Goal: Task Accomplishment & Management: Manage account settings

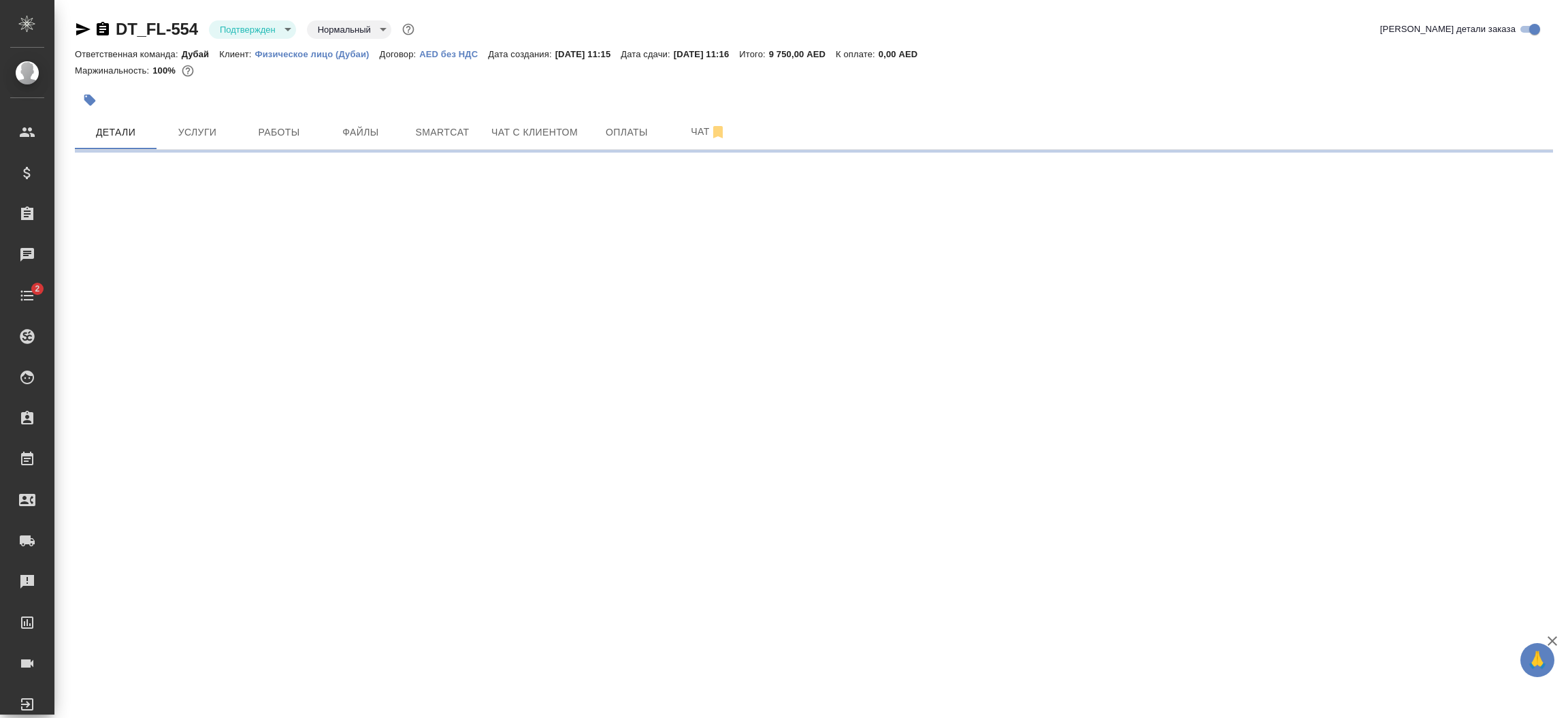
select select "RU"
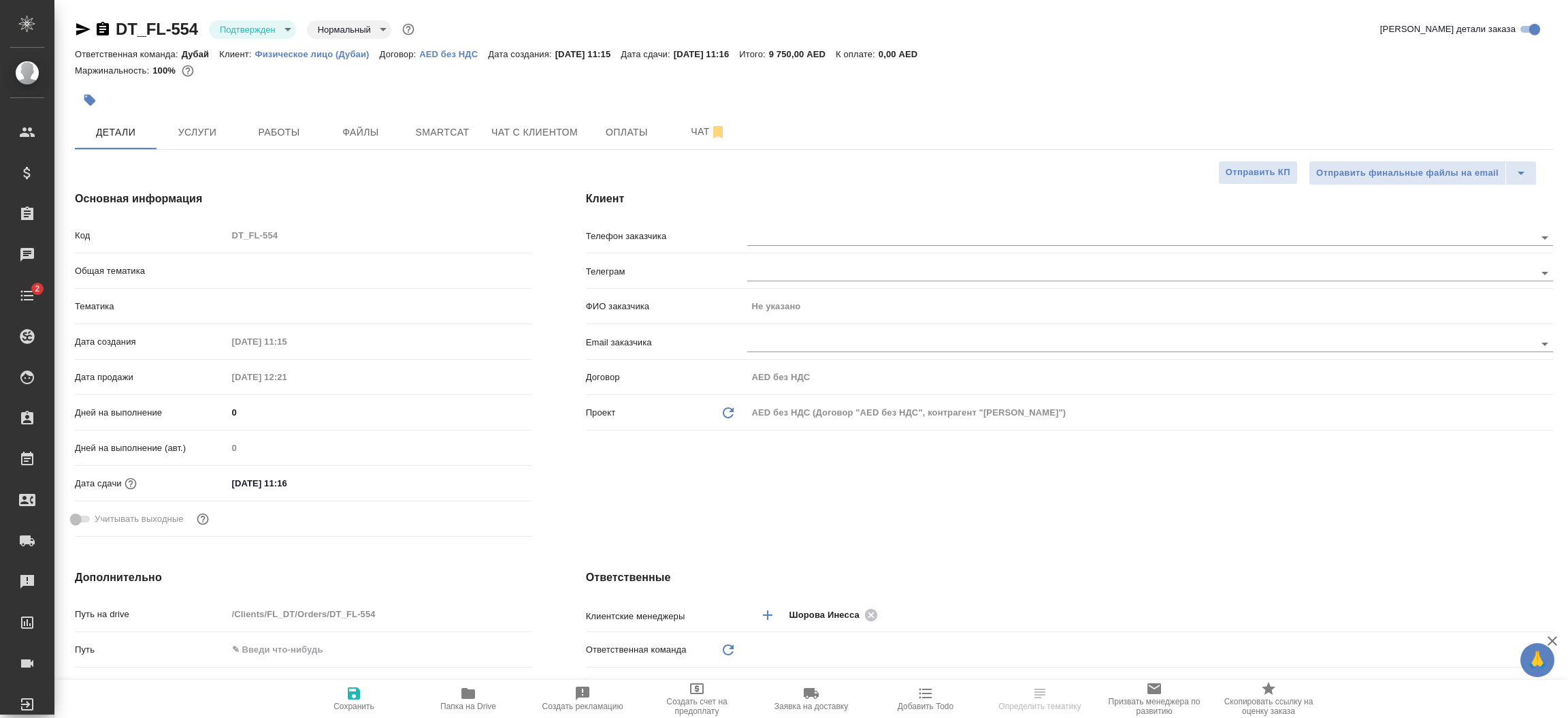
type textarea "x"
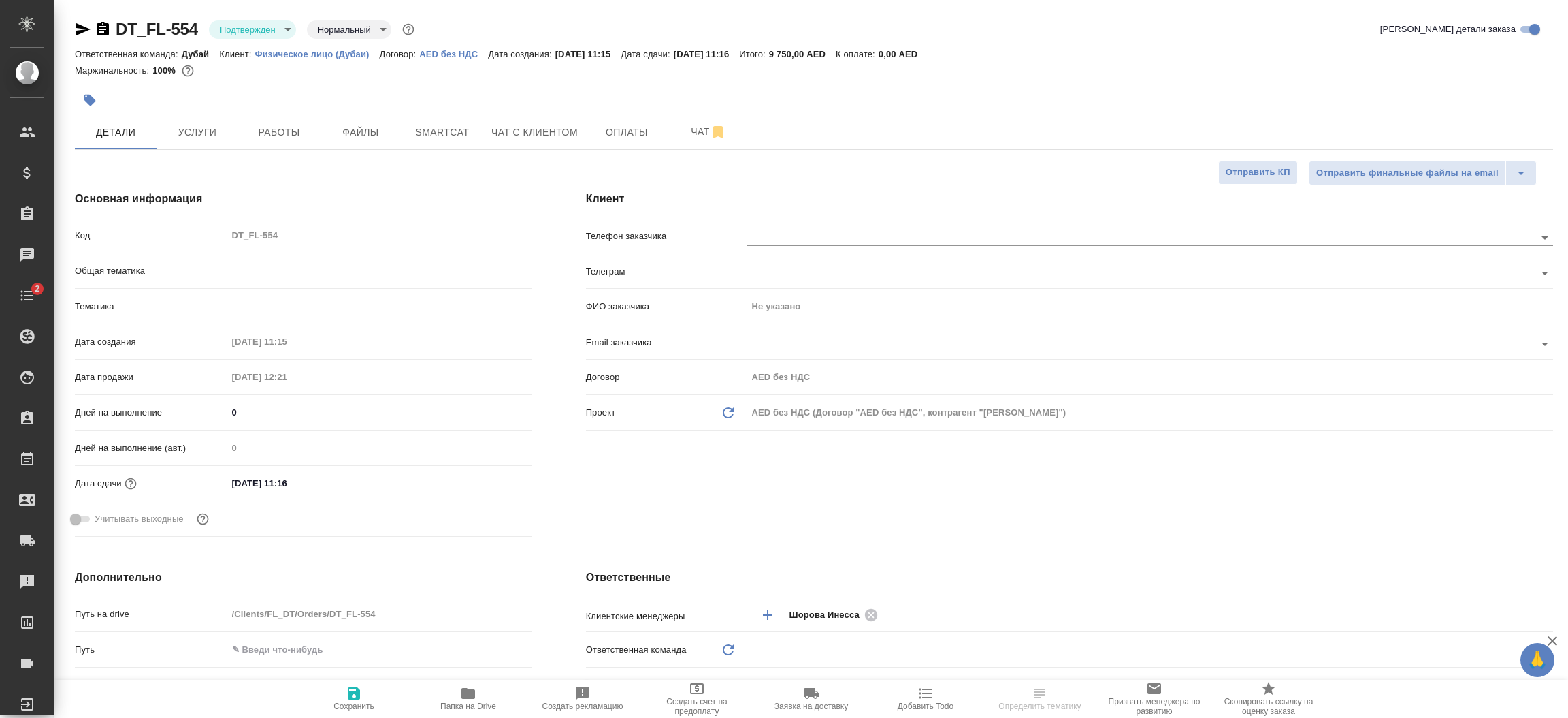
type textarea "x"
type input "Дубай"
type input "Шорова Инесса"
type textarea "x"
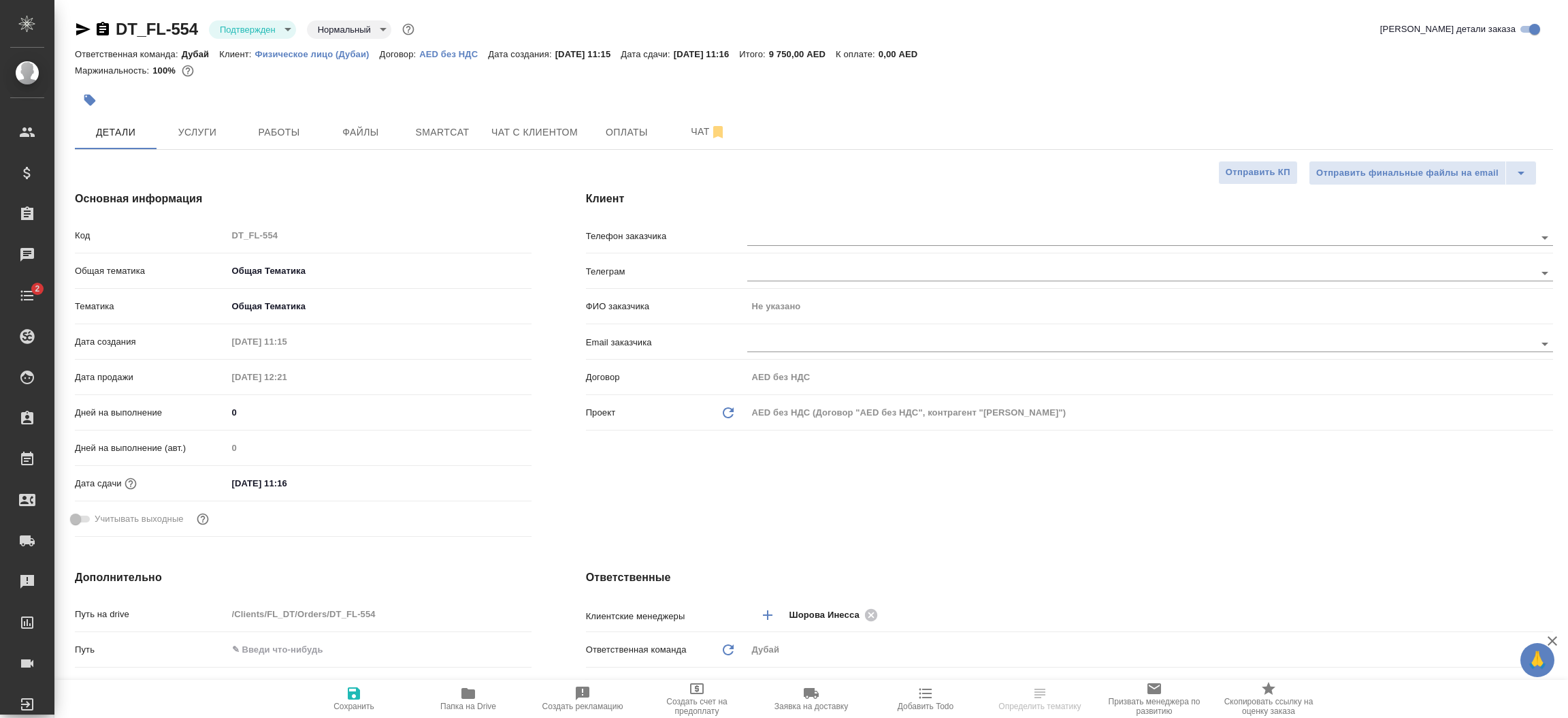
type textarea "x"
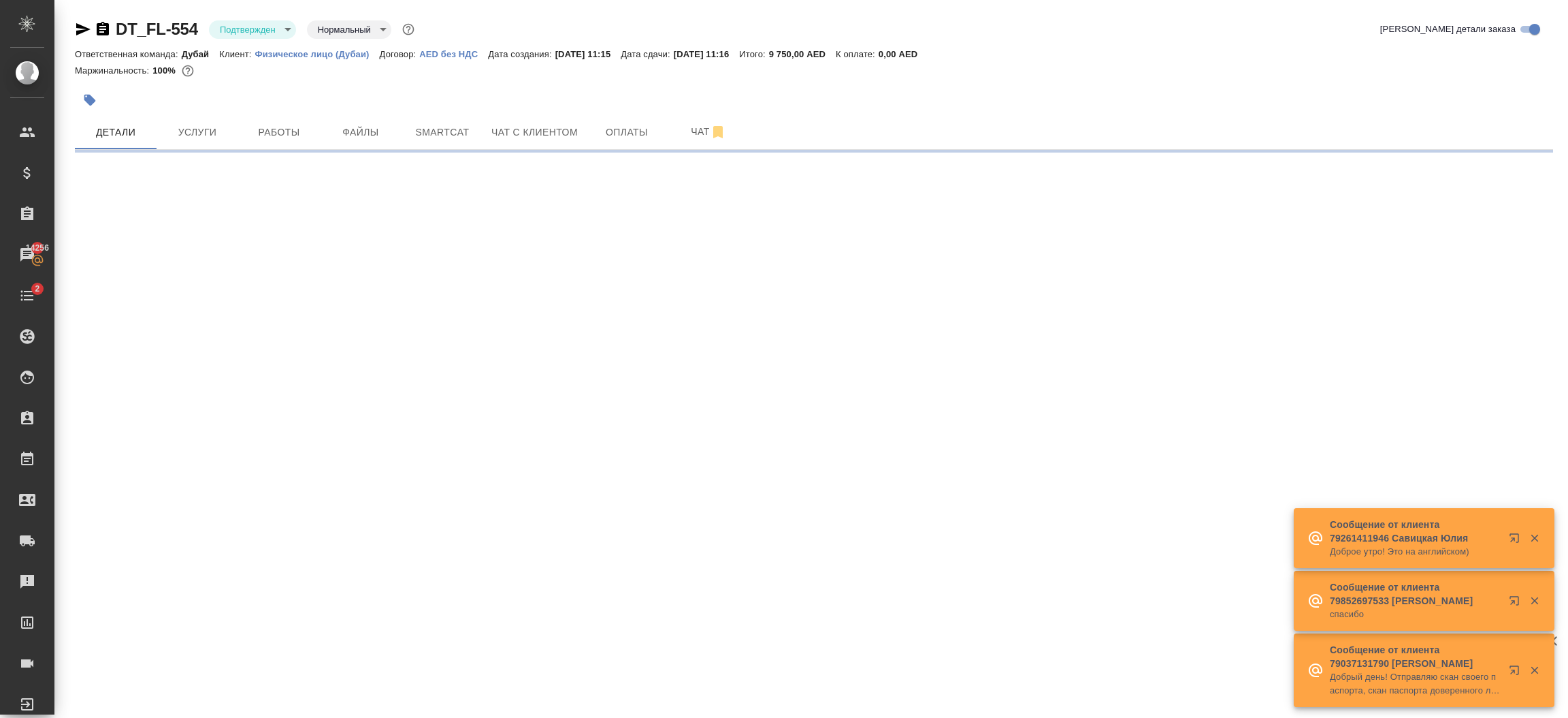
select select "RU"
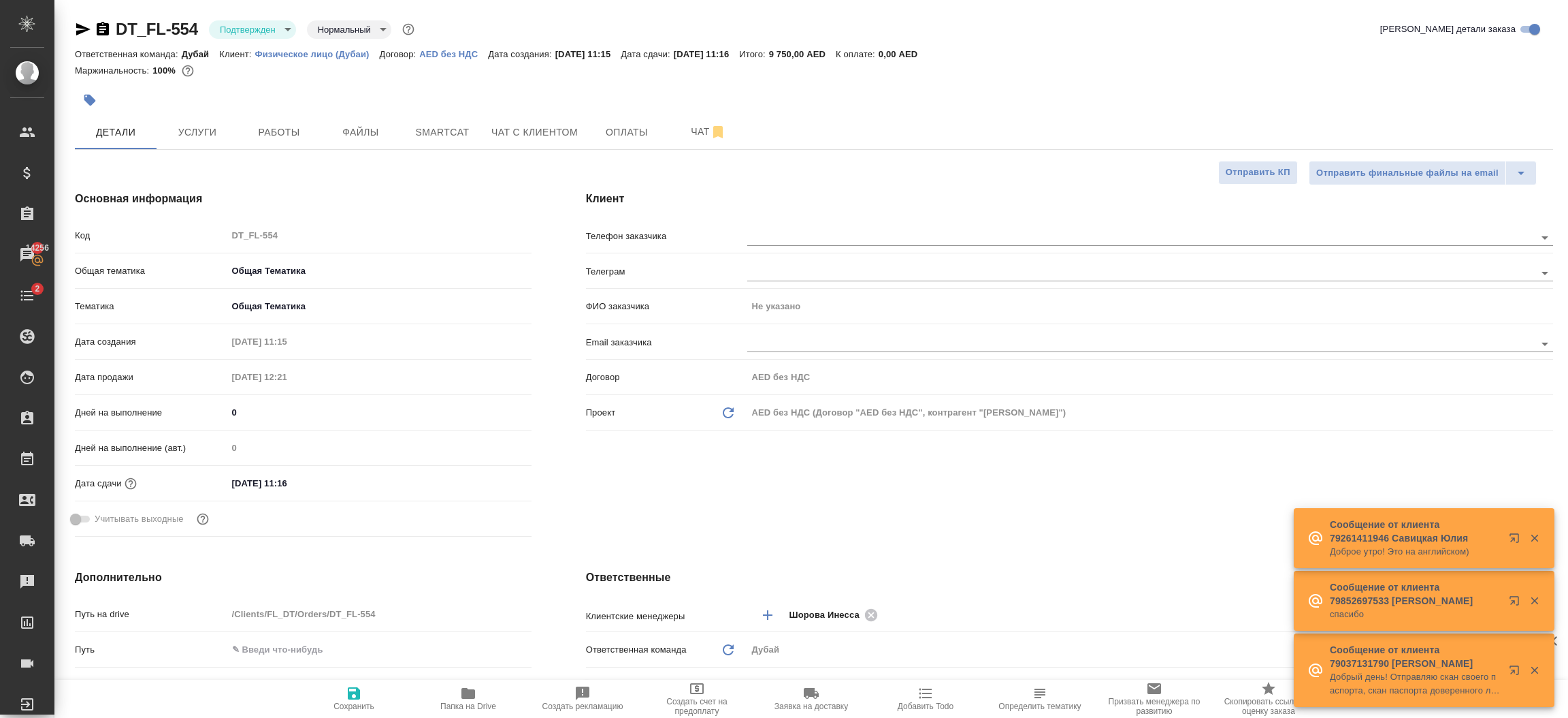
type textarea "x"
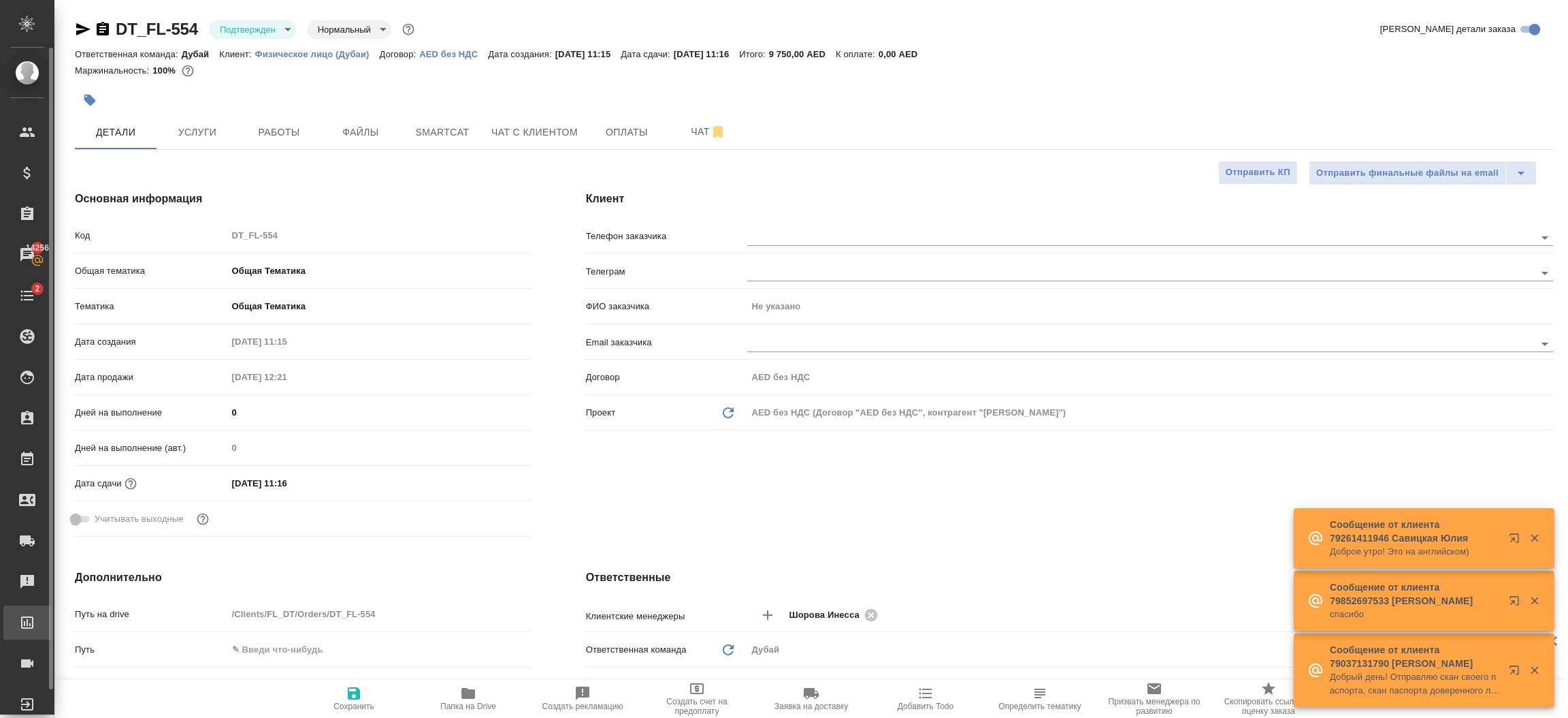
type textarea "x"
click at [195, 133] on span "Услуги" at bounding box center [198, 133] width 65 height 17
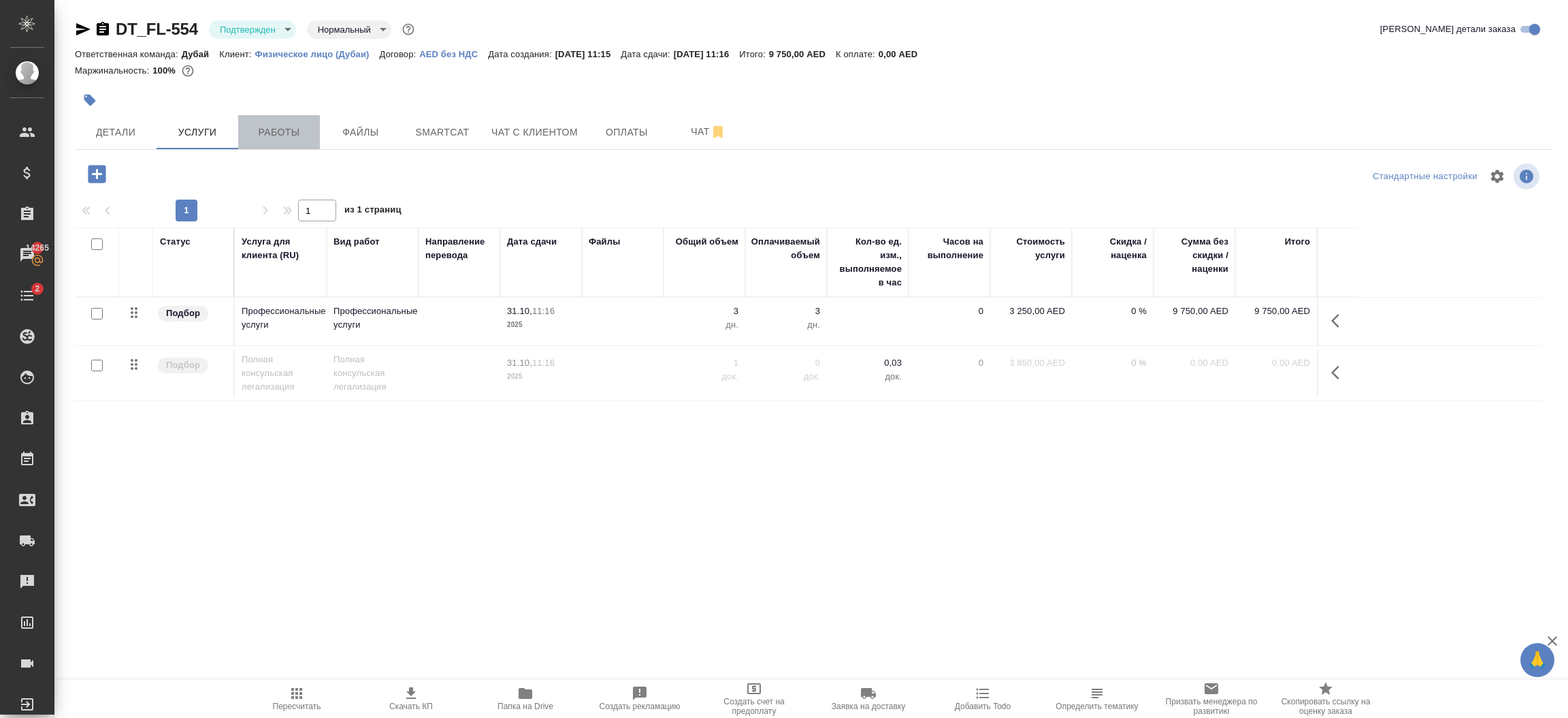
click at [281, 133] on span "Работы" at bounding box center [279, 133] width 65 height 17
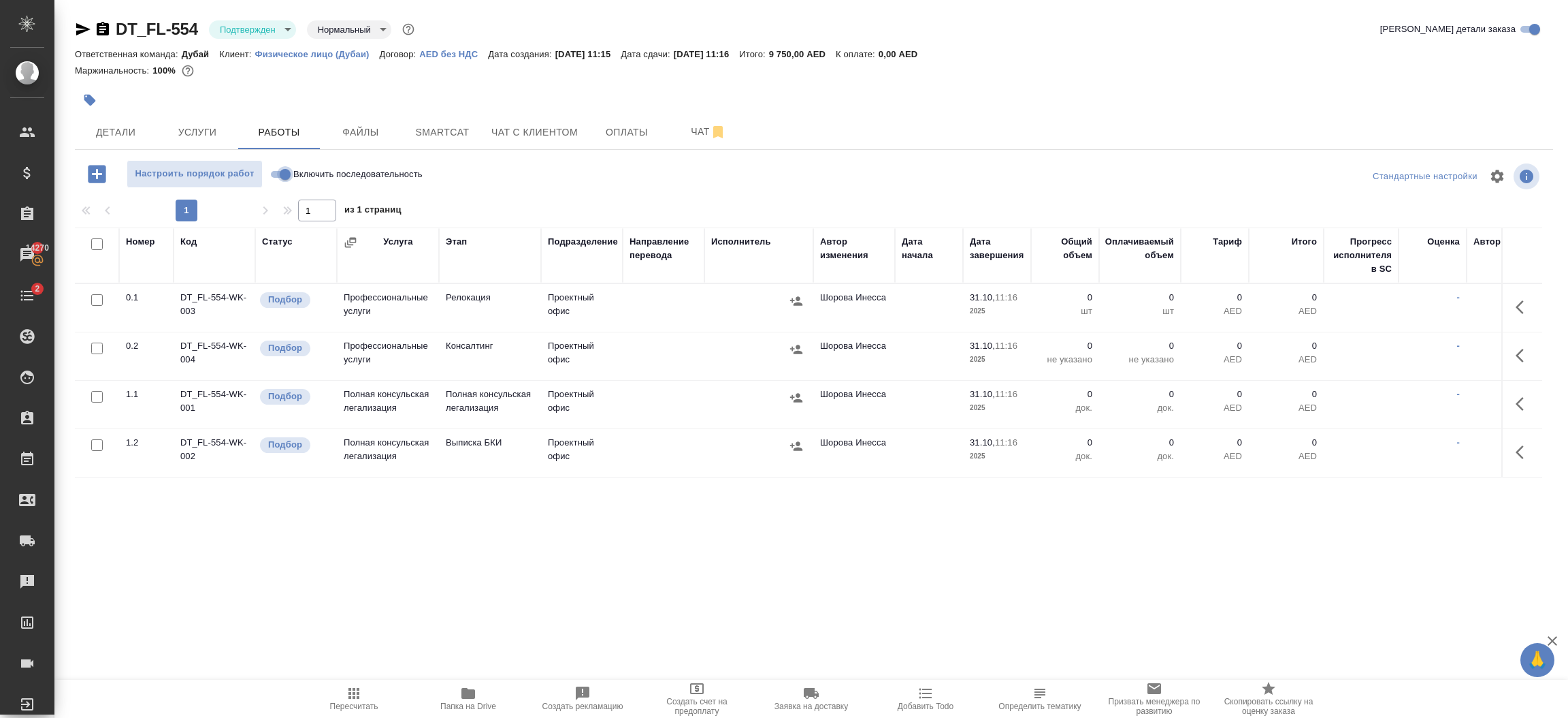
click at [284, 177] on input "Включить последовательность" at bounding box center [284, 174] width 49 height 16
checkbox input "true"
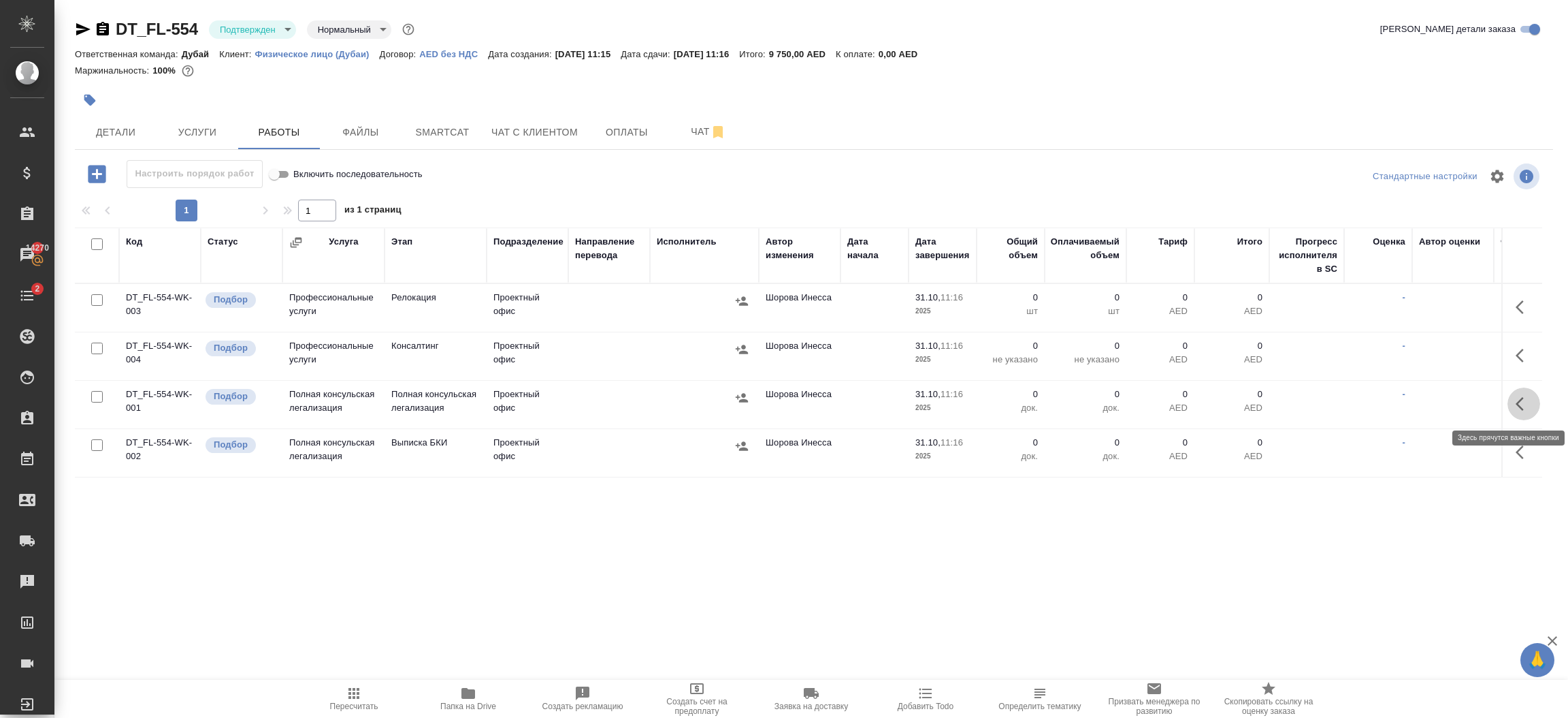
click at [1514, 409] on button "button" at bounding box center [1524, 404] width 32 height 32
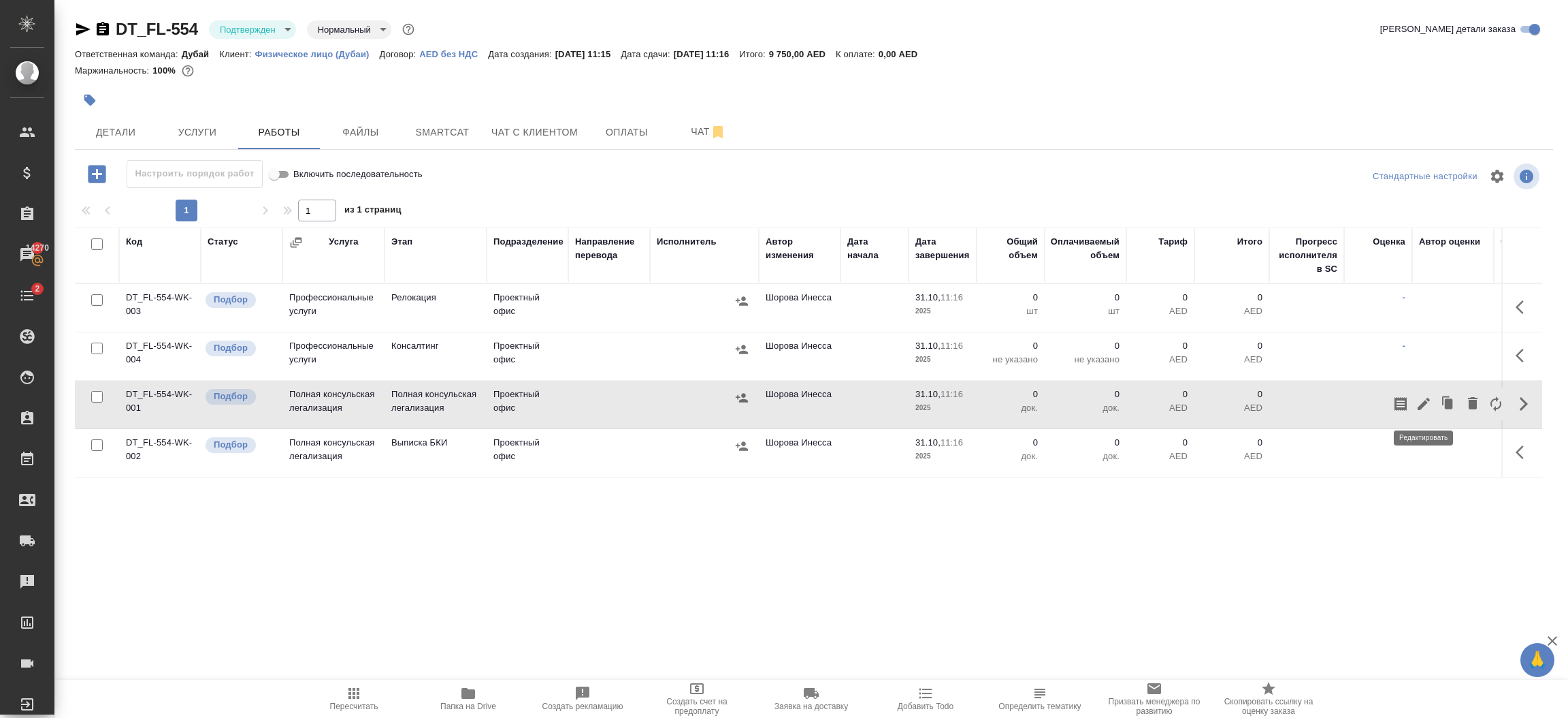
click at [1425, 407] on icon "button" at bounding box center [1423, 403] width 16 height 16
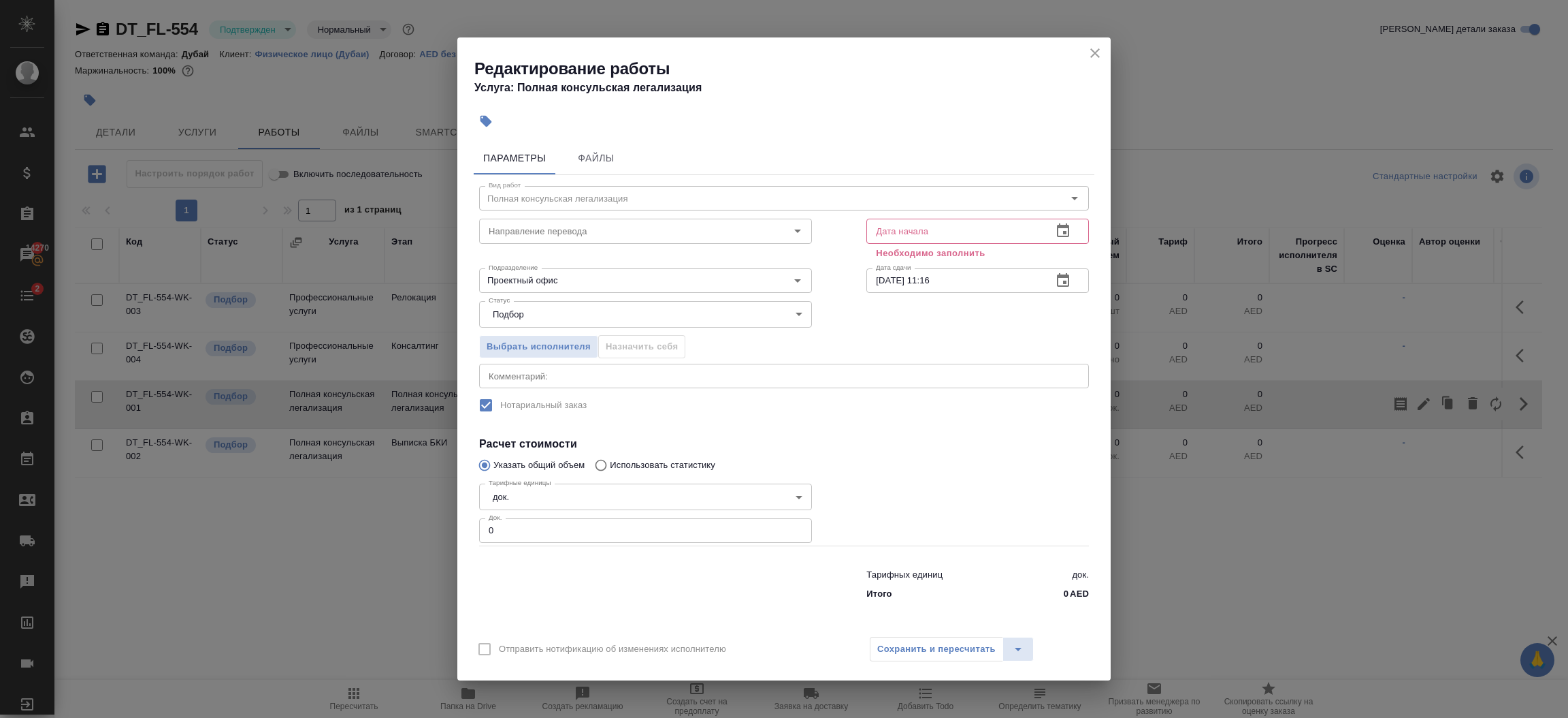
click at [628, 529] on input "0" at bounding box center [645, 531] width 333 height 25
type input "1"
click at [969, 275] on input "31.10.2025 11:16" at bounding box center [953, 281] width 175 height 25
click at [930, 234] on input "text" at bounding box center [953, 231] width 175 height 25
paste input "31.10.2025 11:16"
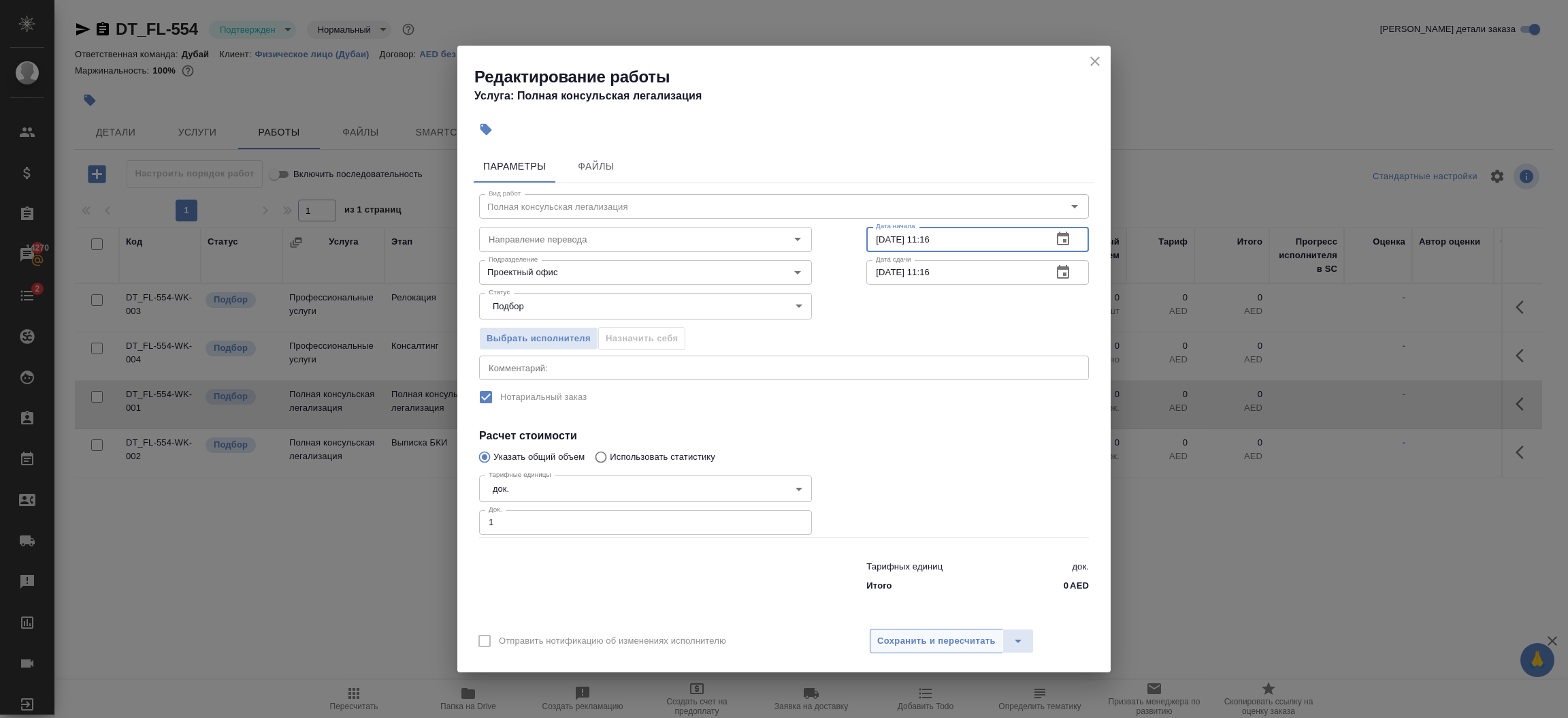
type input "31.10.2025 11:16"
click at [922, 644] on span "Сохранить и пересчитать" at bounding box center [936, 641] width 118 height 15
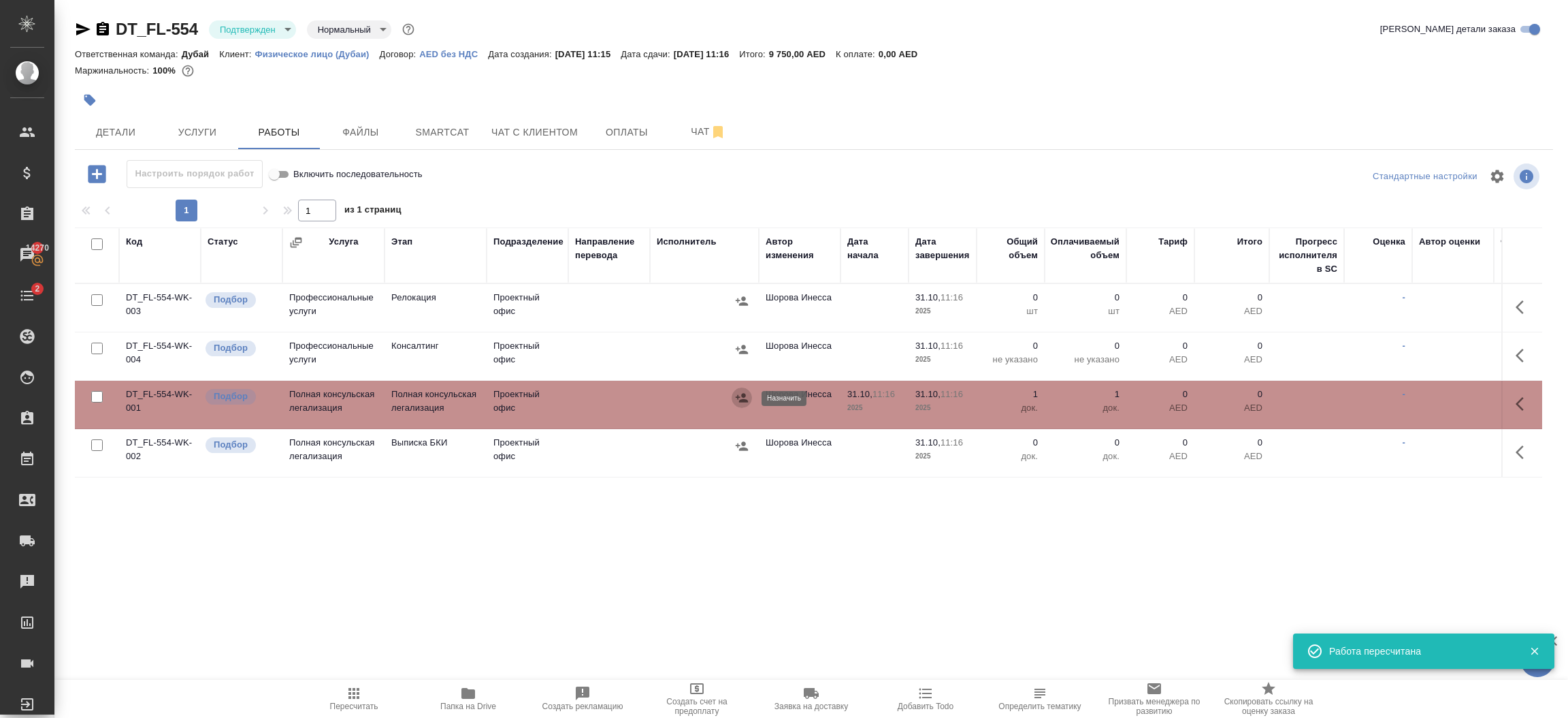
click at [742, 400] on icon "button" at bounding box center [742, 396] width 12 height 9
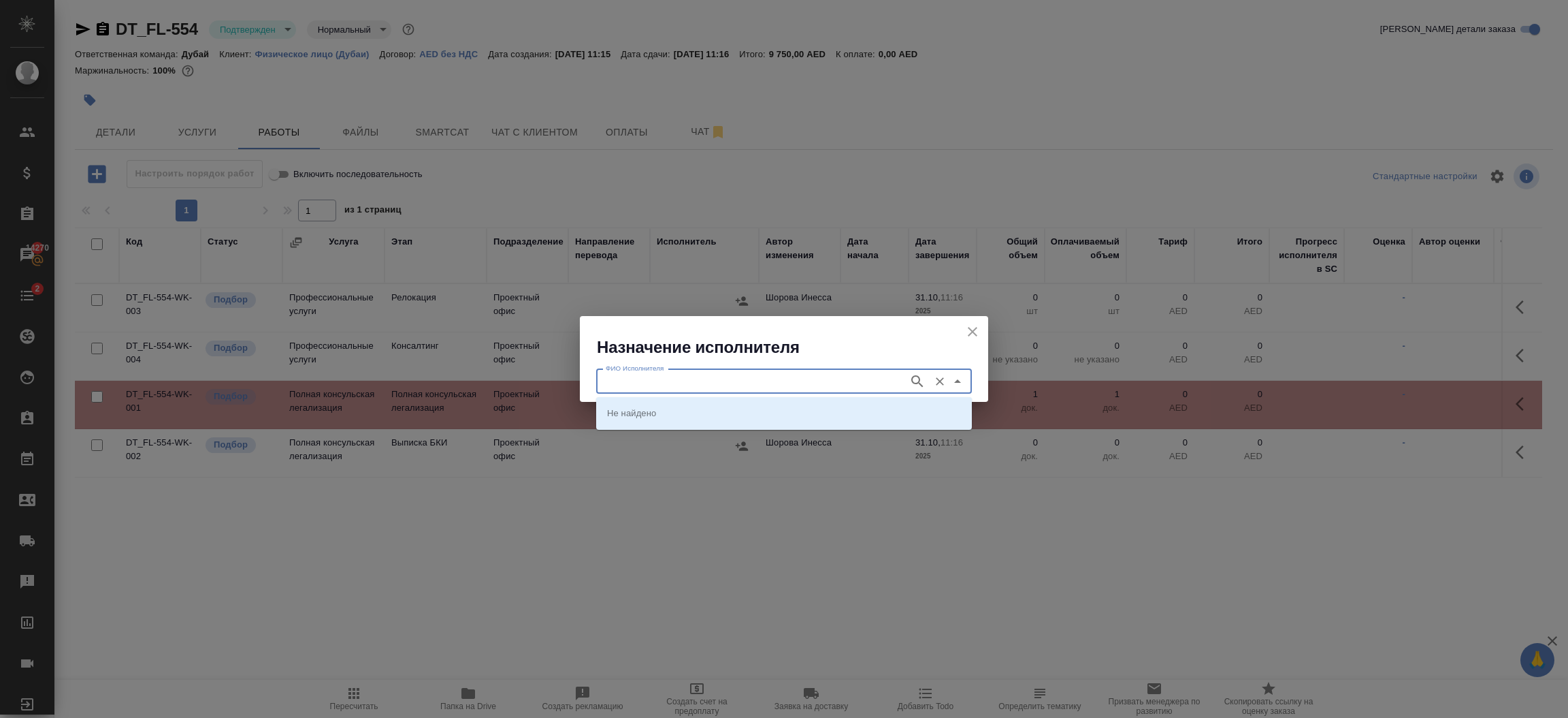
click at [741, 380] on input "ФИО Исполнителя" at bounding box center [751, 381] width 302 height 16
type input "prom"
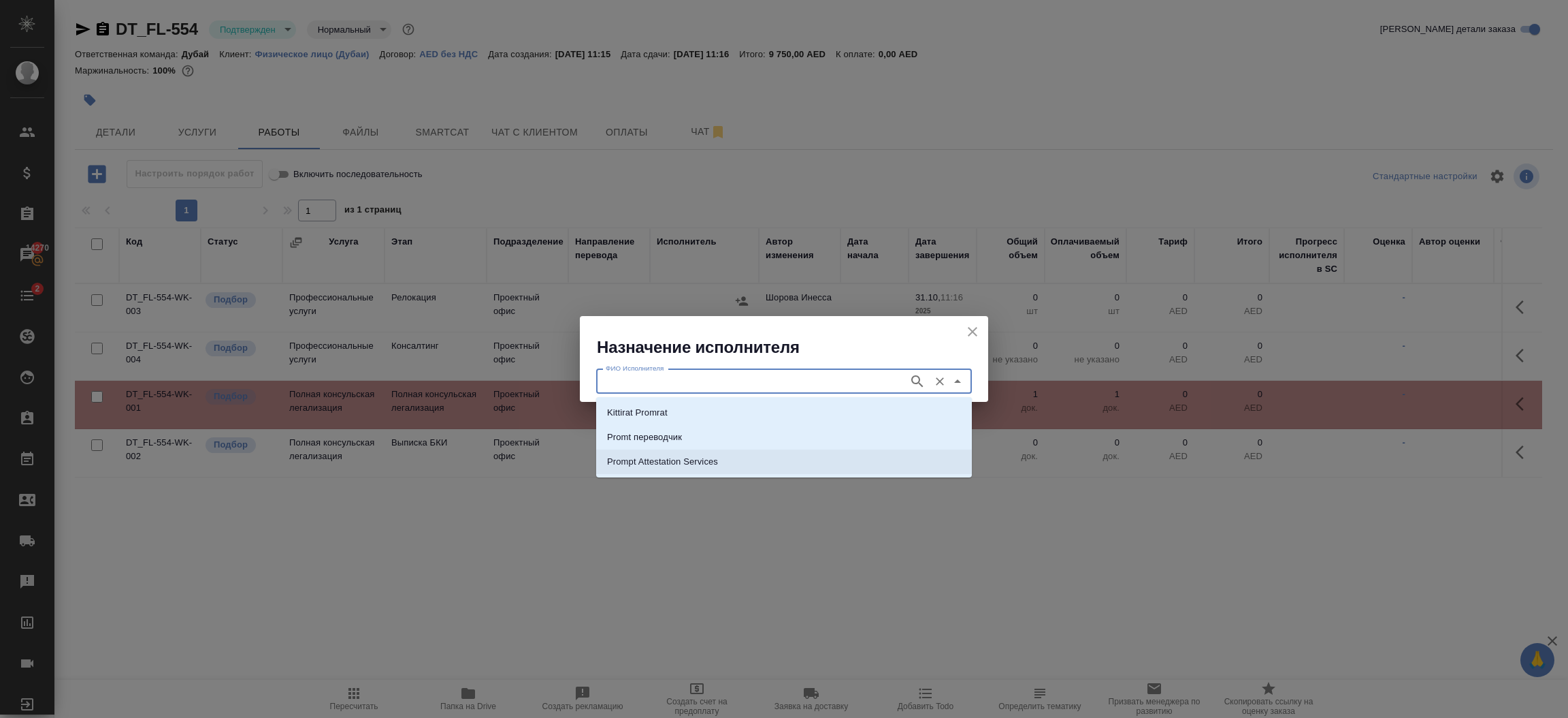
click at [720, 461] on li "Prompt Attestation Services" at bounding box center [784, 462] width 376 height 25
type input "Prompt Attestation Services"
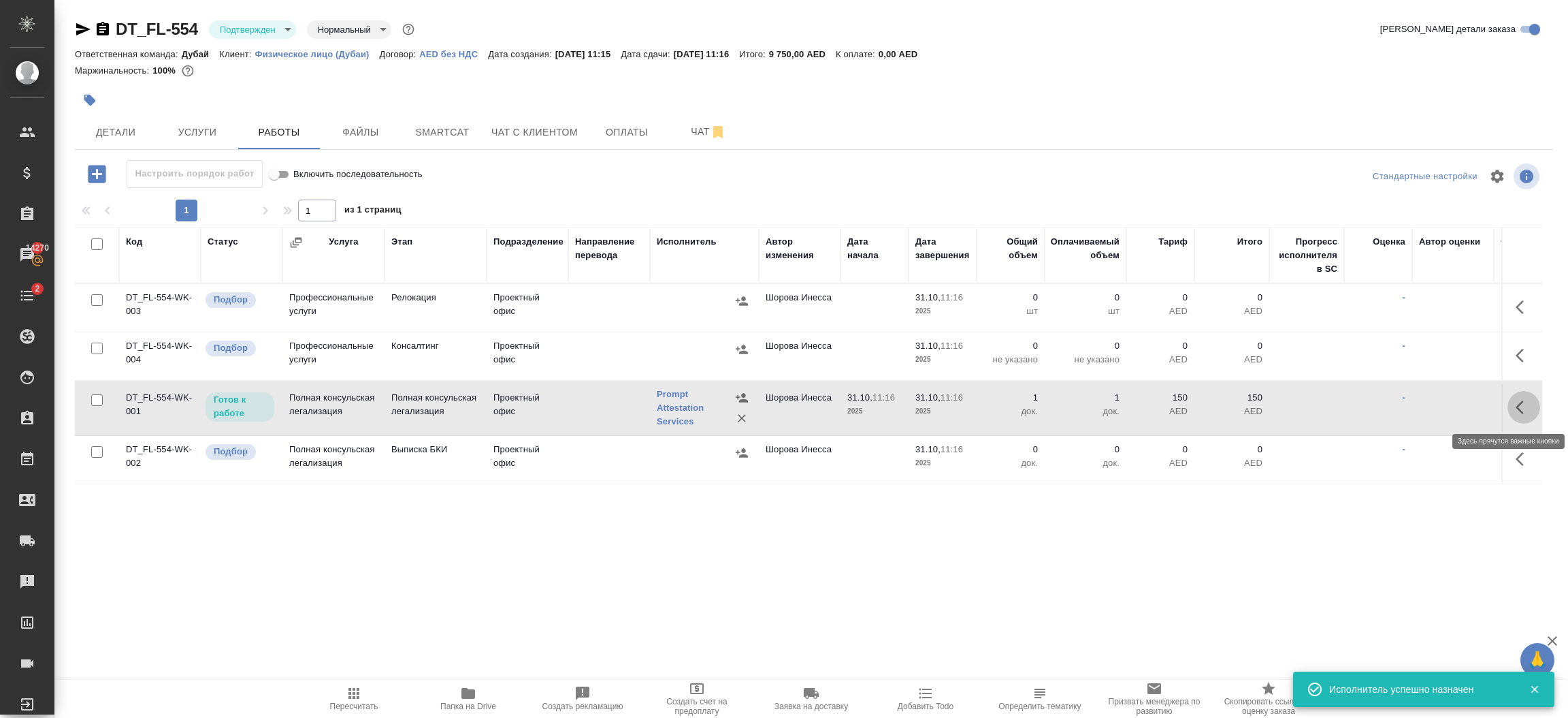
click at [1522, 412] on icon "button" at bounding box center [1519, 407] width 9 height 13
click at [1418, 404] on icon "button" at bounding box center [1423, 407] width 16 height 16
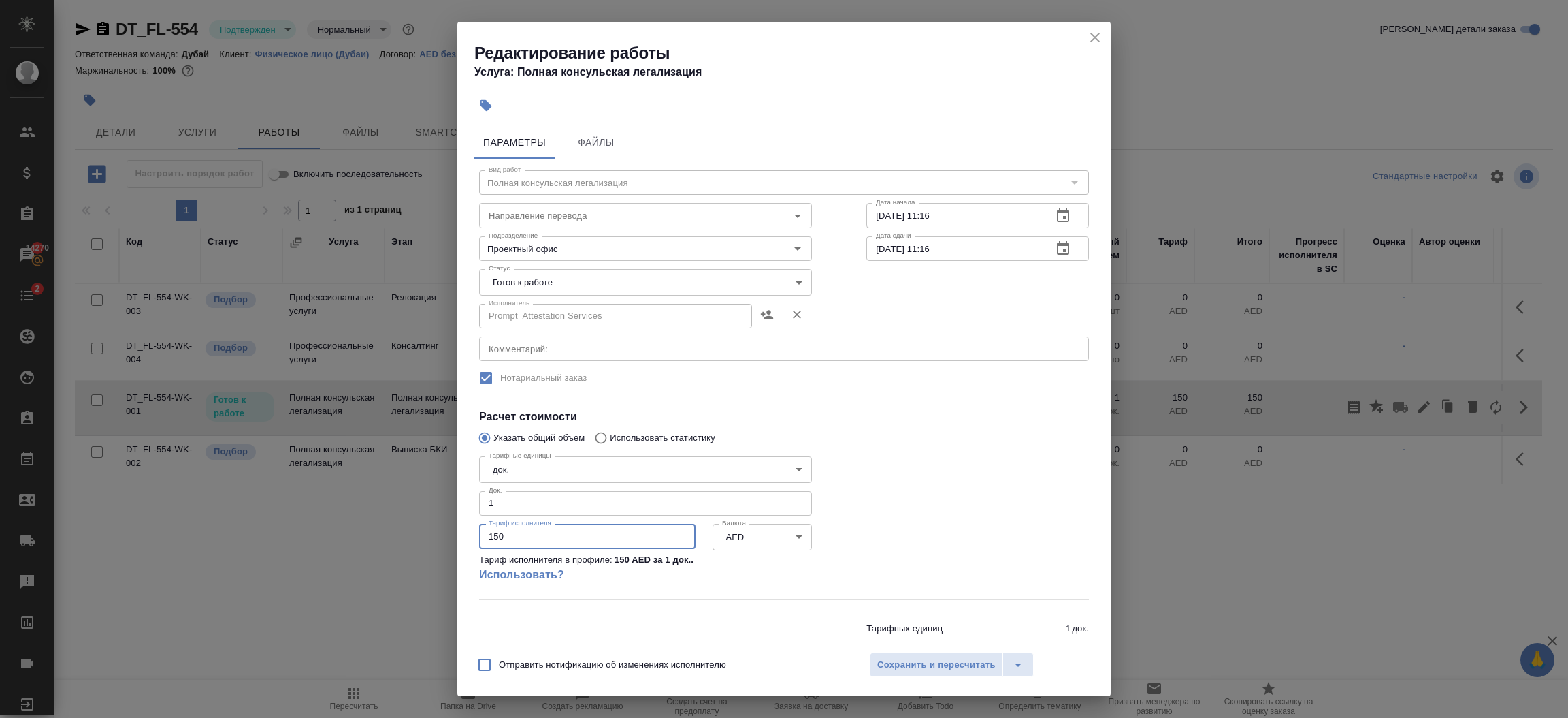
drag, startPoint x: 513, startPoint y: 536, endPoint x: 381, endPoint y: 522, distance: 132.7
click at [381, 522] on div "Редактирование работы Услуга: Полная консульская легализация Параметры Файлы Ви…" at bounding box center [784, 359] width 1568 height 718
type input "7819"
type input "7819.50"
click at [630, 280] on body "🙏 .cls-1 fill:#fff; AWATERA Шорова Инесса i.shorova_kiev Клиенты Спецификации З…" at bounding box center [784, 359] width 1568 height 718
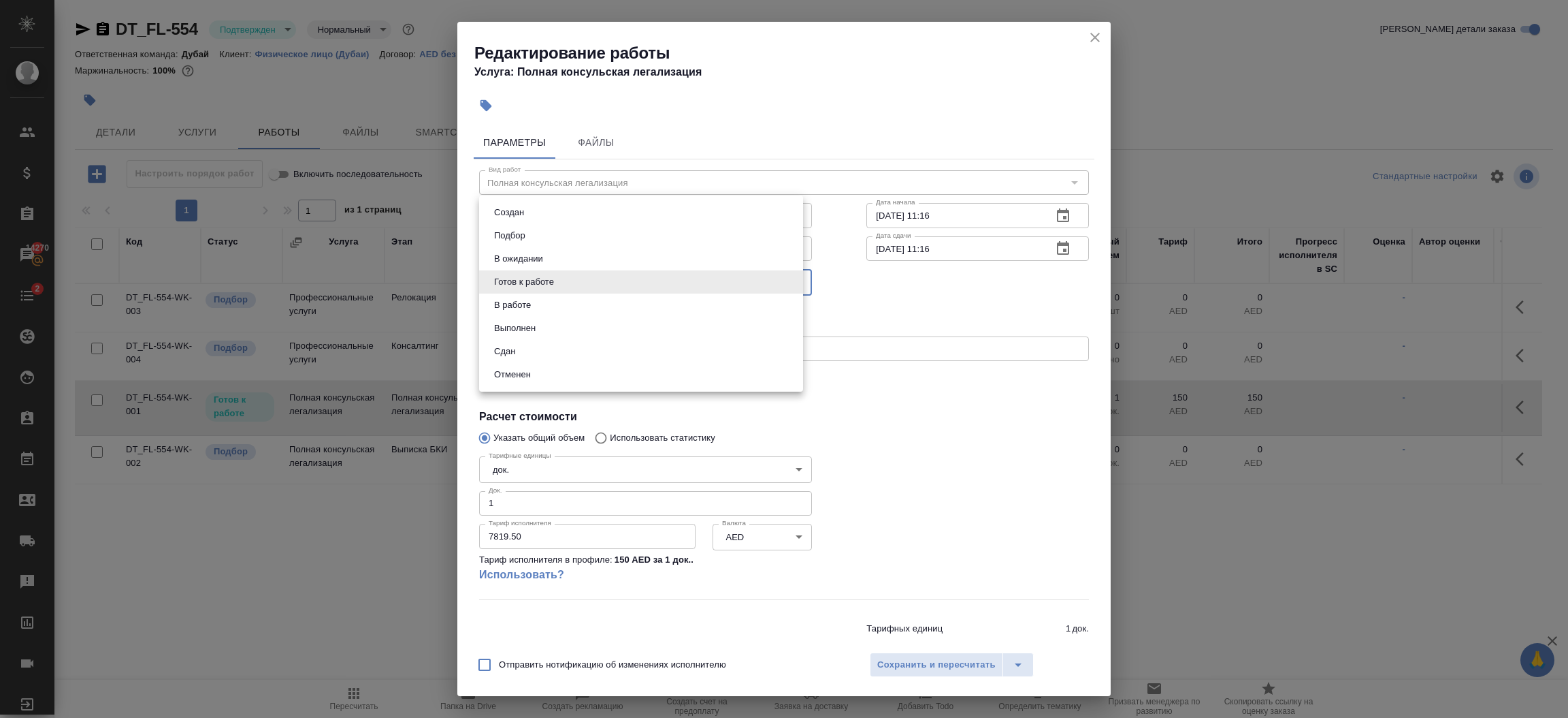
click at [577, 347] on li "Сдан" at bounding box center [640, 351] width 324 height 23
type input "closed"
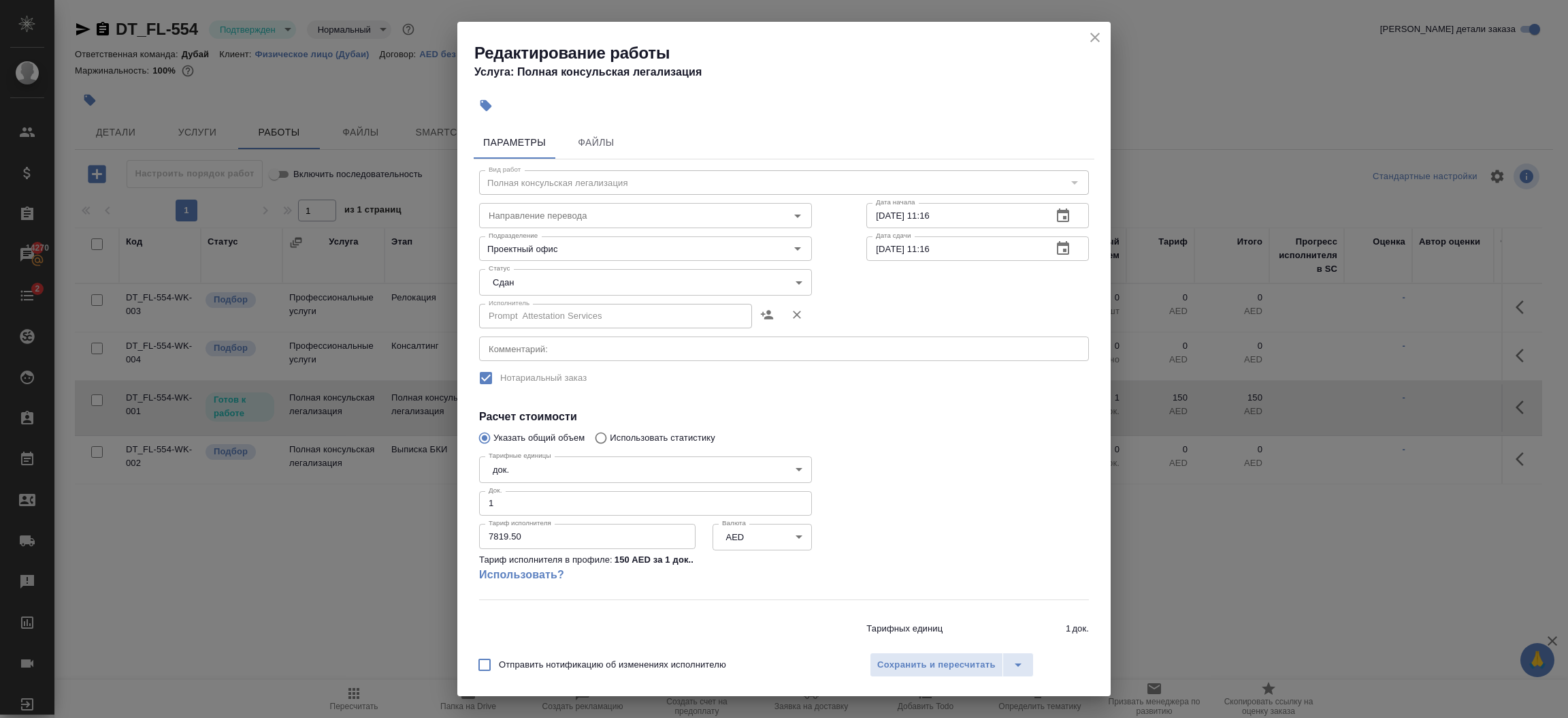
click at [483, 379] on label "Нотариальный заказ" at bounding box center [775, 378] width 607 height 29
click at [912, 665] on span "Сохранить и пересчитать" at bounding box center [936, 665] width 118 height 15
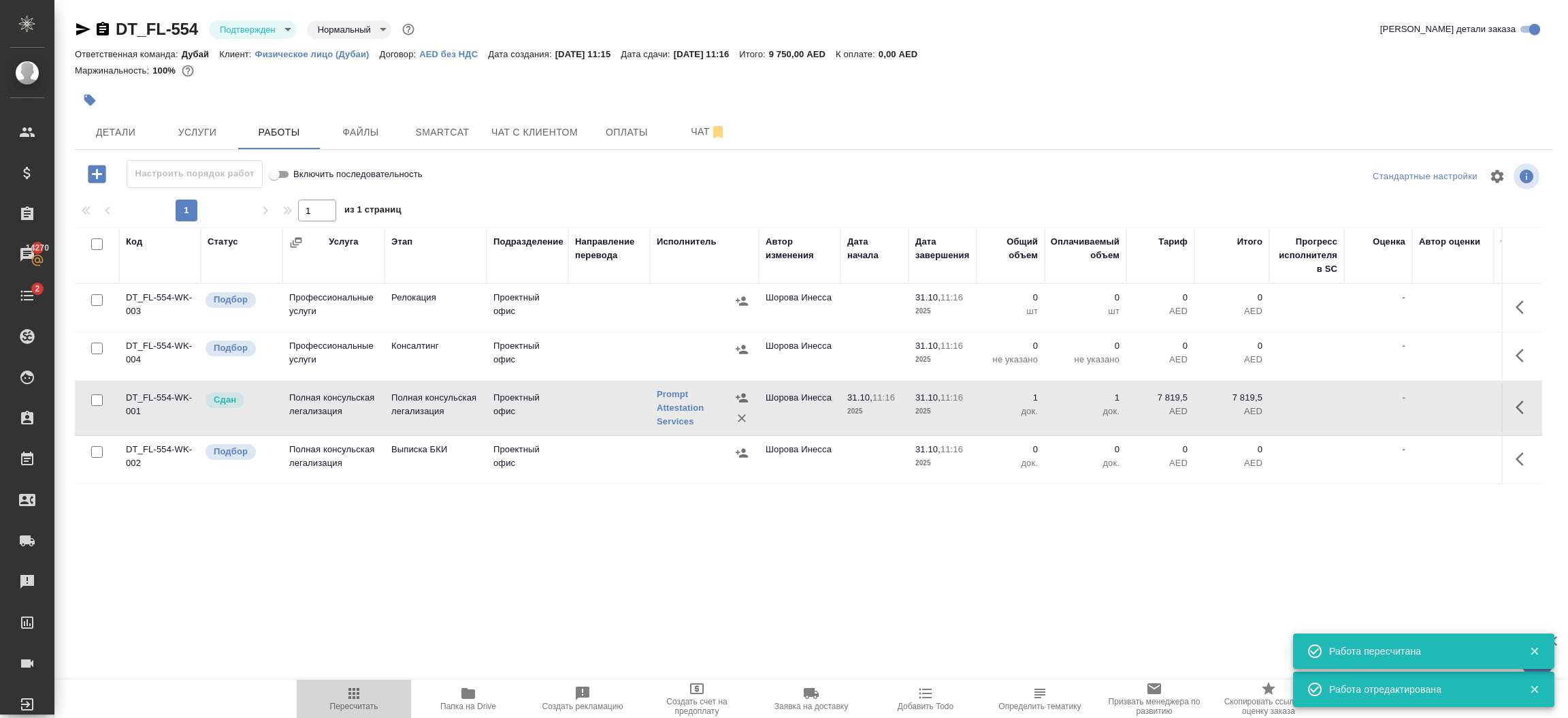
click at [366, 702] on span "Пересчитать" at bounding box center [354, 707] width 49 height 10
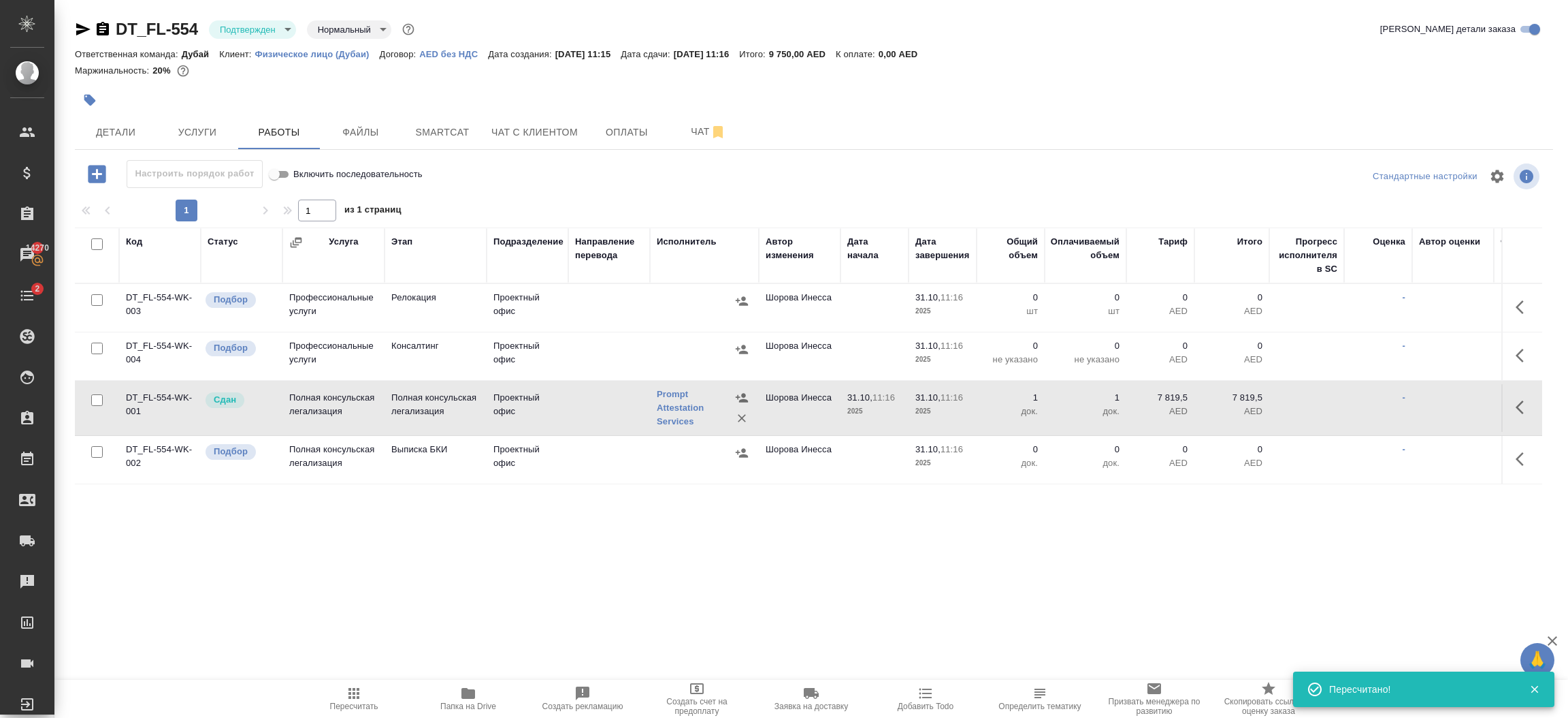
click at [955, 411] on p "2025" at bounding box center [942, 412] width 54 height 13
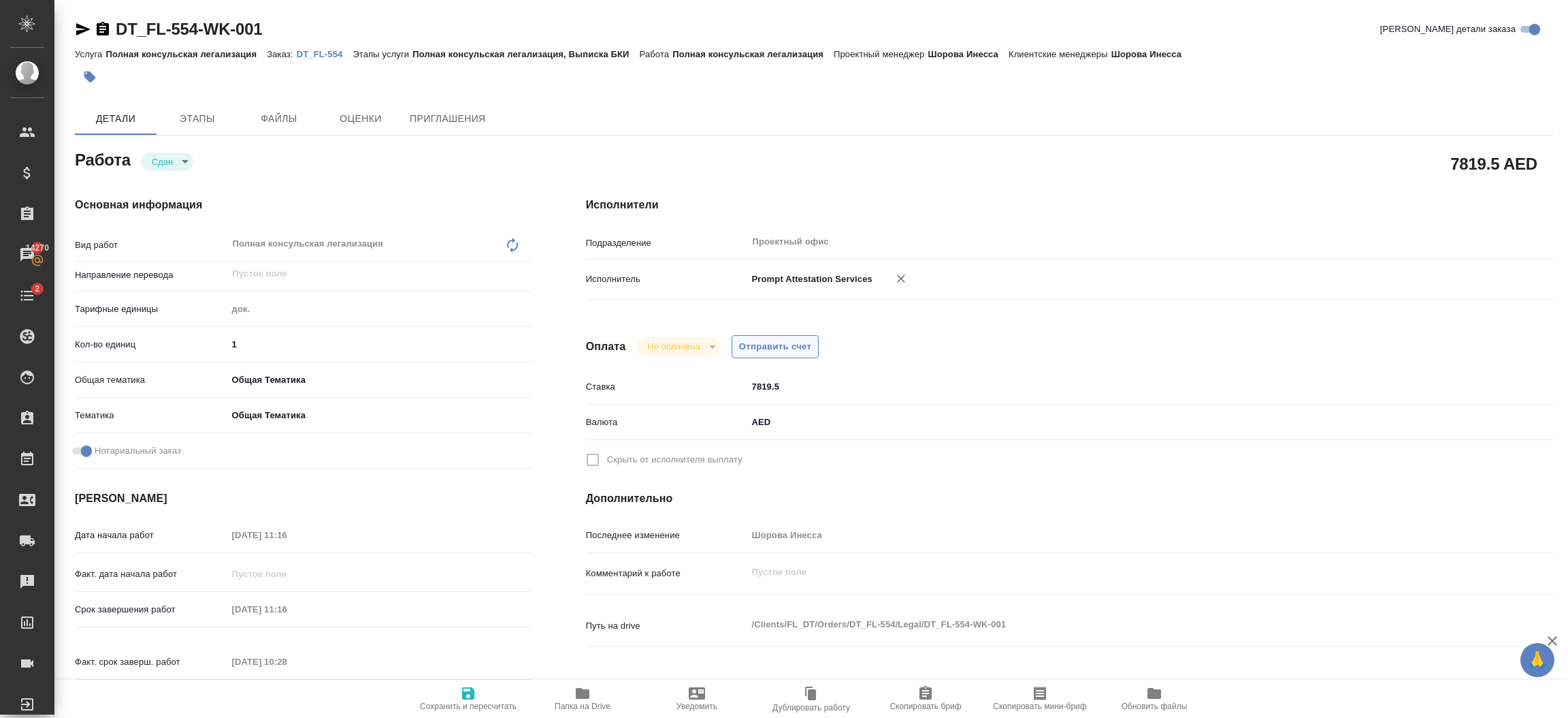
click at [779, 351] on span "Отправить счет" at bounding box center [775, 347] width 73 height 15
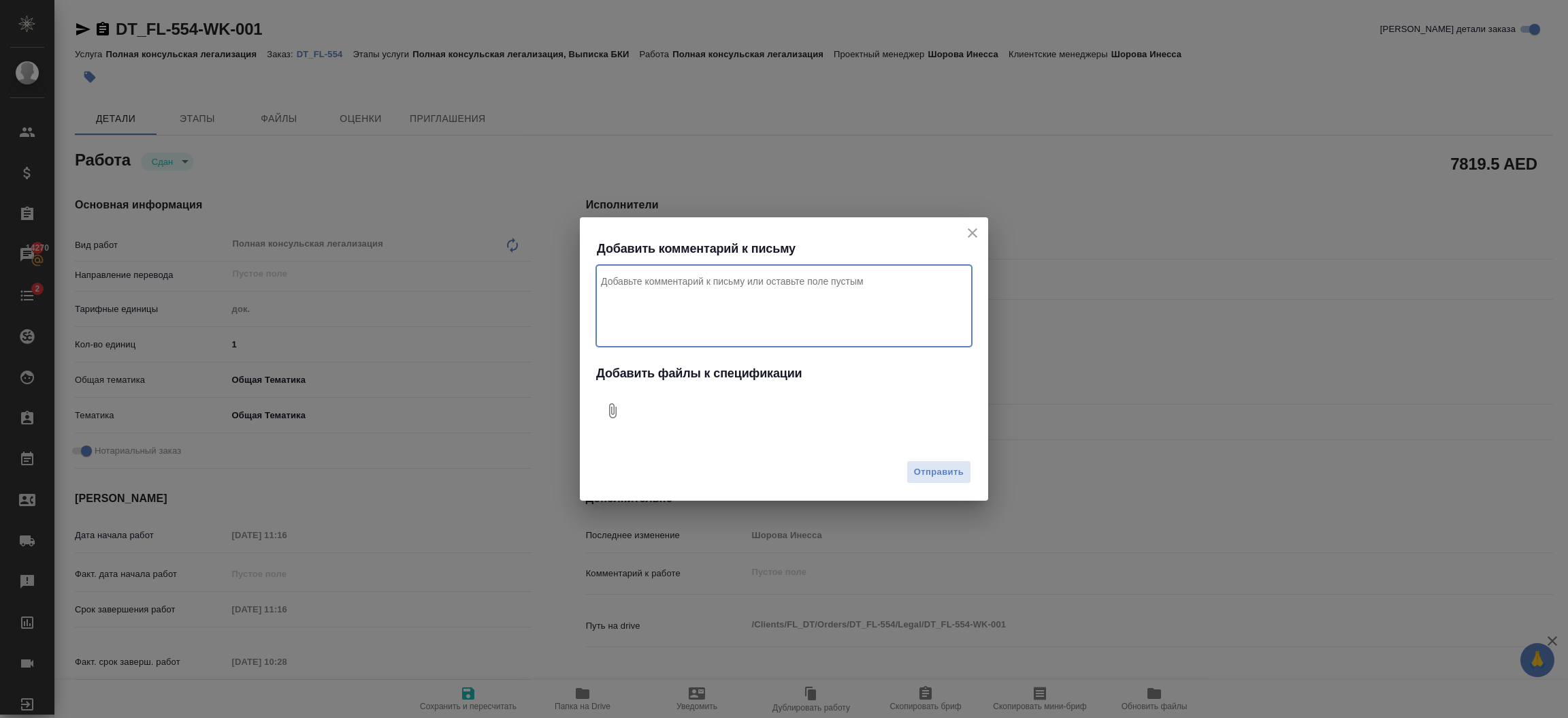
click at [742, 303] on textarea "Комментарий к письму" at bounding box center [784, 306] width 376 height 82
type textarea "Привет, за легализацию, оплатить нужно обязательно сегодня, клиенту уже нам все…"
click at [619, 412] on icon "Добавить файлы к спецификации" at bounding box center [612, 410] width 16 height 16
click at [947, 470] on span "Отправить" at bounding box center [939, 472] width 50 height 15
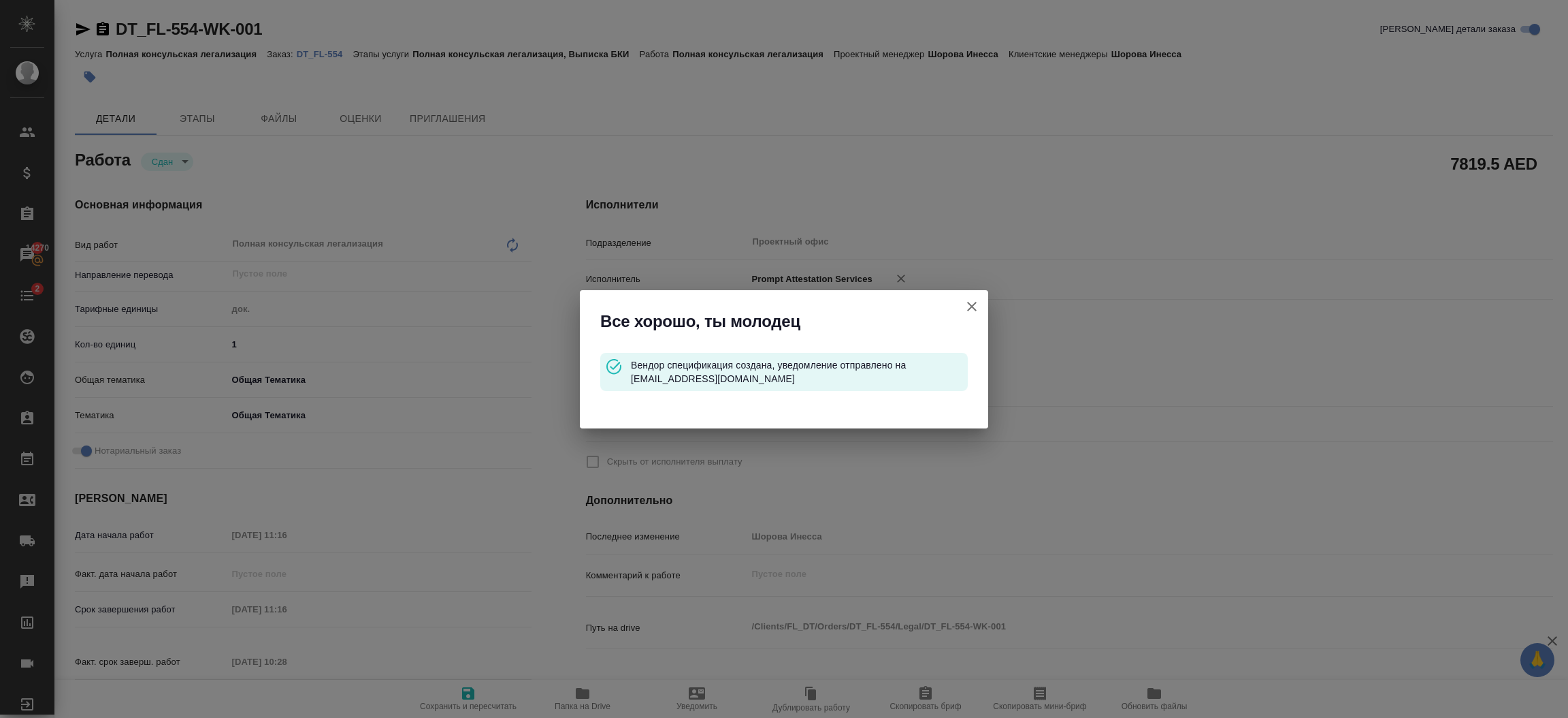
type input "closed"
type input "5a8b1489cc6b4906c91bfd8b"
type input "1"
type input "obtem"
type input "6012b1ca196b0e5c9229a120"
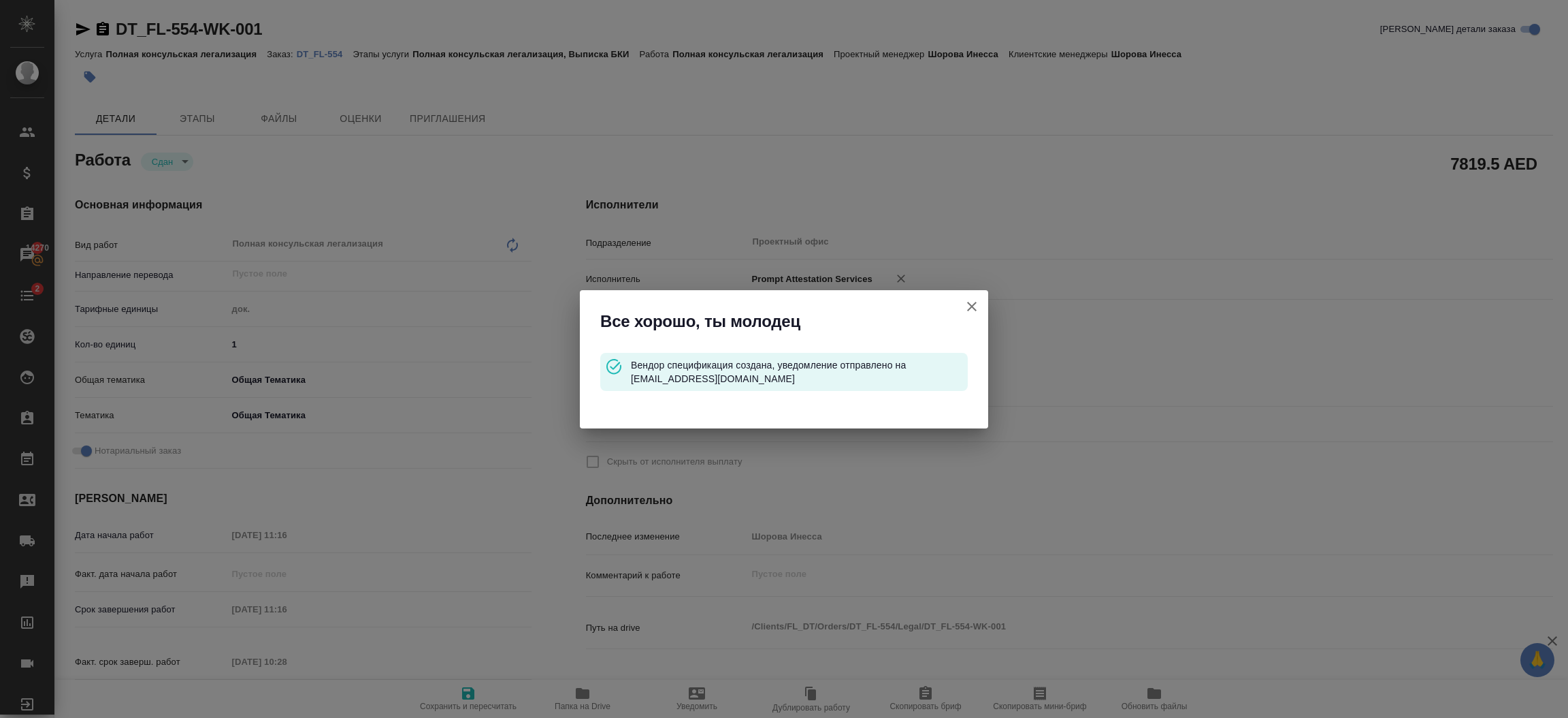
checkbox input "true"
type input "31.10.2025 11:16"
type input "14.10.2025 10:28"
type input "31.10.2025 11:16"
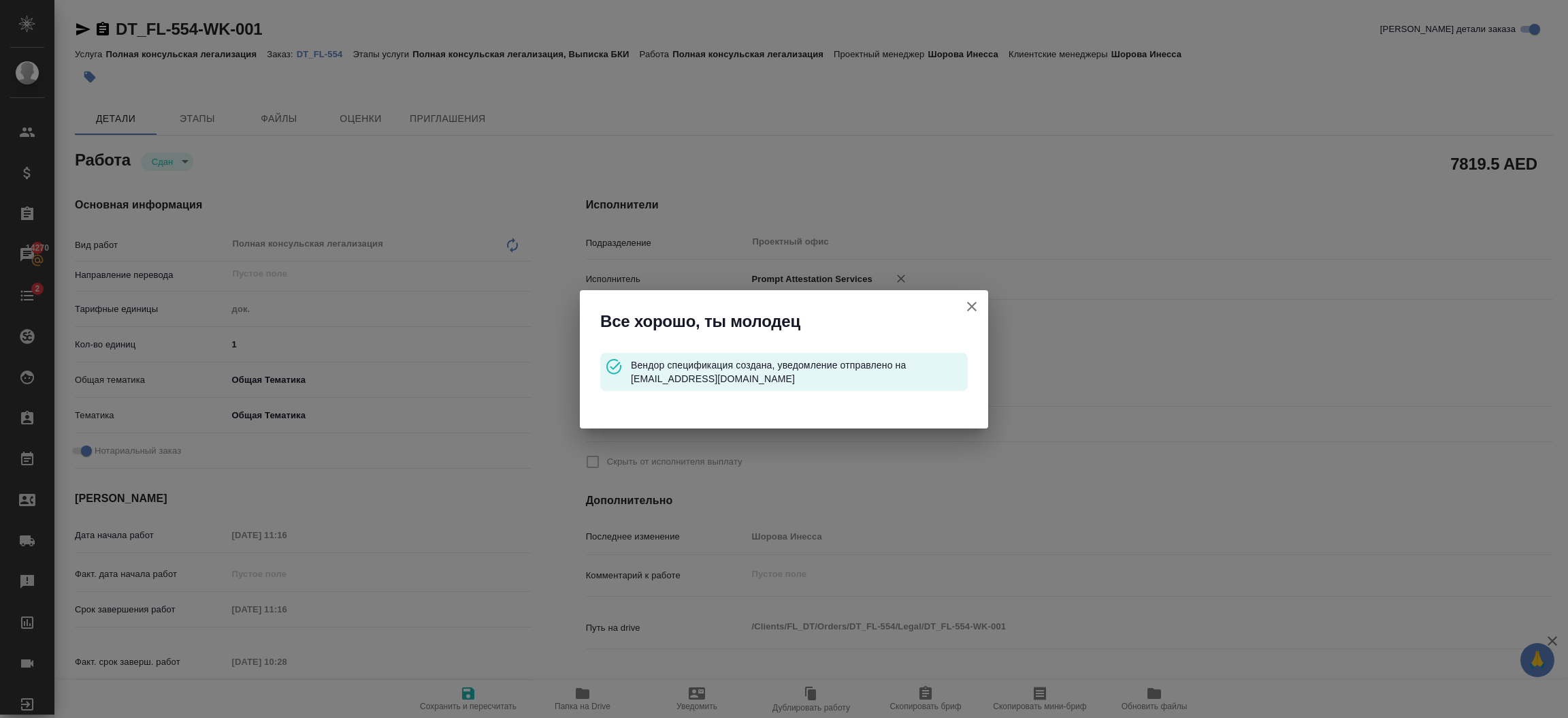
type input "Проектный офис"
type input "notPayed"
type input "7819.5"
type input "AED"
type input "Шорова Инесса"
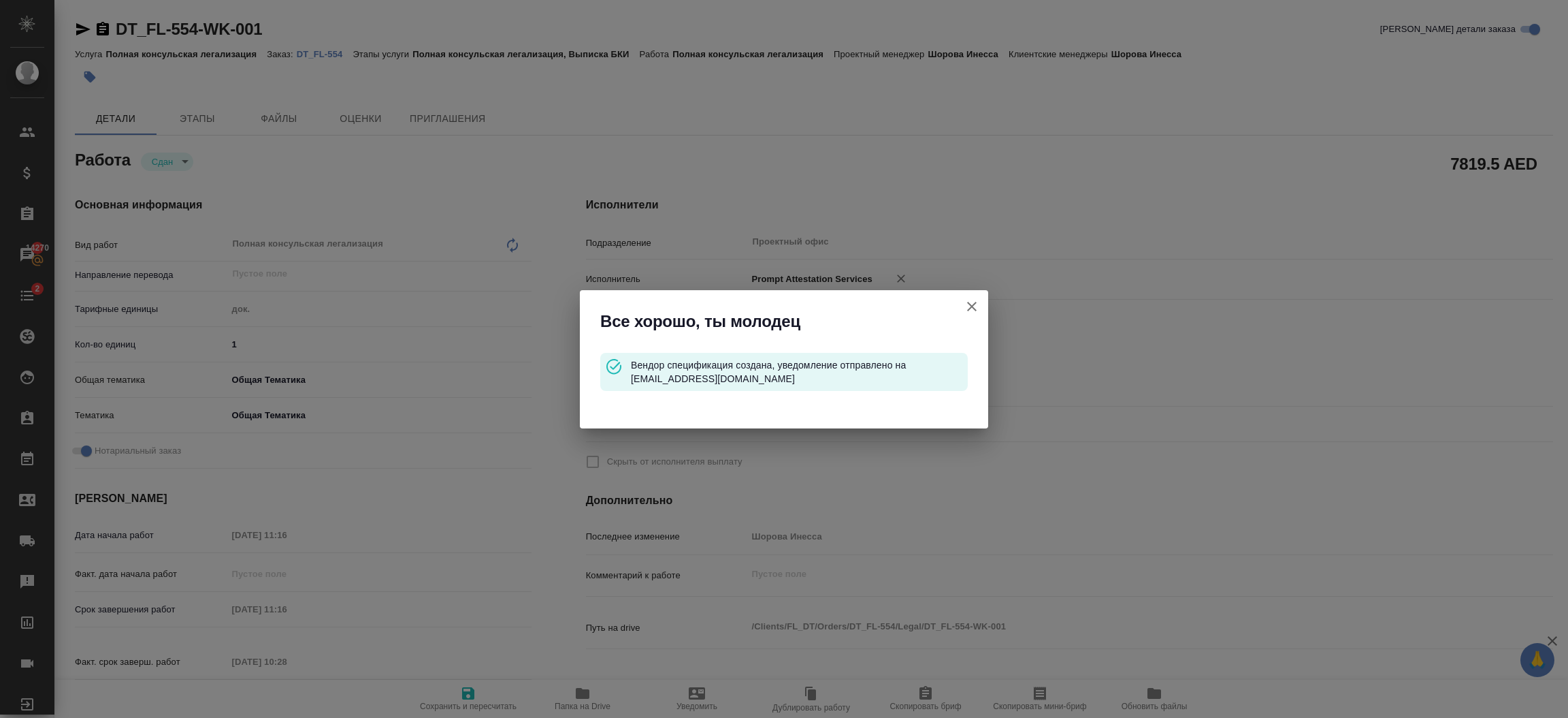
type input "DT_FL-554"
type input "Полная консульская легализация"
type input "Полная консульская легализация, Выписка БКИ"
type input "Шорова Инесса"
type input "/Clients/FL_DT/Orders/DT_FL-554"
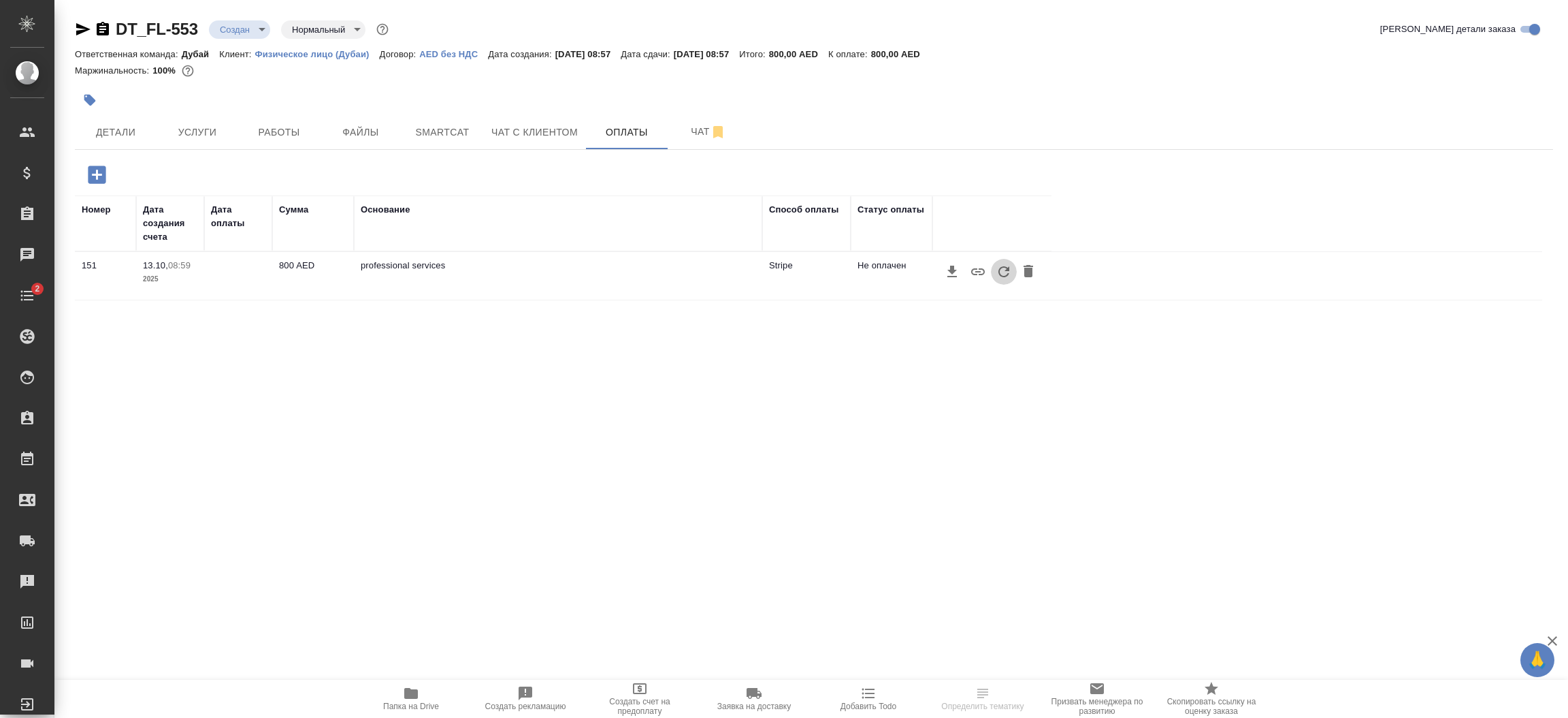
click at [1002, 276] on icon "button" at bounding box center [1003, 271] width 16 height 16
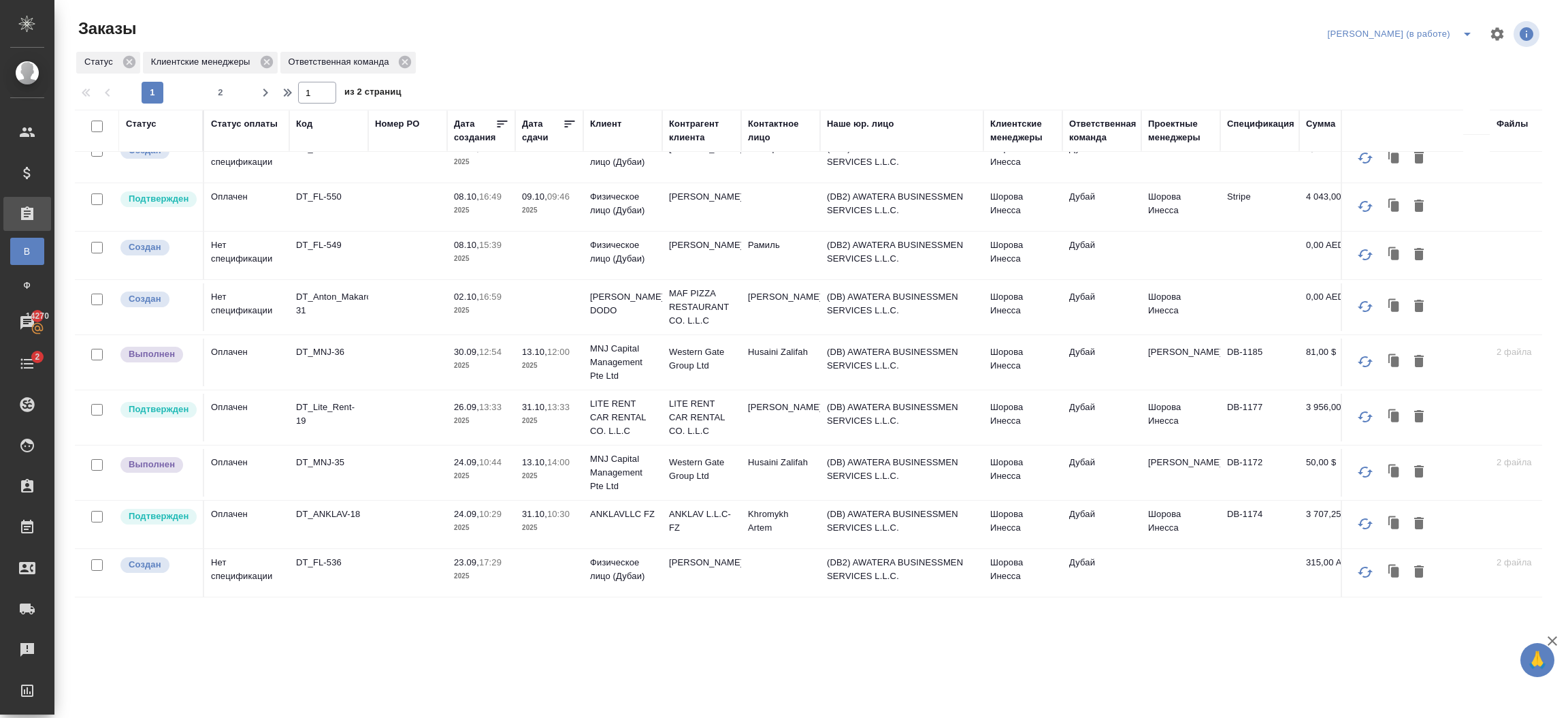
scroll to position [279, 0]
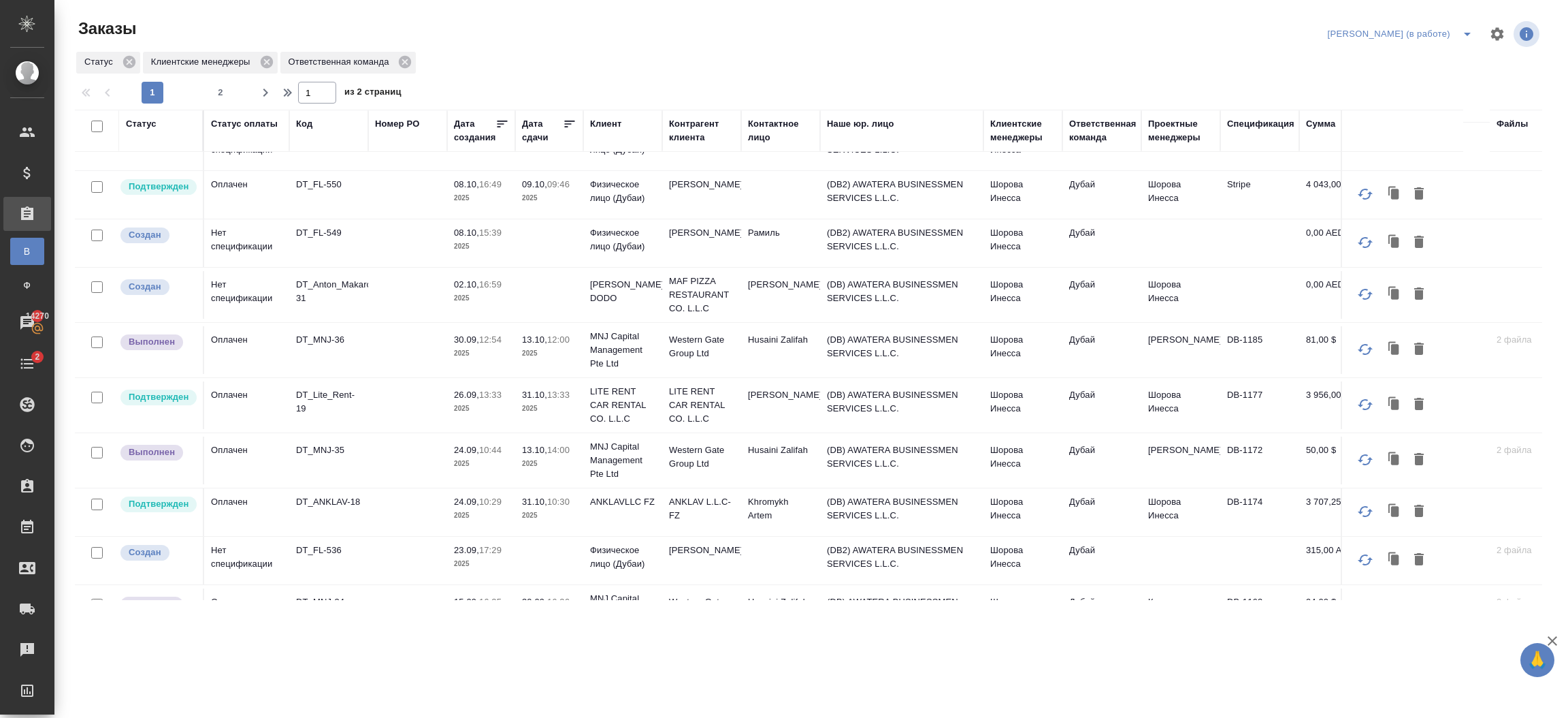
click at [443, 457] on td at bounding box center [408, 460] width 79 height 48
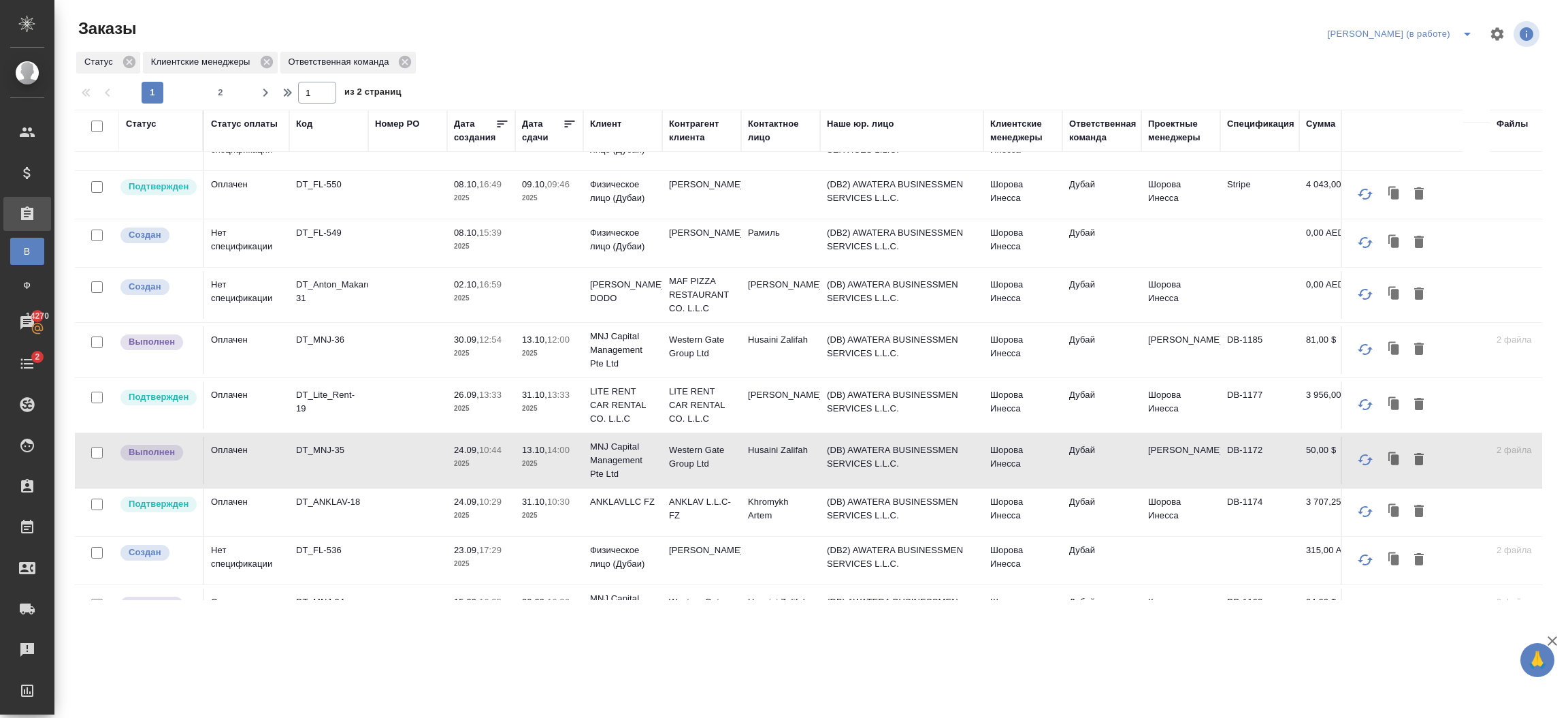
click at [443, 457] on td at bounding box center [408, 460] width 79 height 48
click at [826, 346] on td "(DB) AWATERA BUSINESSMEN SERVICES L.L.C." at bounding box center [901, 350] width 163 height 48
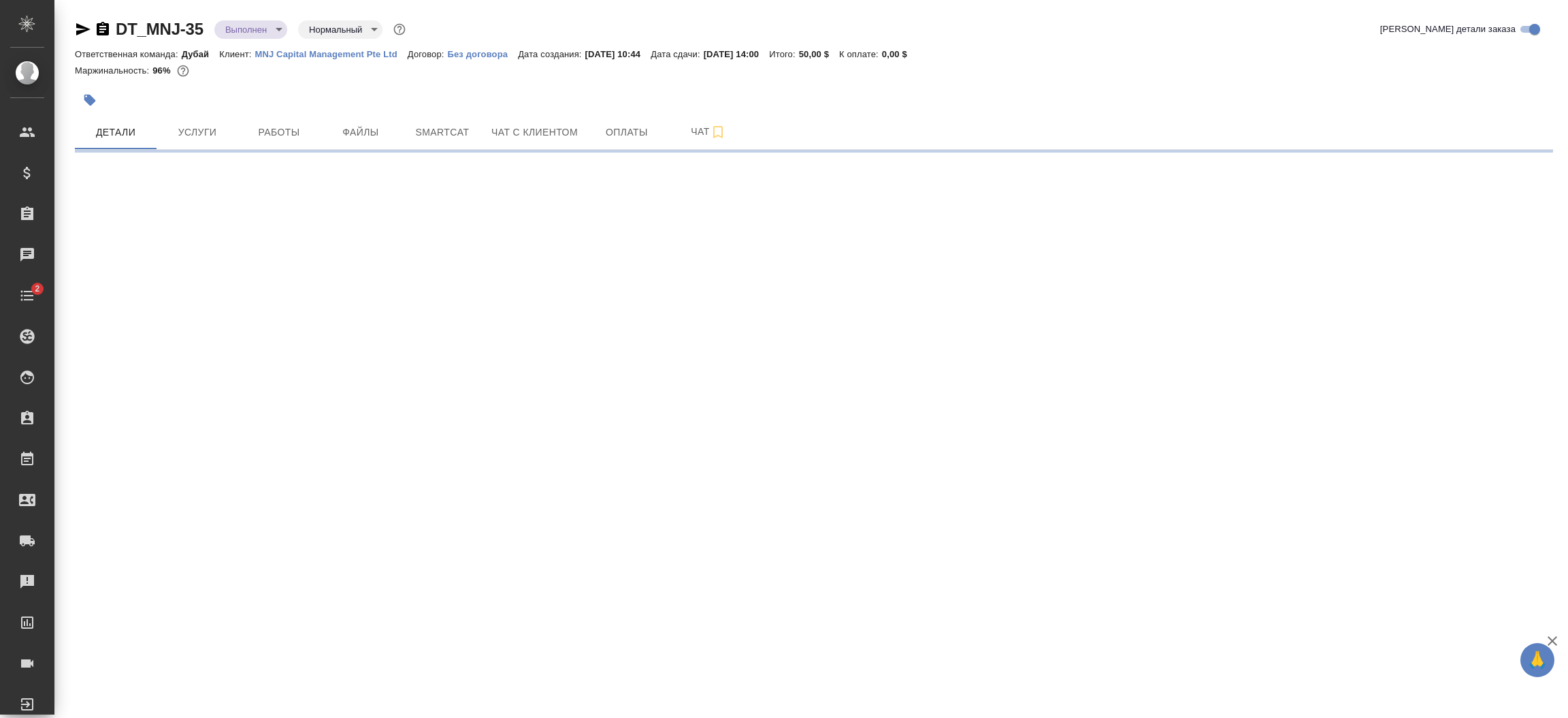
select select "RU"
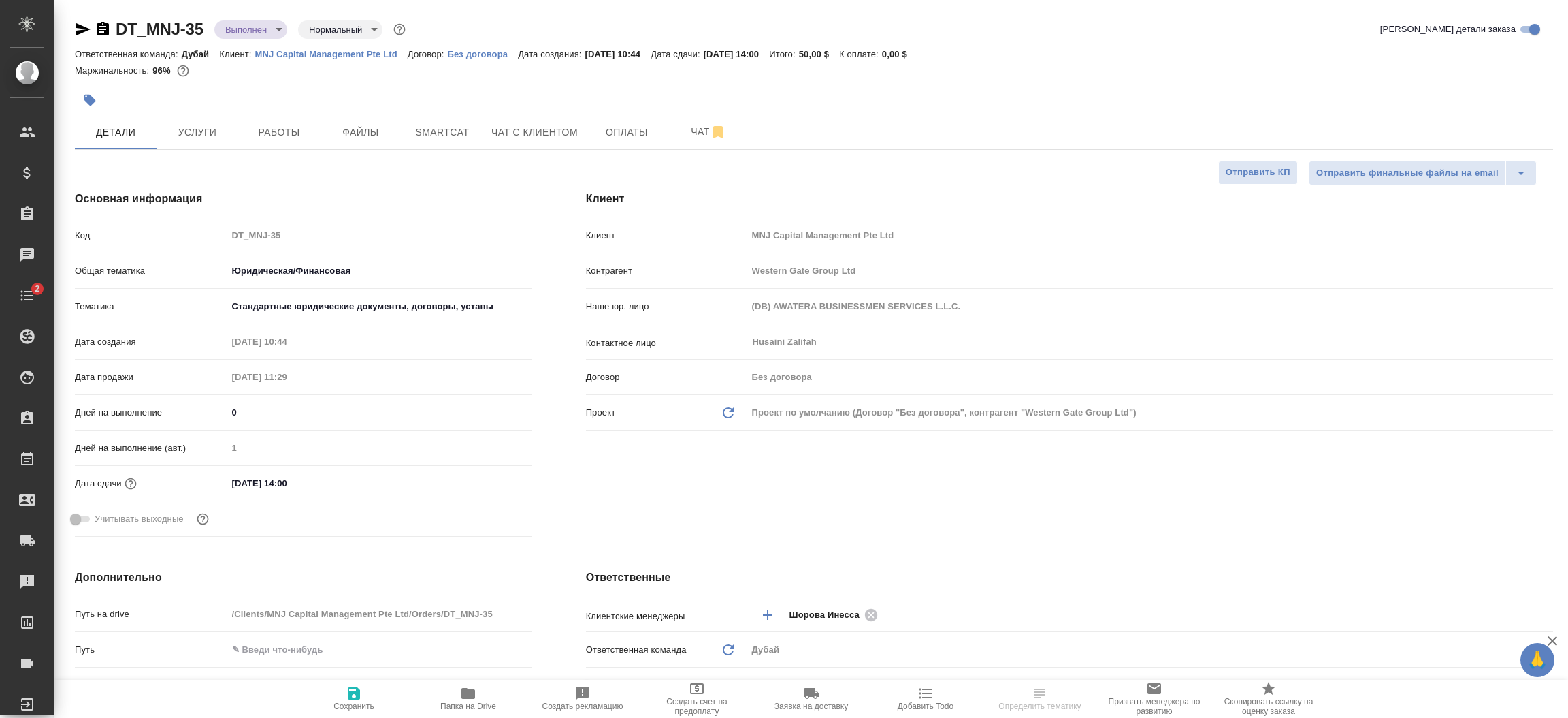
type textarea "x"
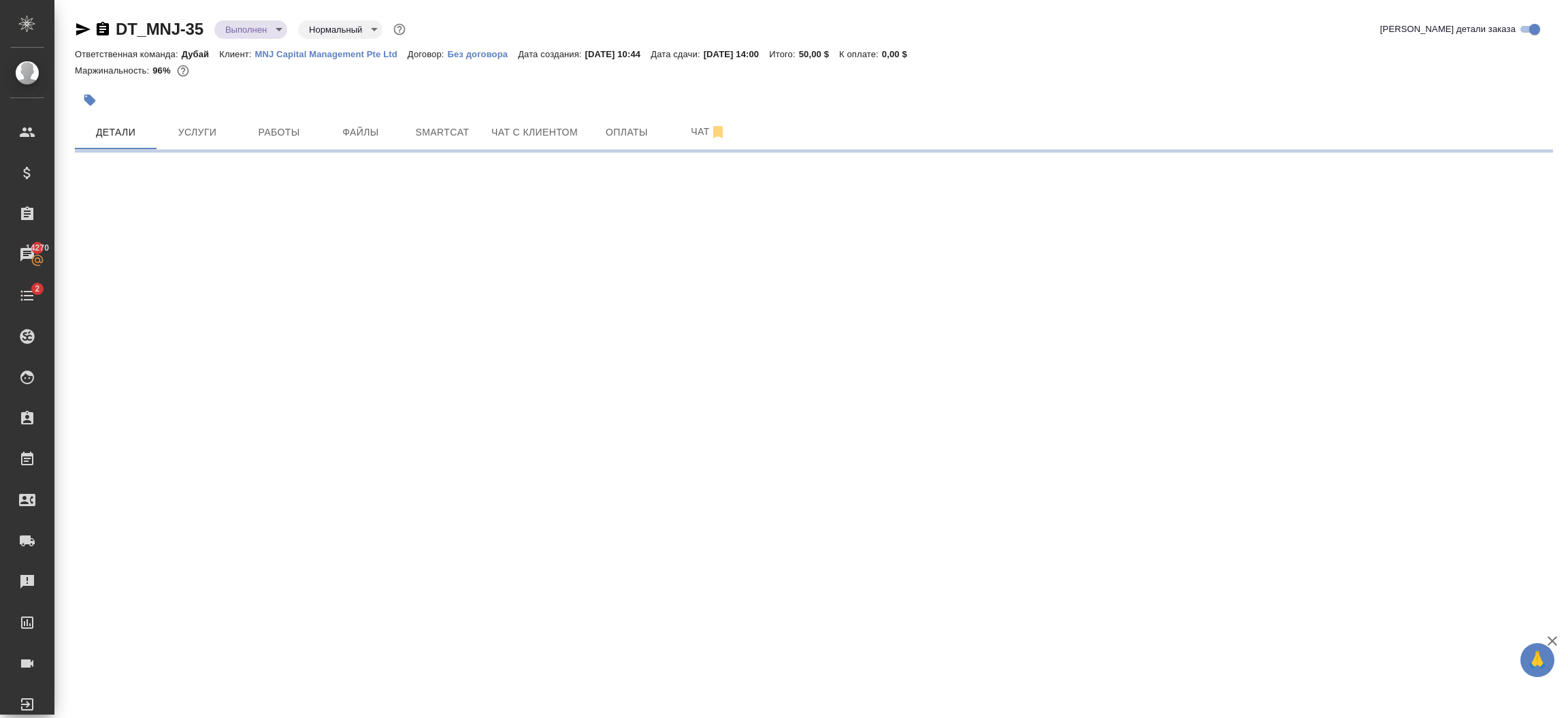
select select "RU"
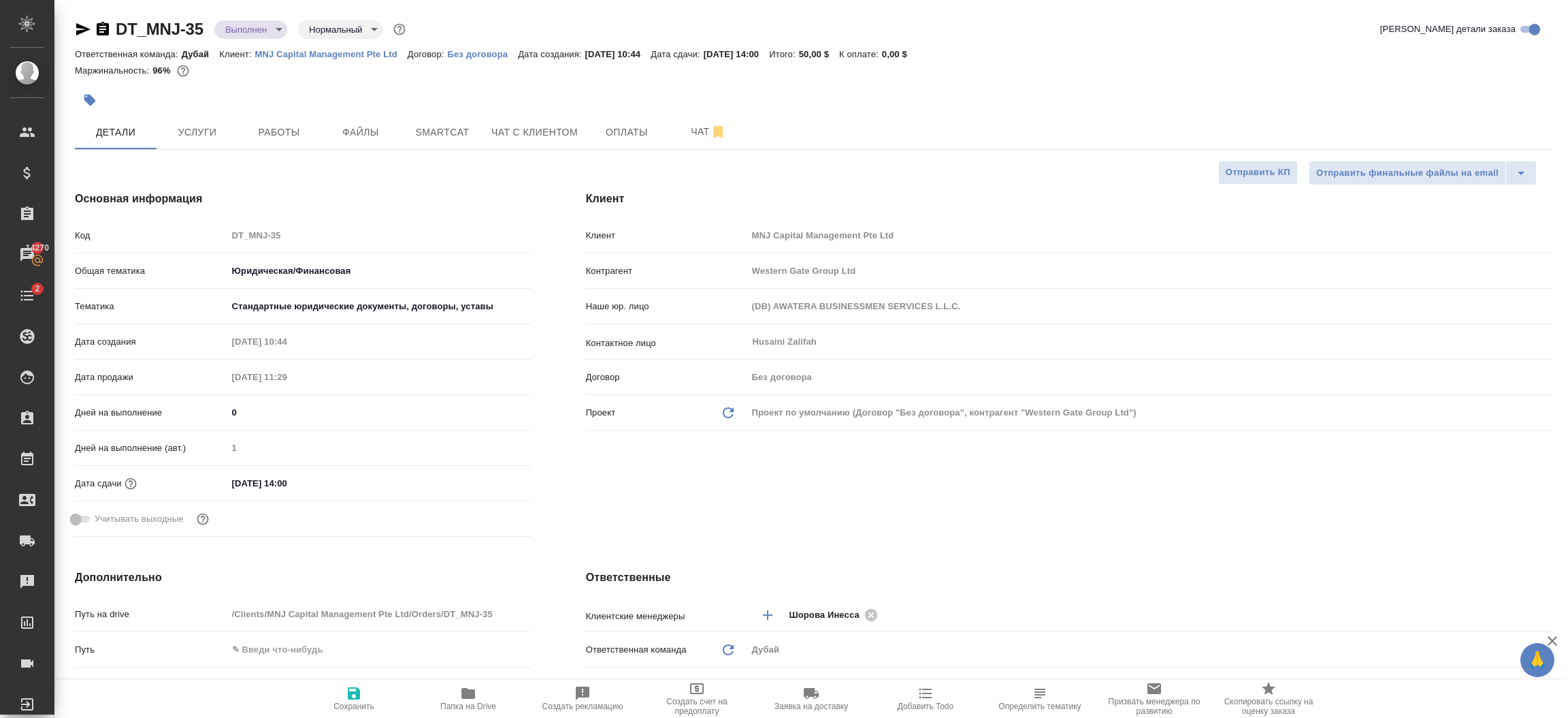
type textarea "x"
click at [84, 28] on icon "button" at bounding box center [83, 29] width 14 height 12
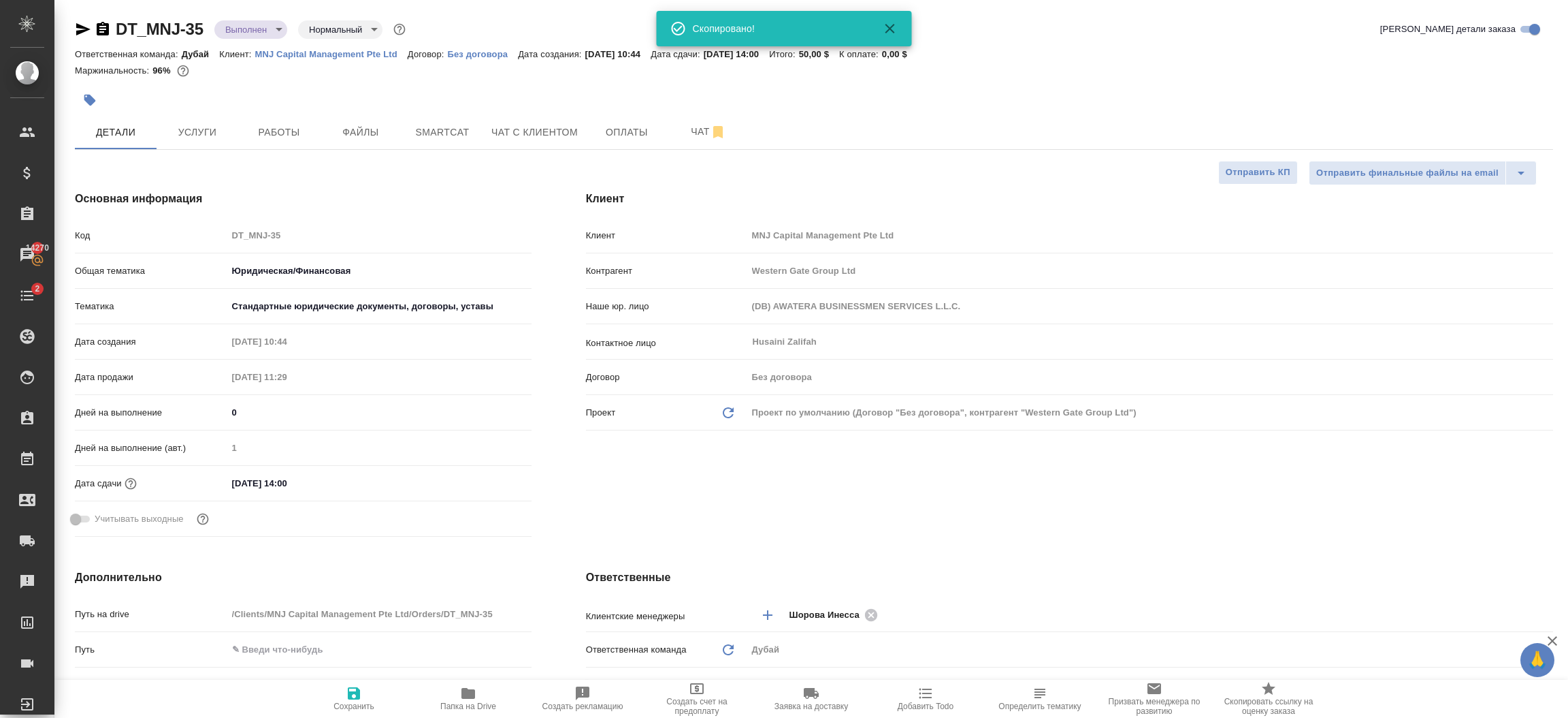
type textarea "x"
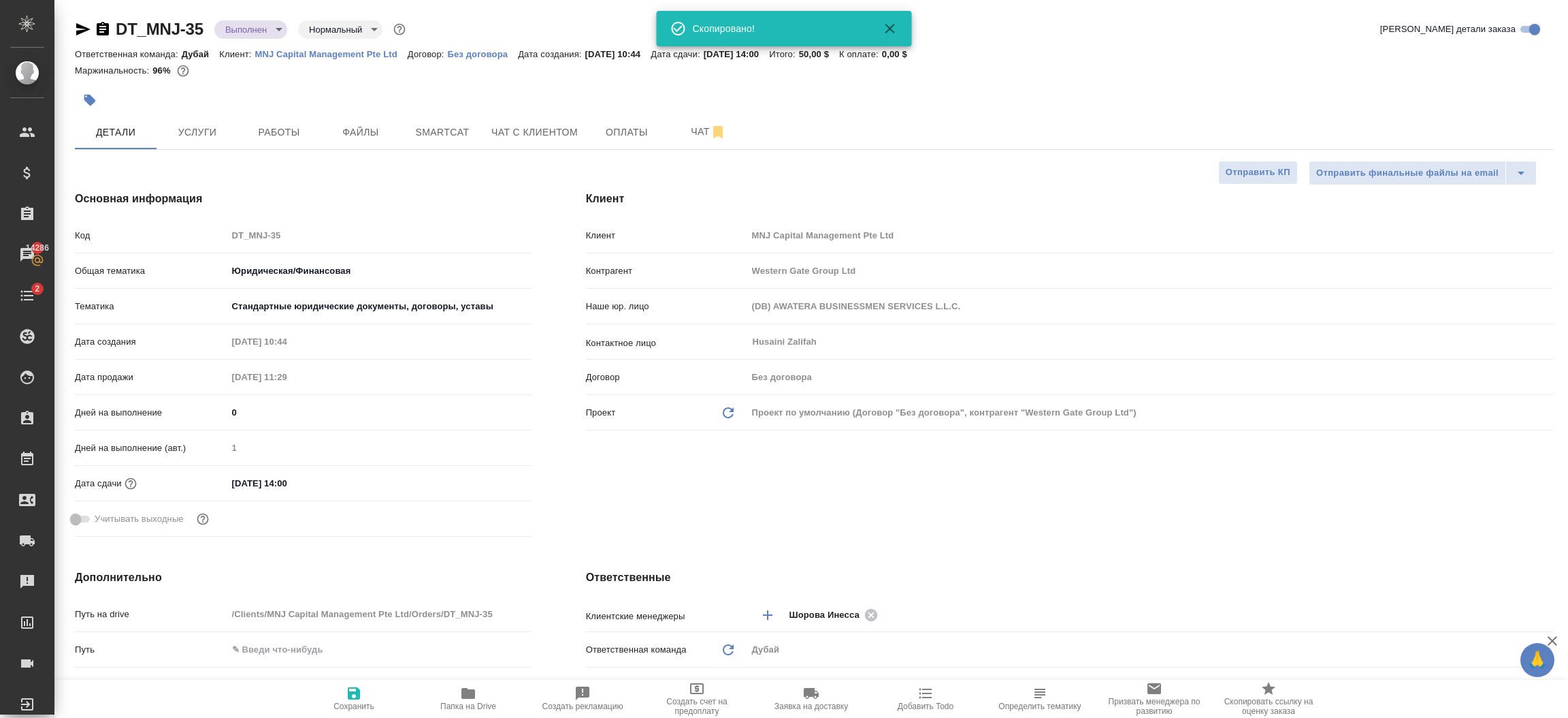
type textarea "x"
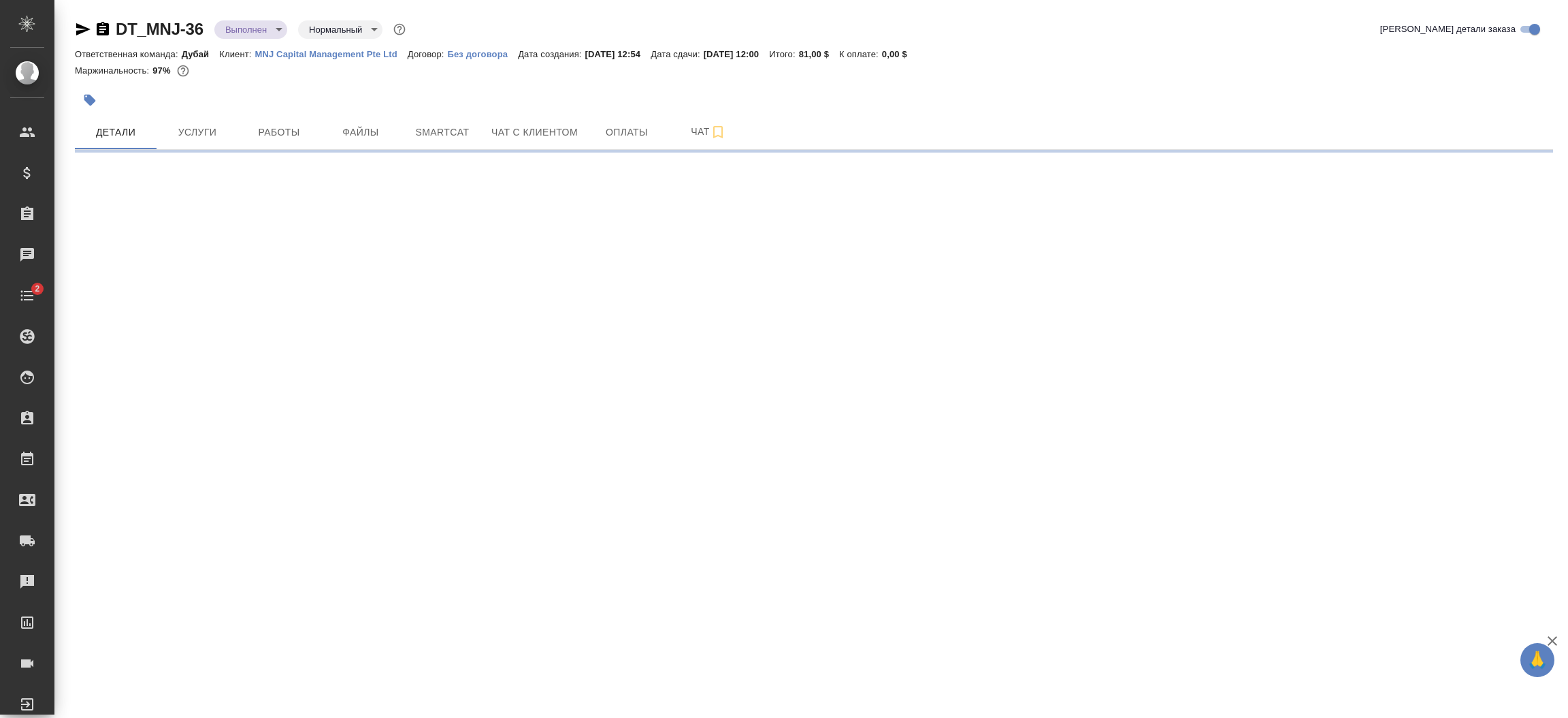
select select "RU"
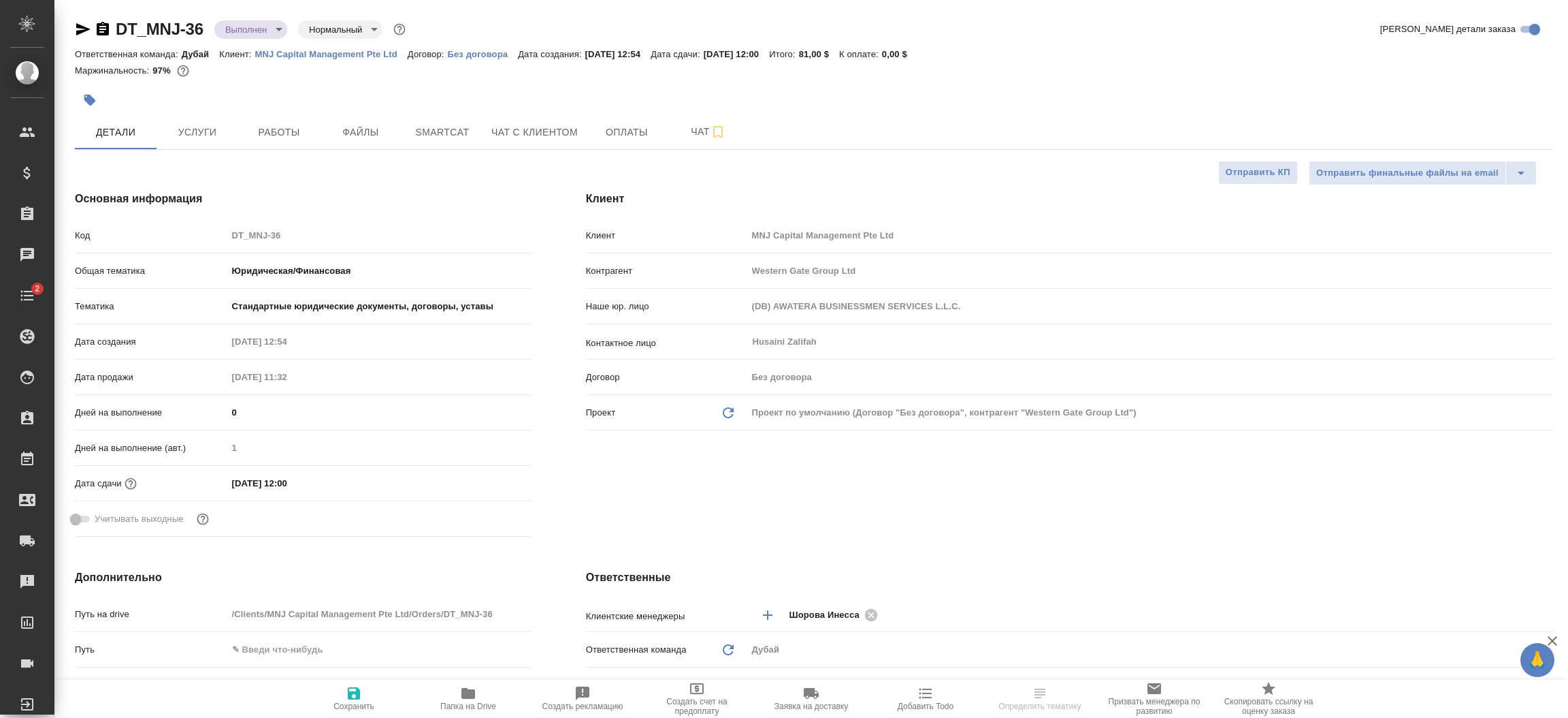
type textarea "x"
click at [81, 24] on icon "button" at bounding box center [82, 29] width 16 height 16
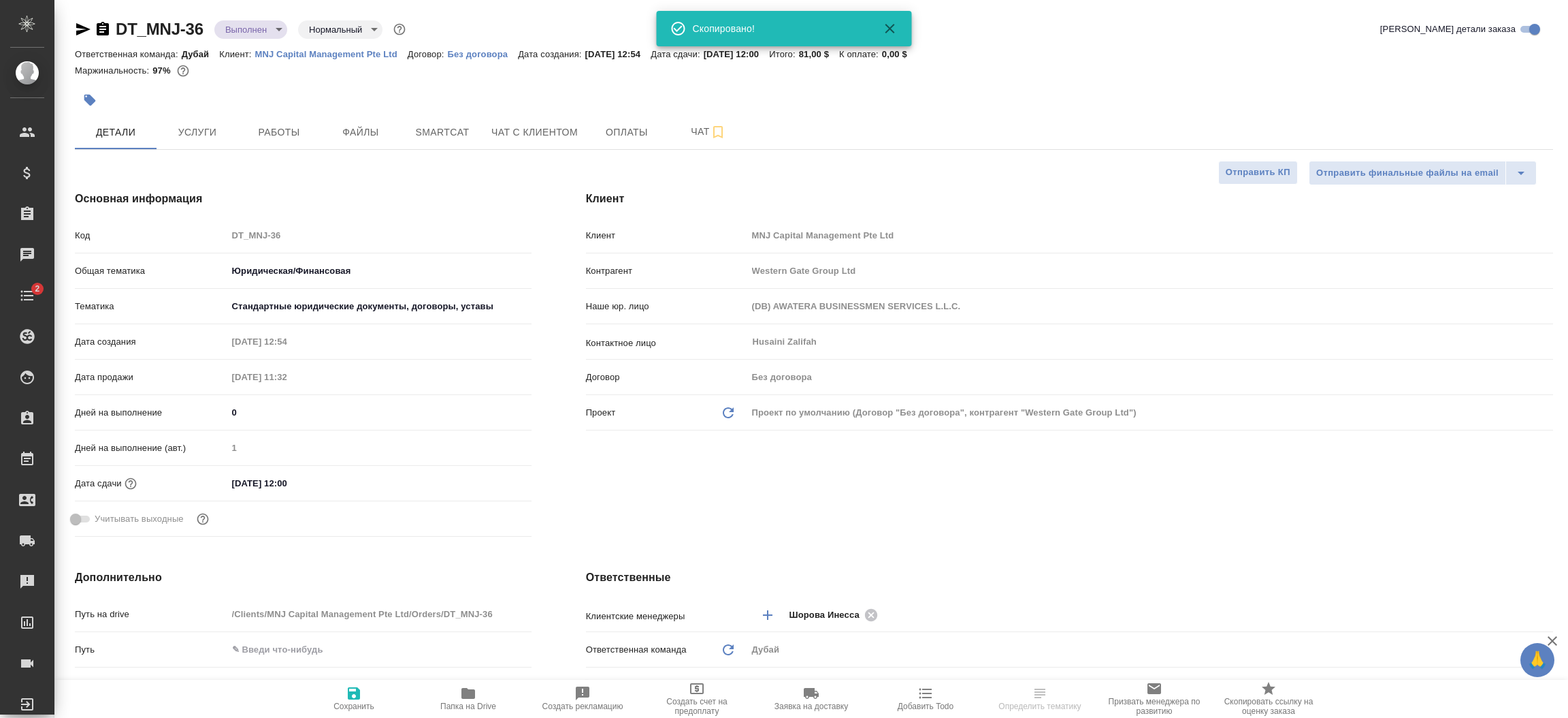
type textarea "x"
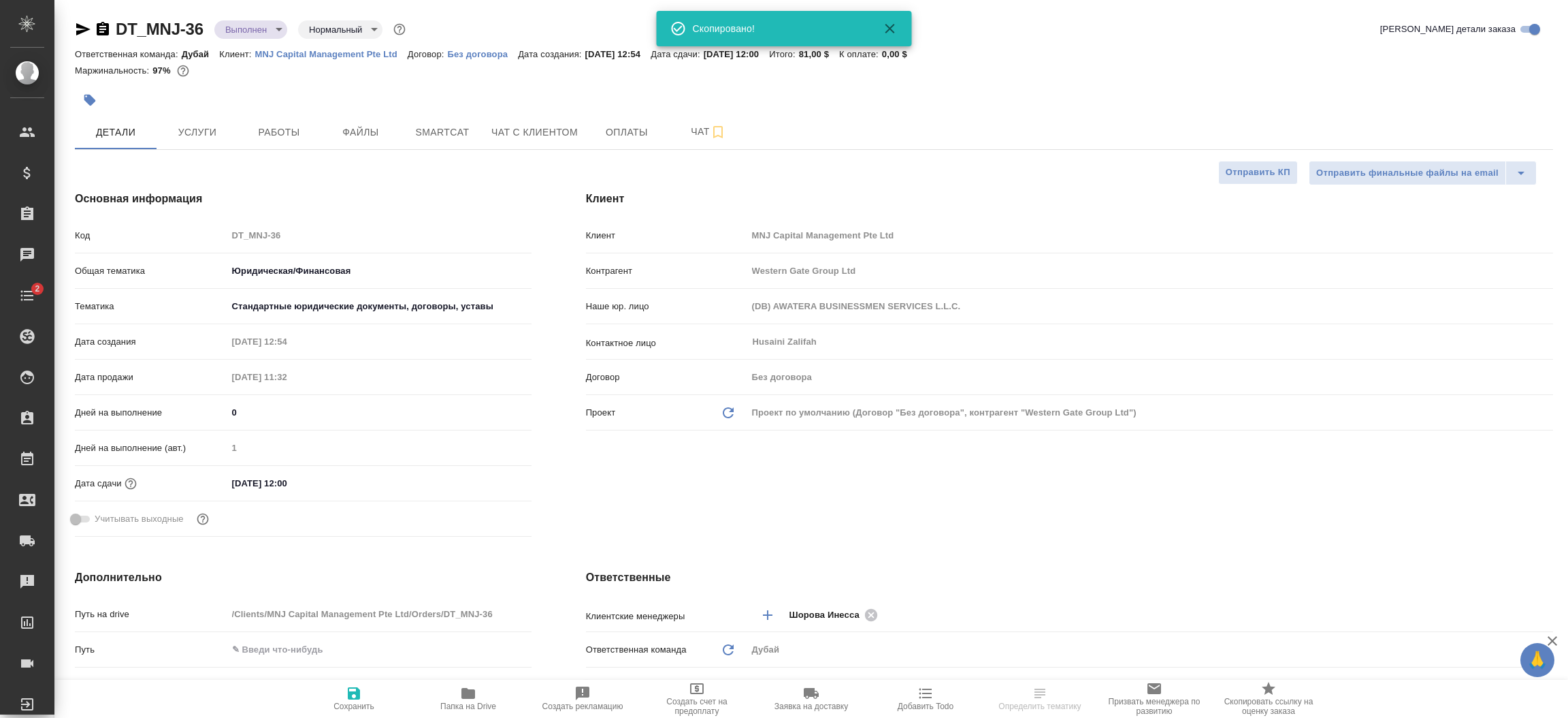
type textarea "x"
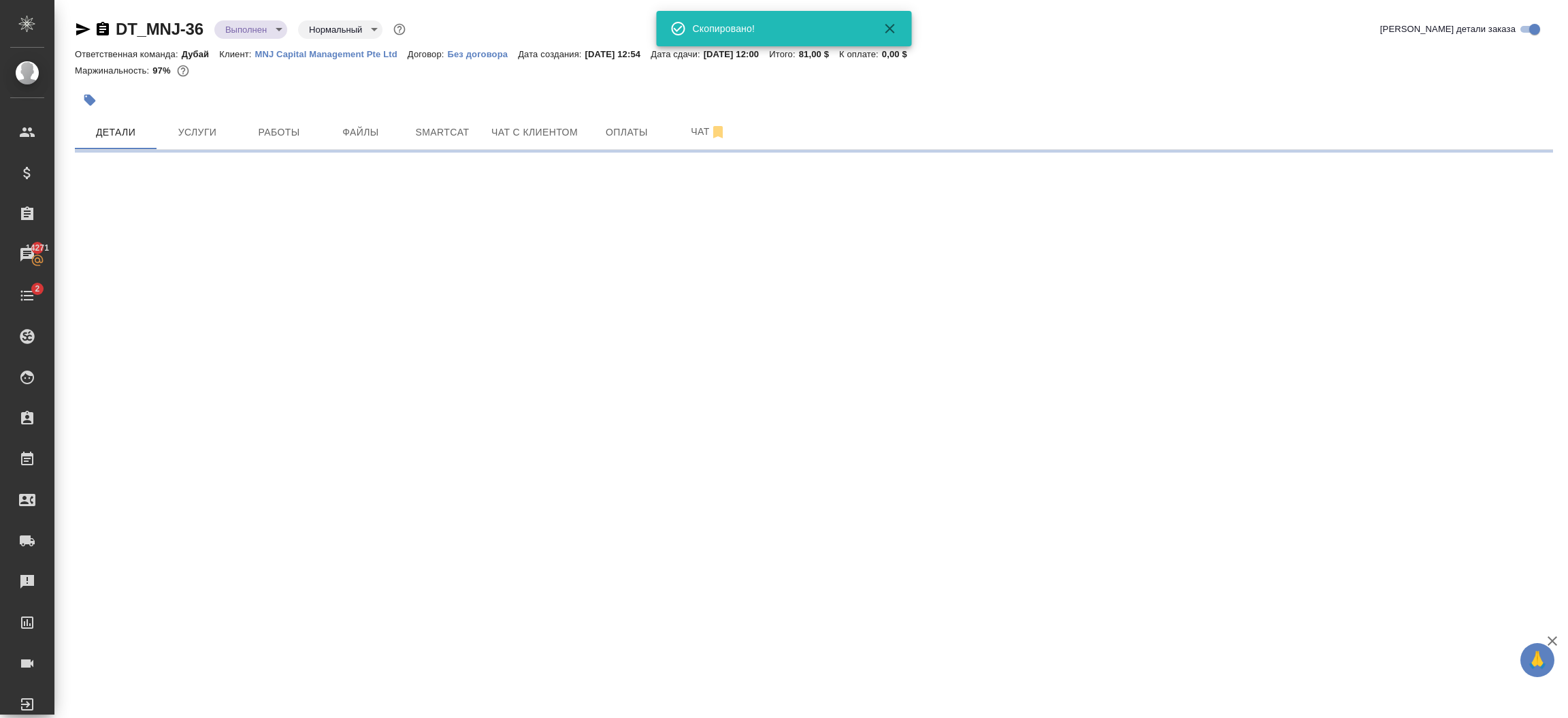
select select "RU"
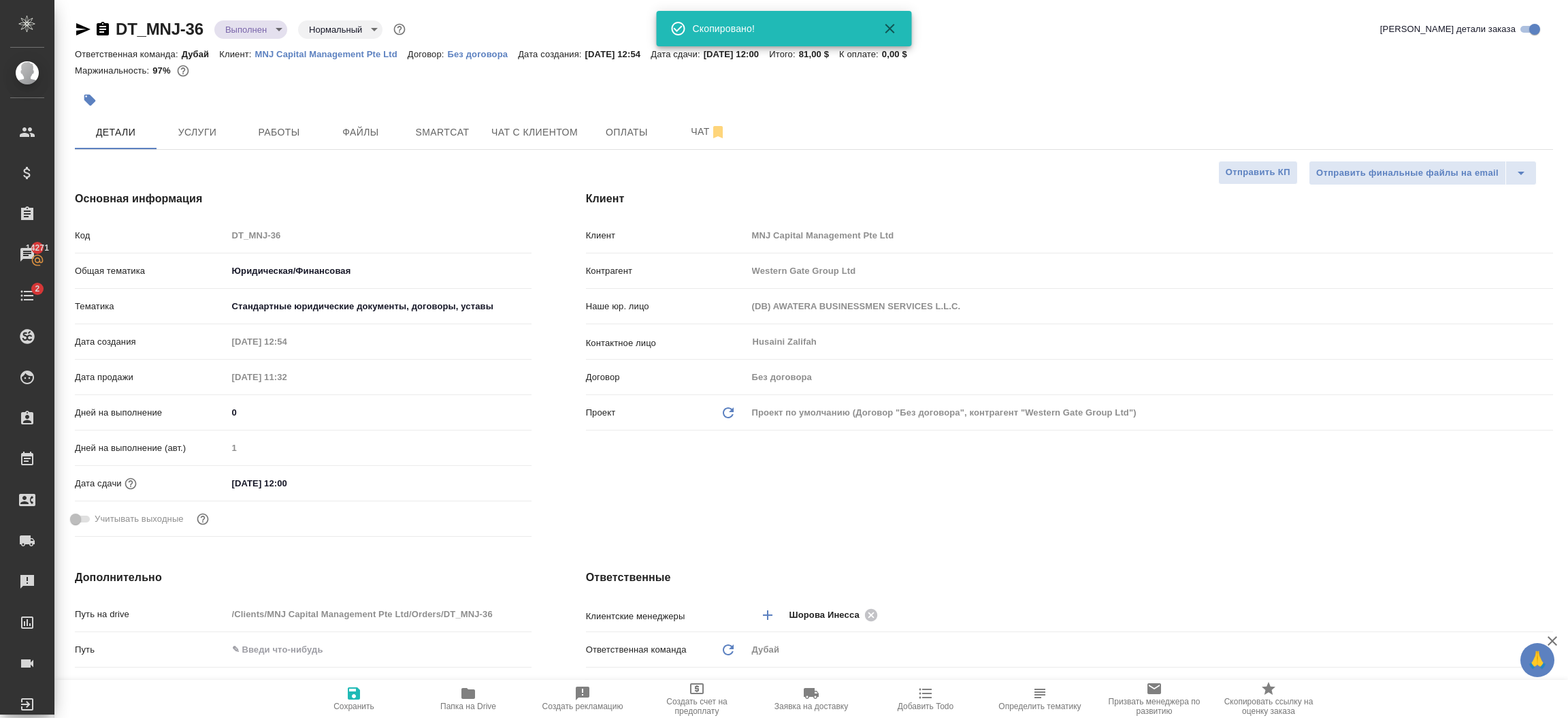
type textarea "x"
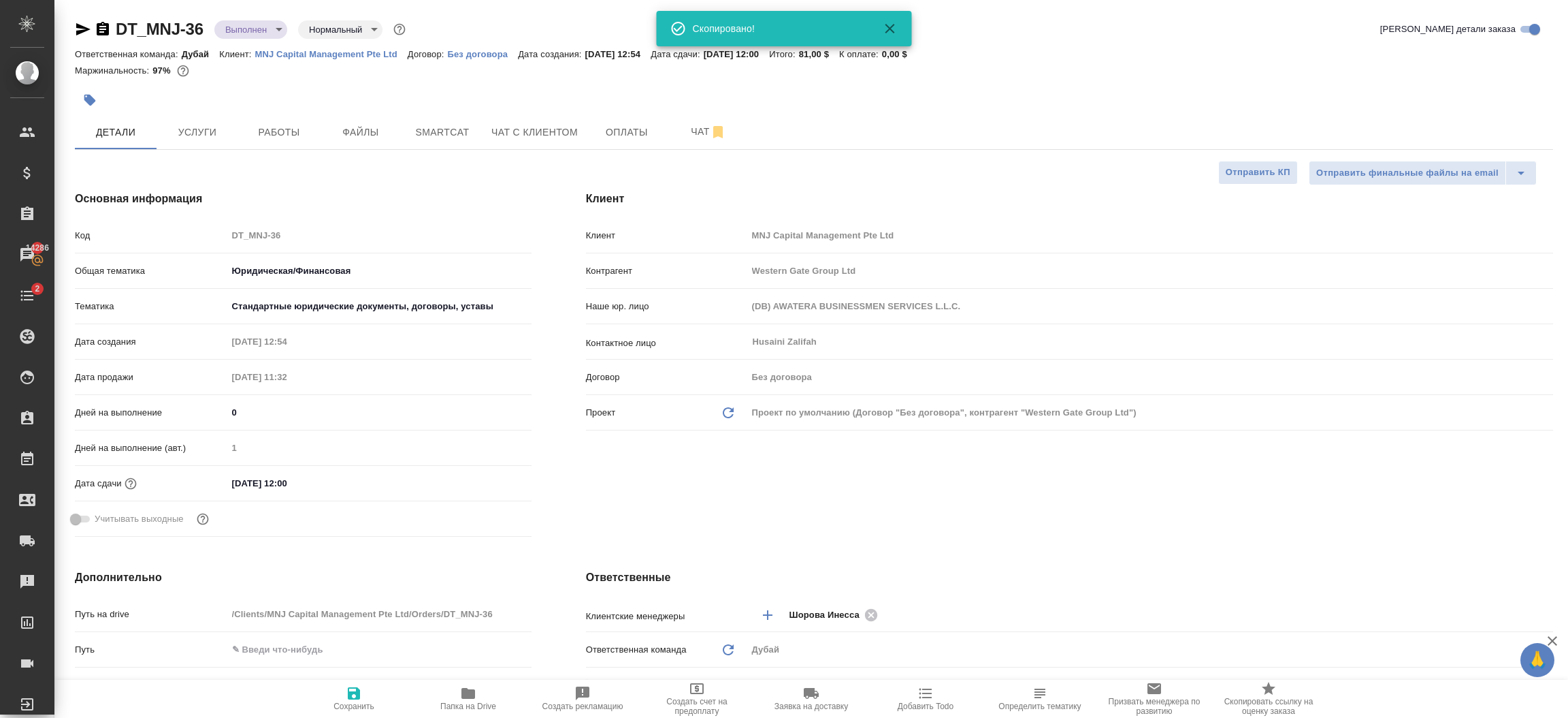
type textarea "x"
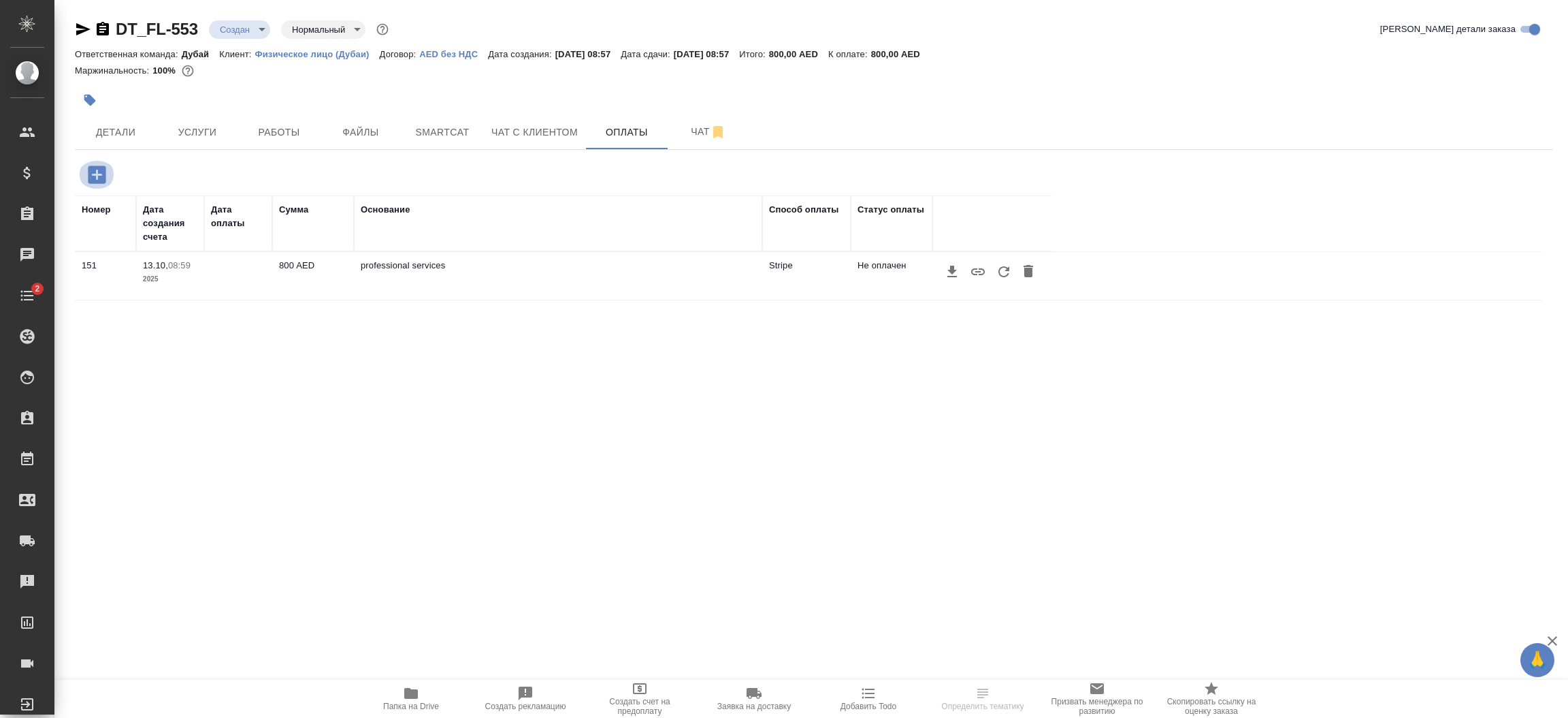
click at [101, 174] on icon "button" at bounding box center [96, 174] width 24 height 24
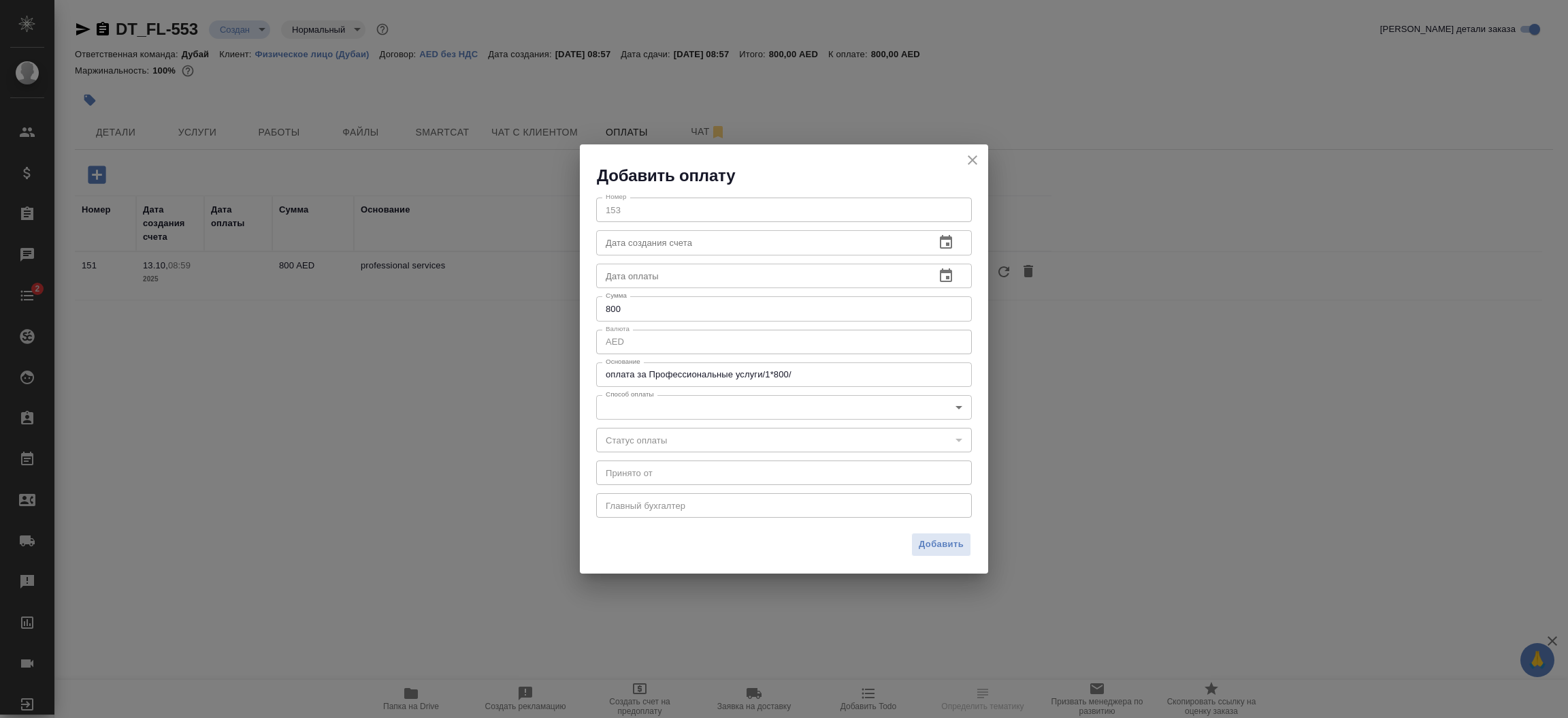
click at [786, 376] on textarea "оплата за Профессиональные услуги/1*800/" at bounding box center [784, 374] width 357 height 11
type textarea "professional services"
click at [726, 407] on body "🙏 .cls-1 fill:#fff; AWATERA [PERSON_NAME].shorova_kiev Клиенты Спецификации Зак…" at bounding box center [784, 359] width 1568 height 718
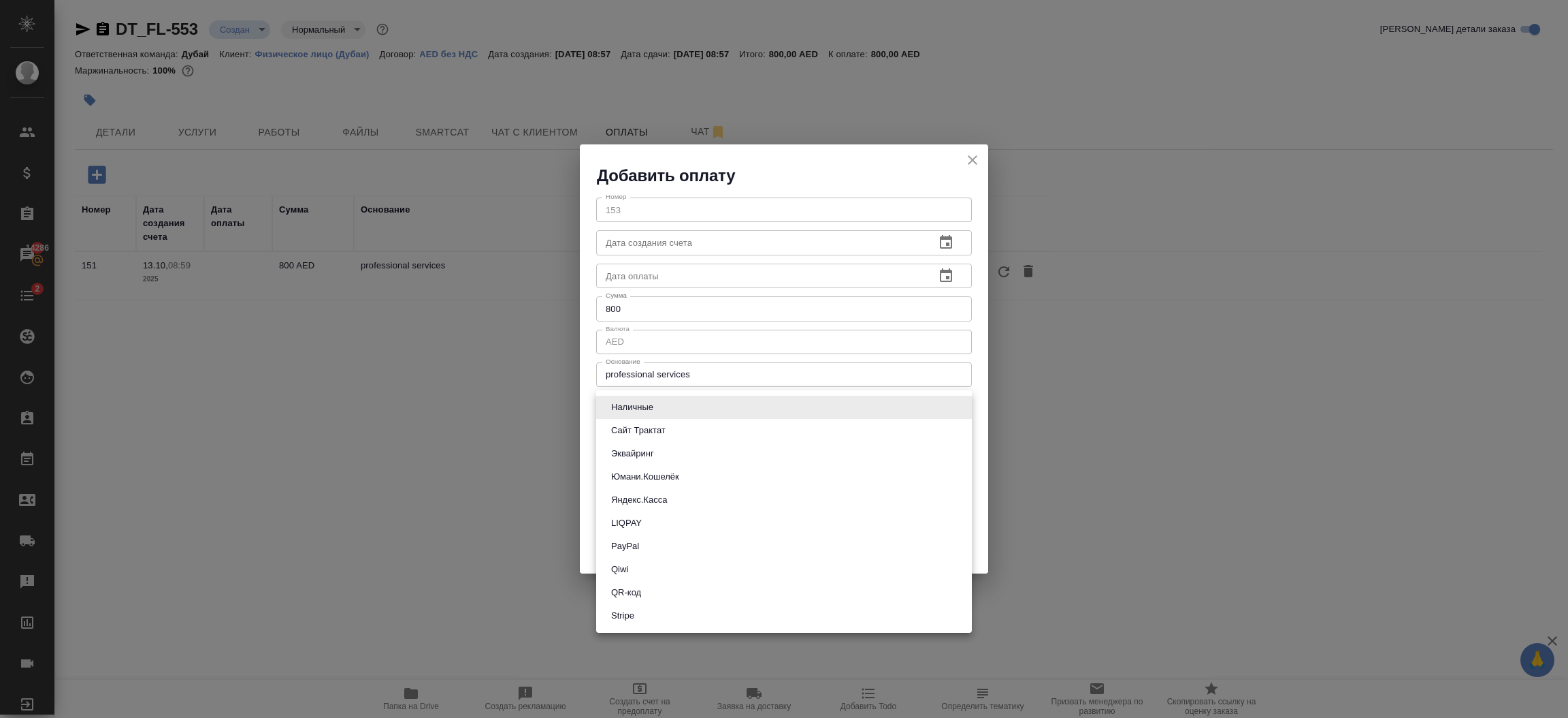
click at [646, 613] on li "Stripe" at bounding box center [784, 616] width 376 height 23
type input "stripe"
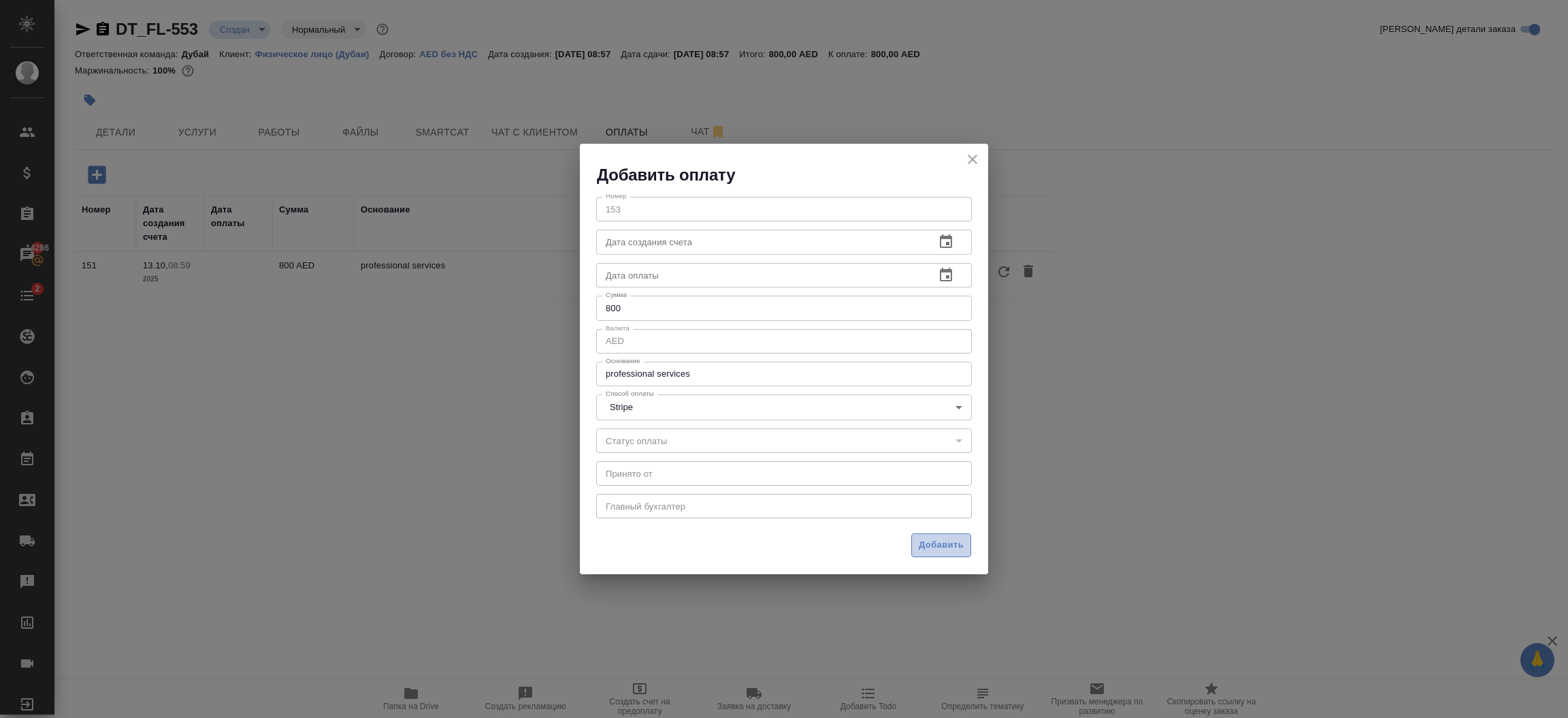
click at [934, 538] on span "Добавить" at bounding box center [941, 545] width 45 height 15
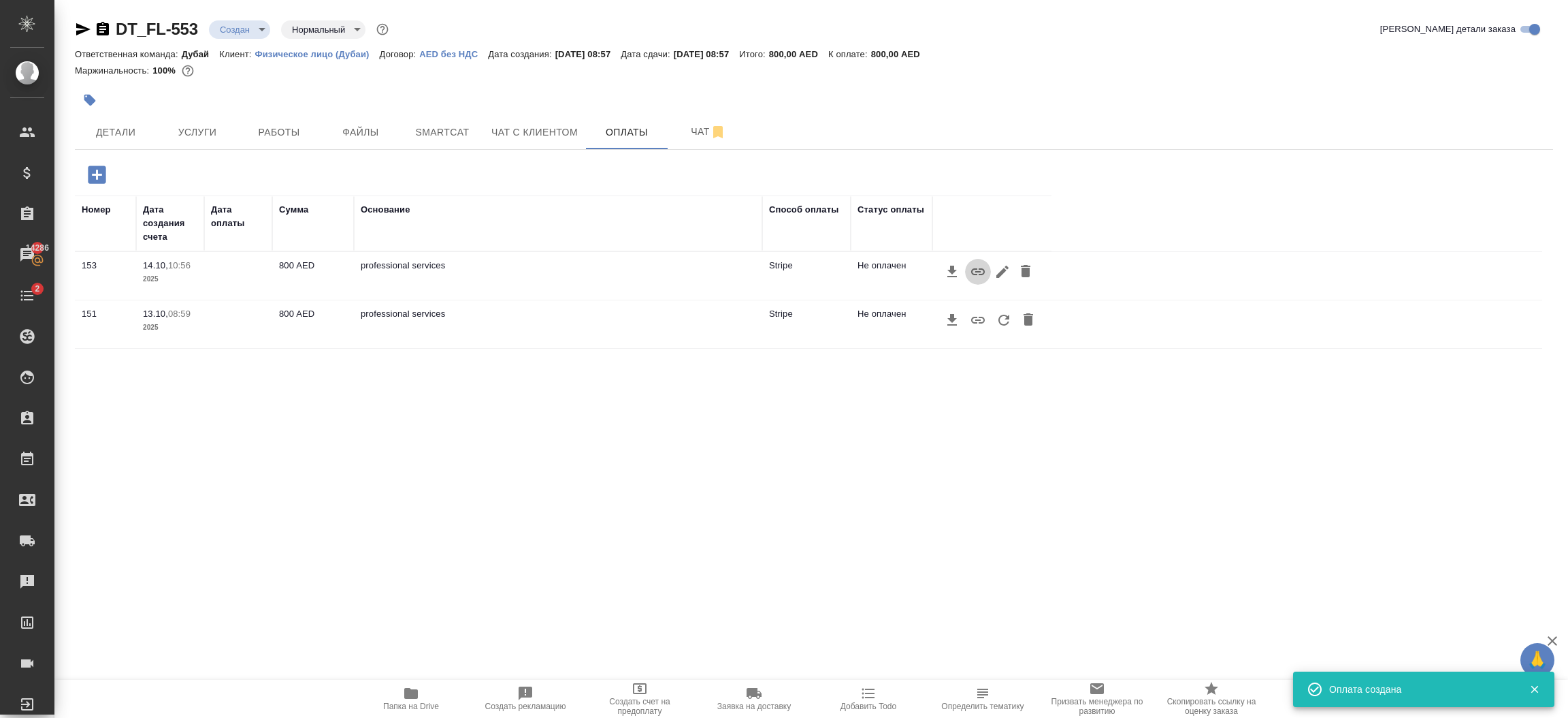
click at [979, 272] on icon "button" at bounding box center [977, 271] width 16 height 16
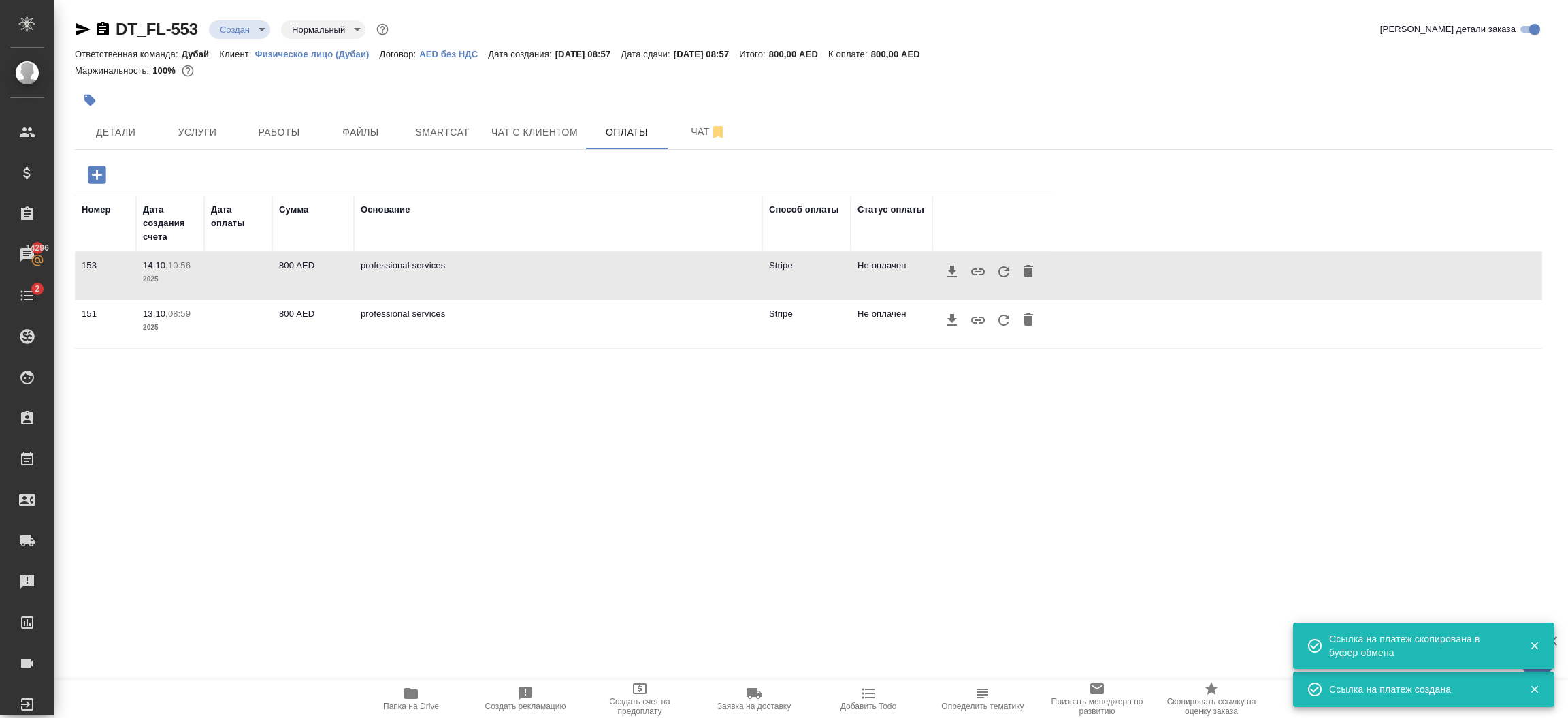
click at [1003, 274] on icon "button" at bounding box center [1003, 271] width 16 height 16
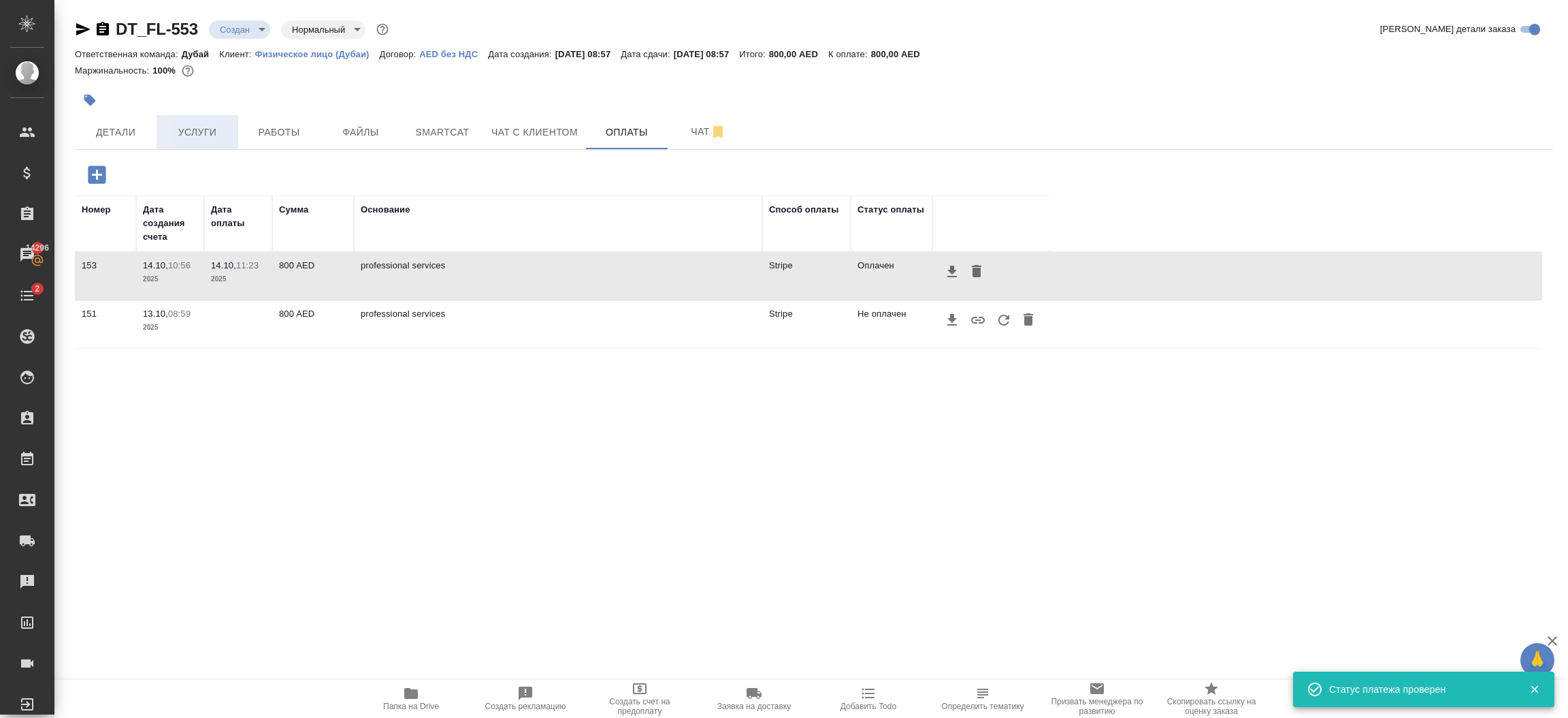
click at [185, 127] on span "Услуги" at bounding box center [198, 133] width 65 height 17
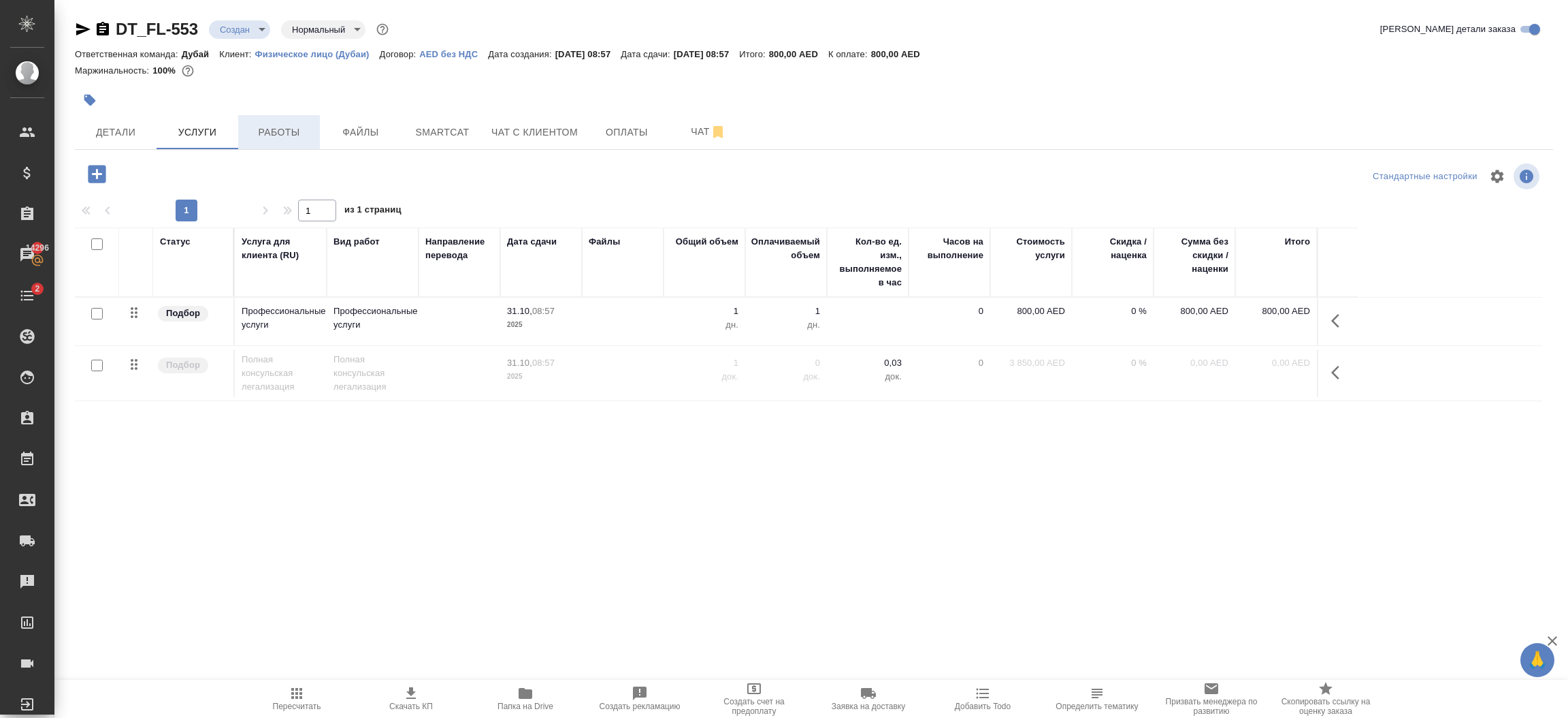
click at [289, 131] on span "Работы" at bounding box center [279, 133] width 65 height 17
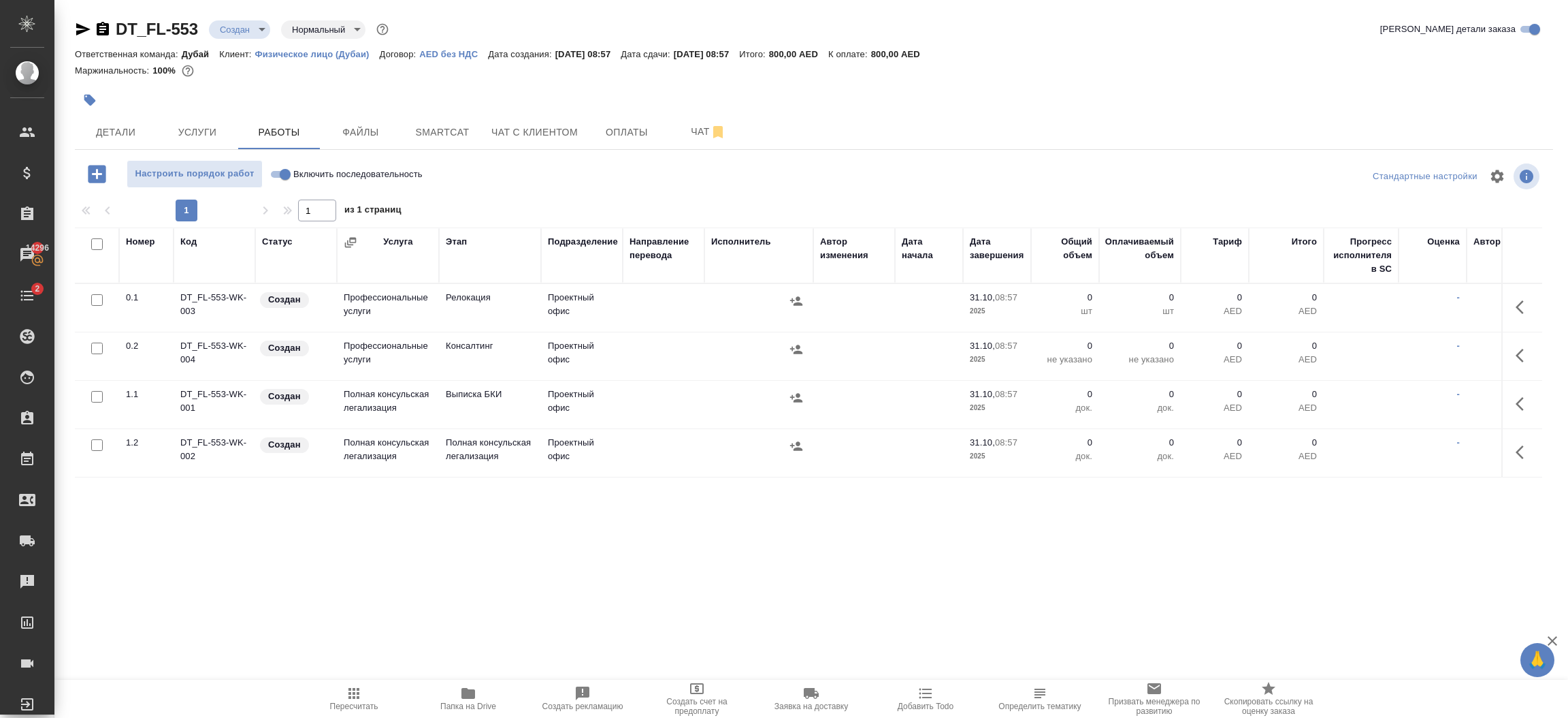
click at [280, 175] on input "Включить последовательность" at bounding box center [284, 174] width 49 height 16
checkbox input "true"
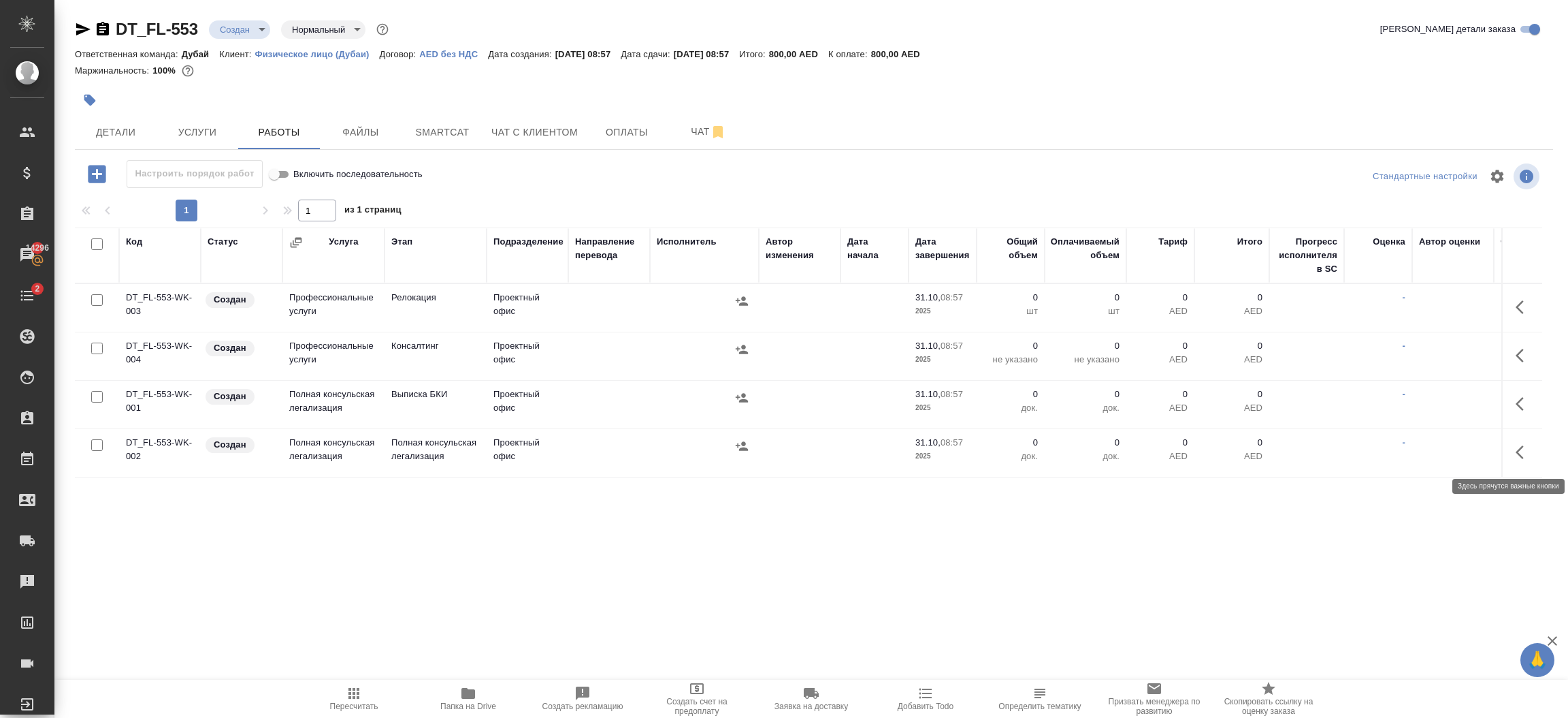
click at [1518, 459] on icon "button" at bounding box center [1523, 452] width 16 height 16
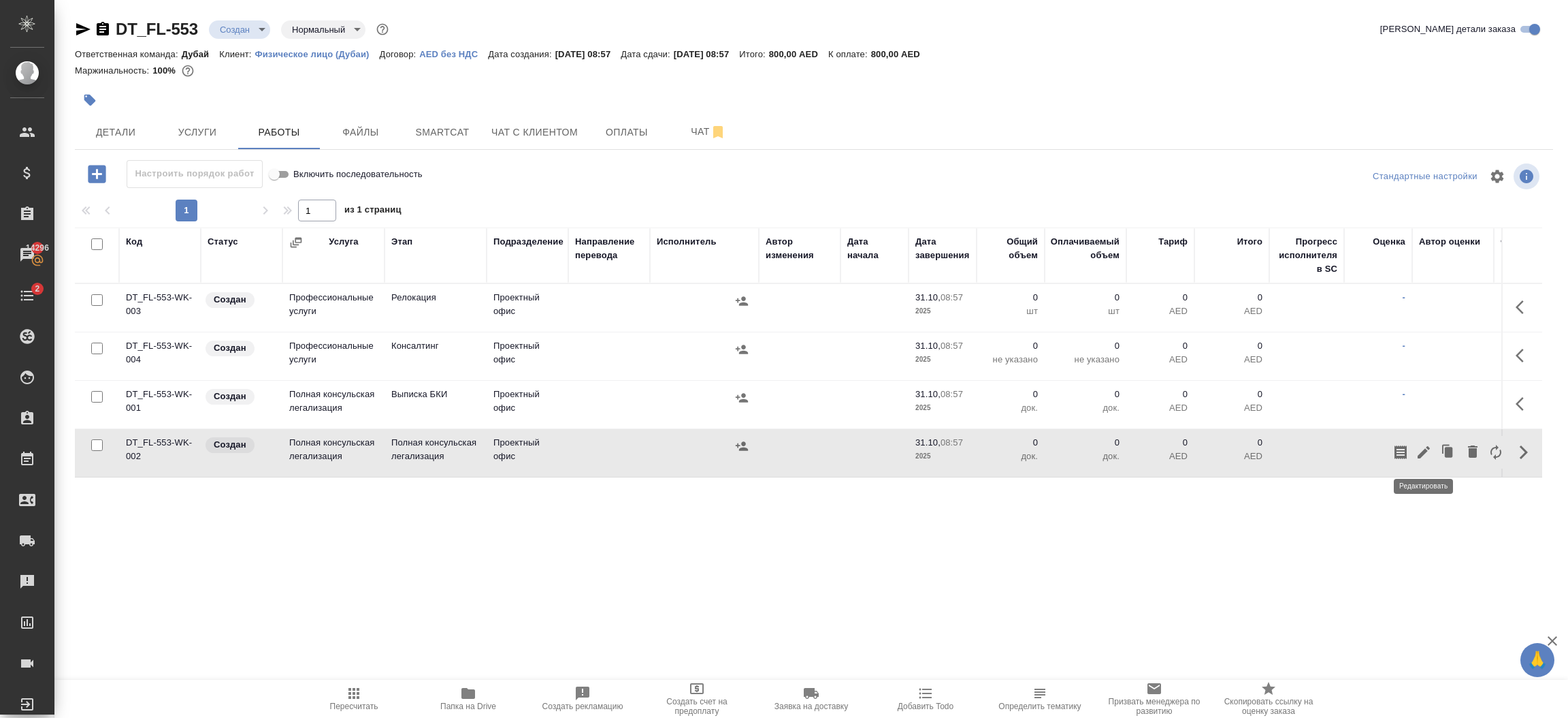
click at [1427, 457] on icon "button" at bounding box center [1423, 452] width 16 height 16
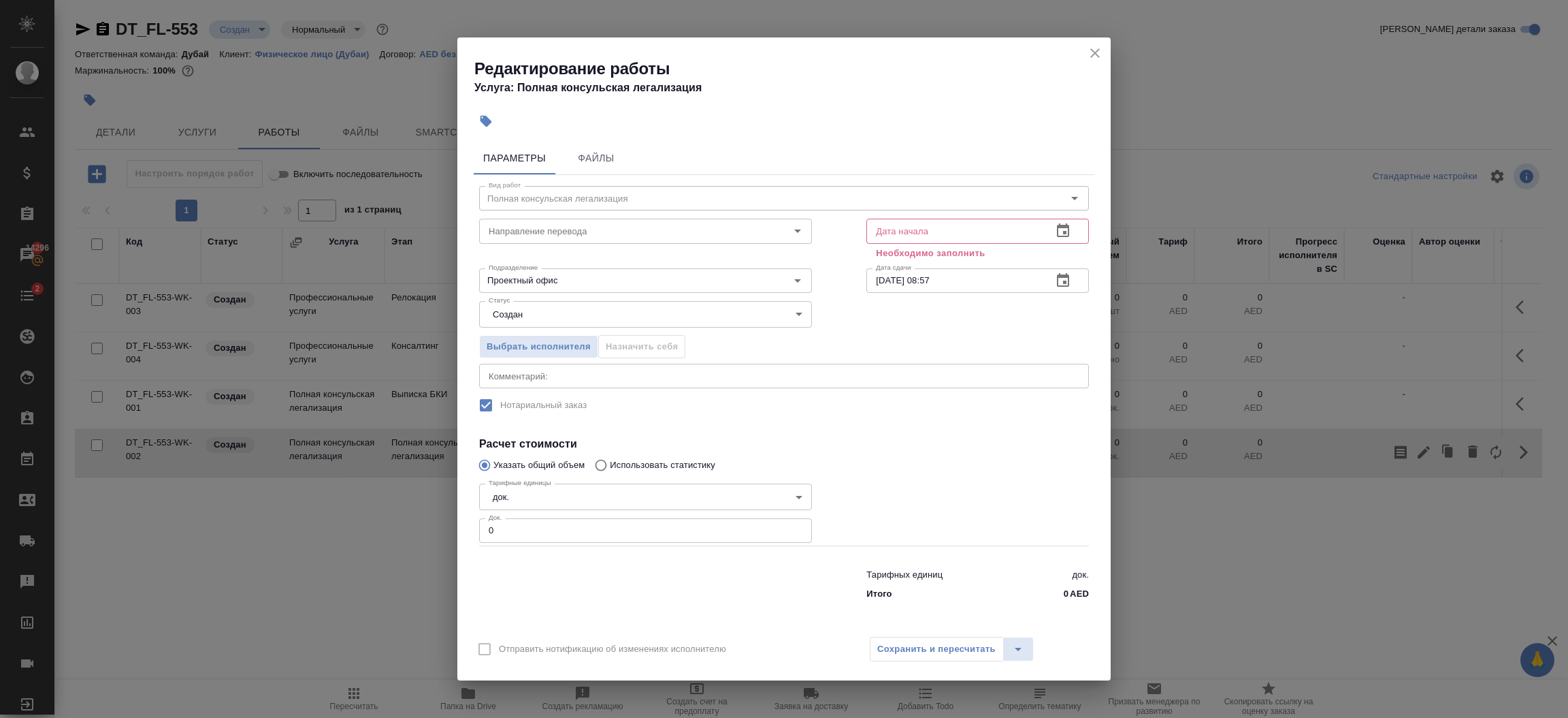
click at [959, 276] on input "31.10.2025 08:57" at bounding box center [953, 281] width 175 height 25
click at [930, 235] on input "text" at bounding box center [953, 231] width 175 height 25
paste input "31.10.2025 08:57"
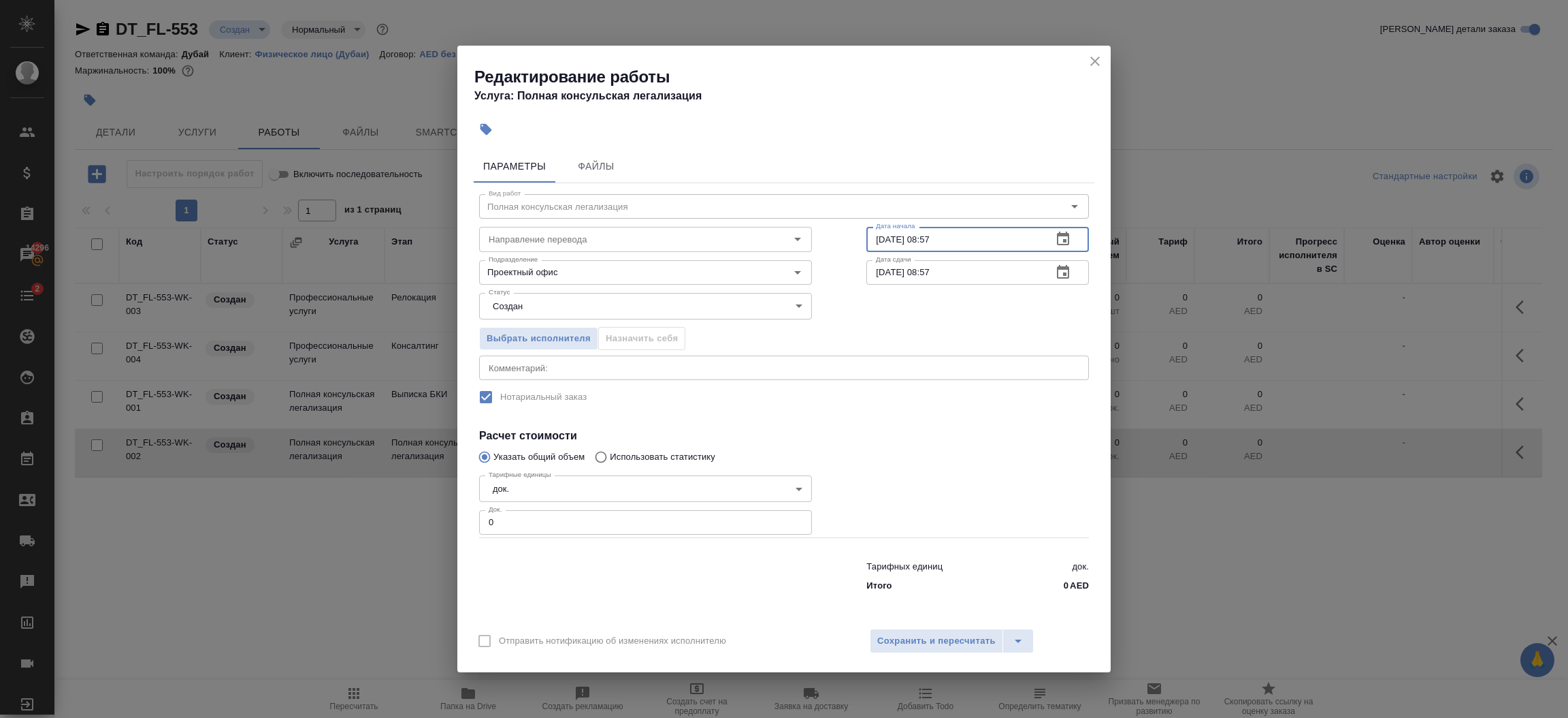
type input "31.10.2025 08:57"
click at [533, 524] on input "0" at bounding box center [645, 522] width 333 height 25
click at [913, 640] on span "Сохранить и пересчитать" at bounding box center [936, 641] width 118 height 15
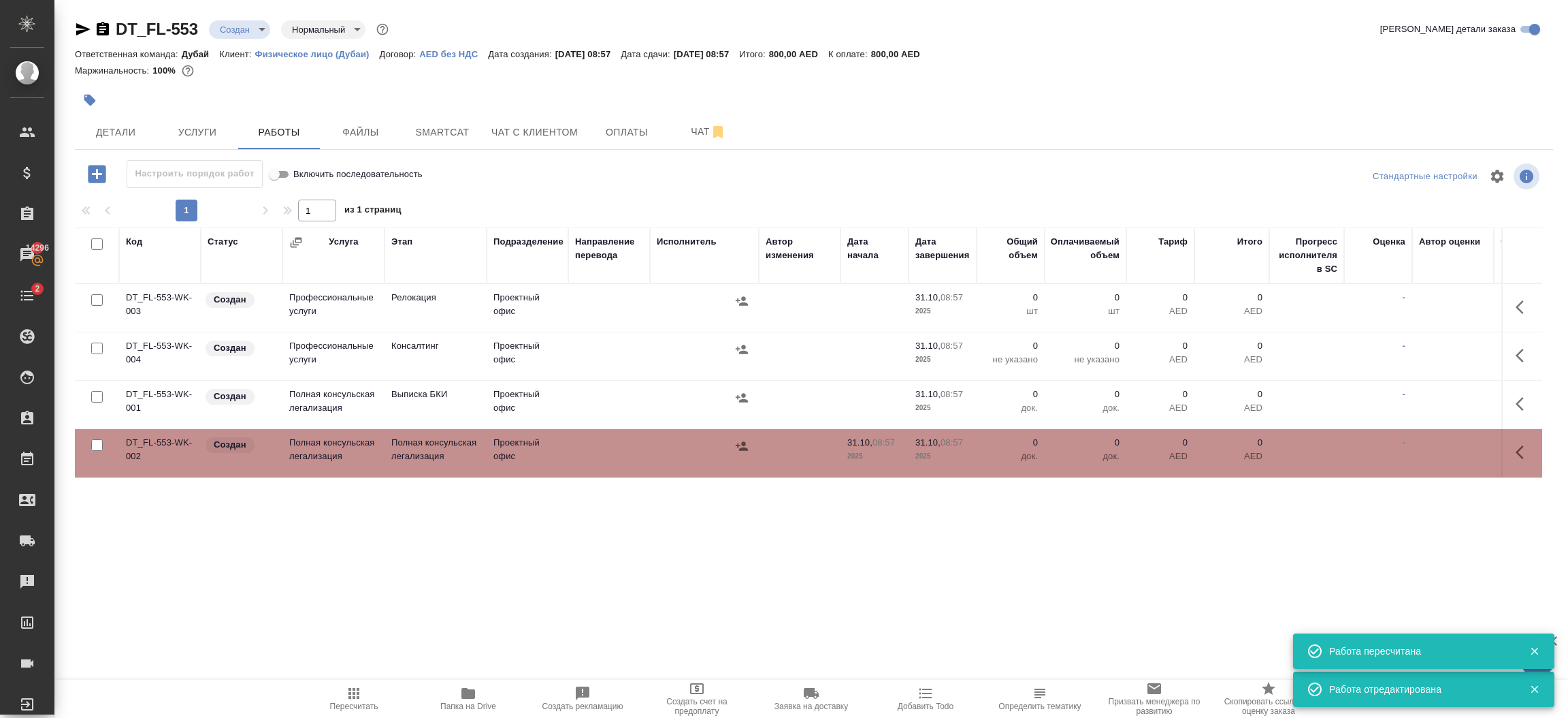
click at [1519, 454] on icon "button" at bounding box center [1523, 452] width 16 height 16
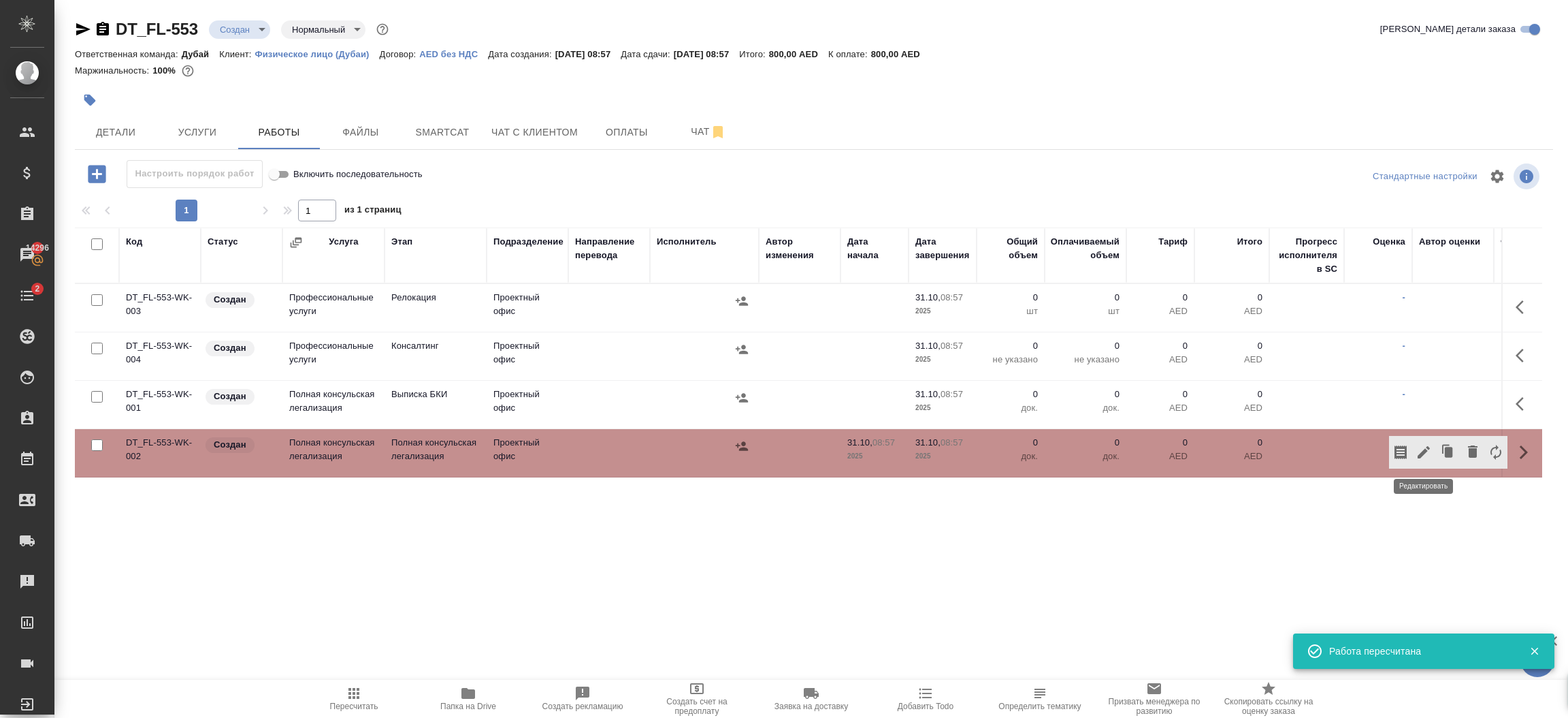
click at [1429, 453] on icon "button" at bounding box center [1423, 452] width 16 height 16
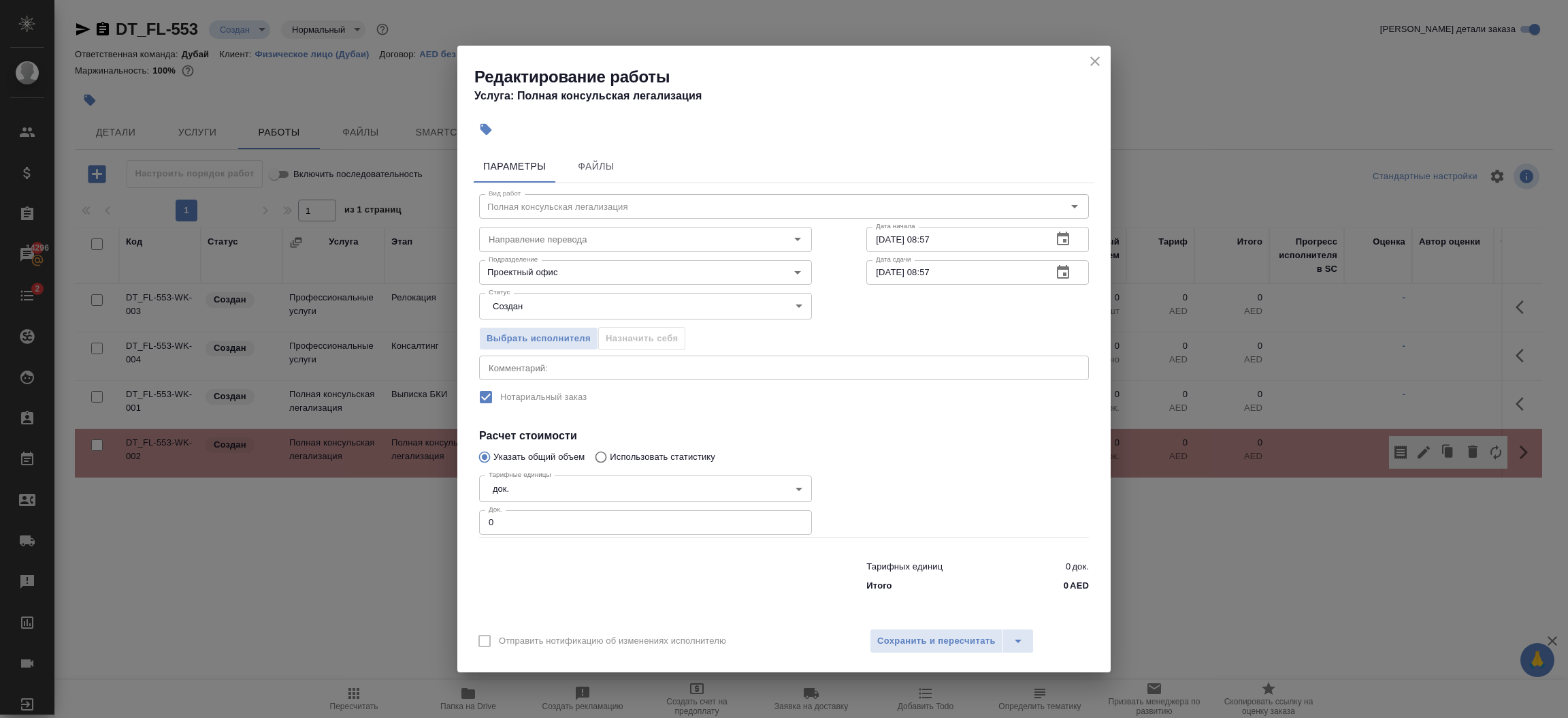
click at [500, 523] on input "0" at bounding box center [645, 522] width 333 height 25
type input "1"
click at [917, 640] on span "Сохранить и пересчитать" at bounding box center [936, 641] width 118 height 15
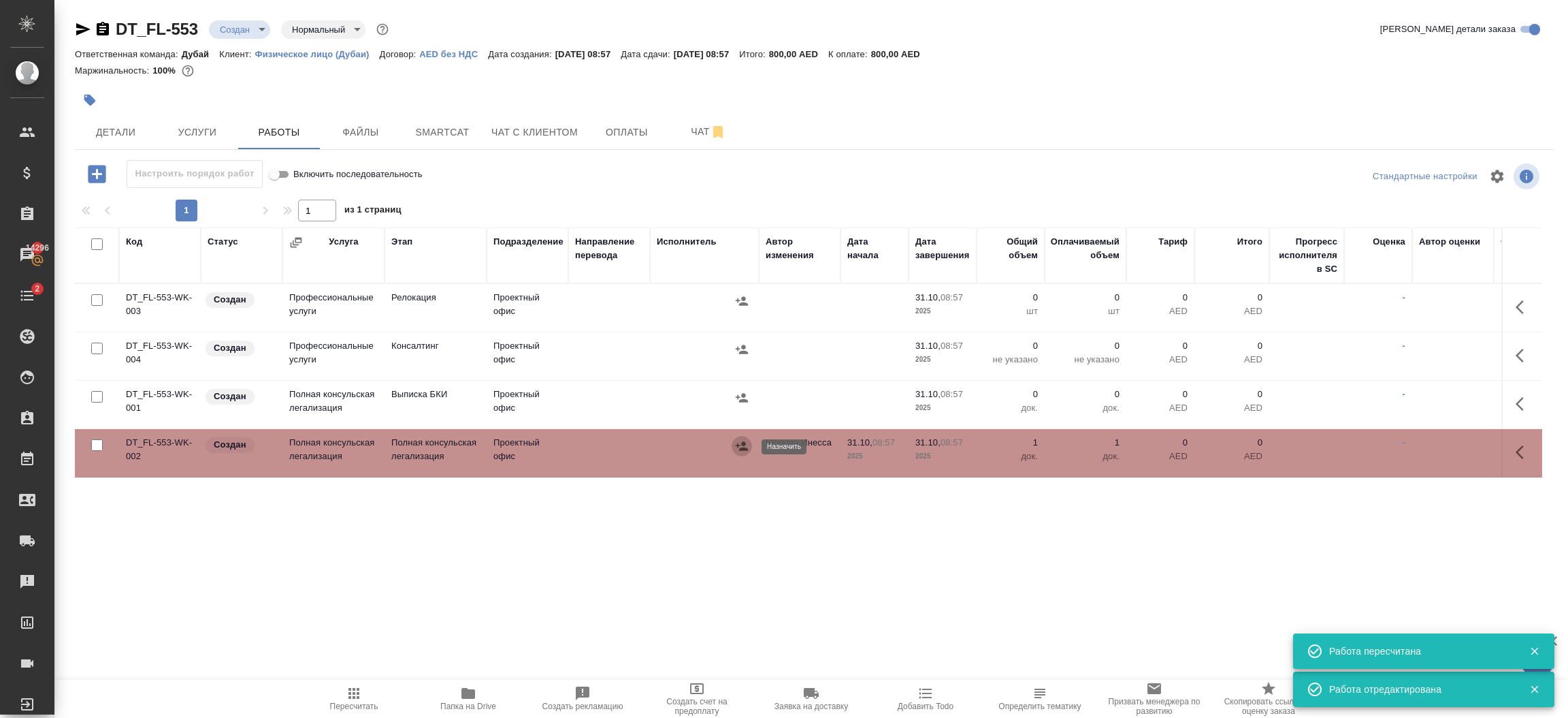
click at [742, 443] on icon "button" at bounding box center [742, 445] width 12 height 9
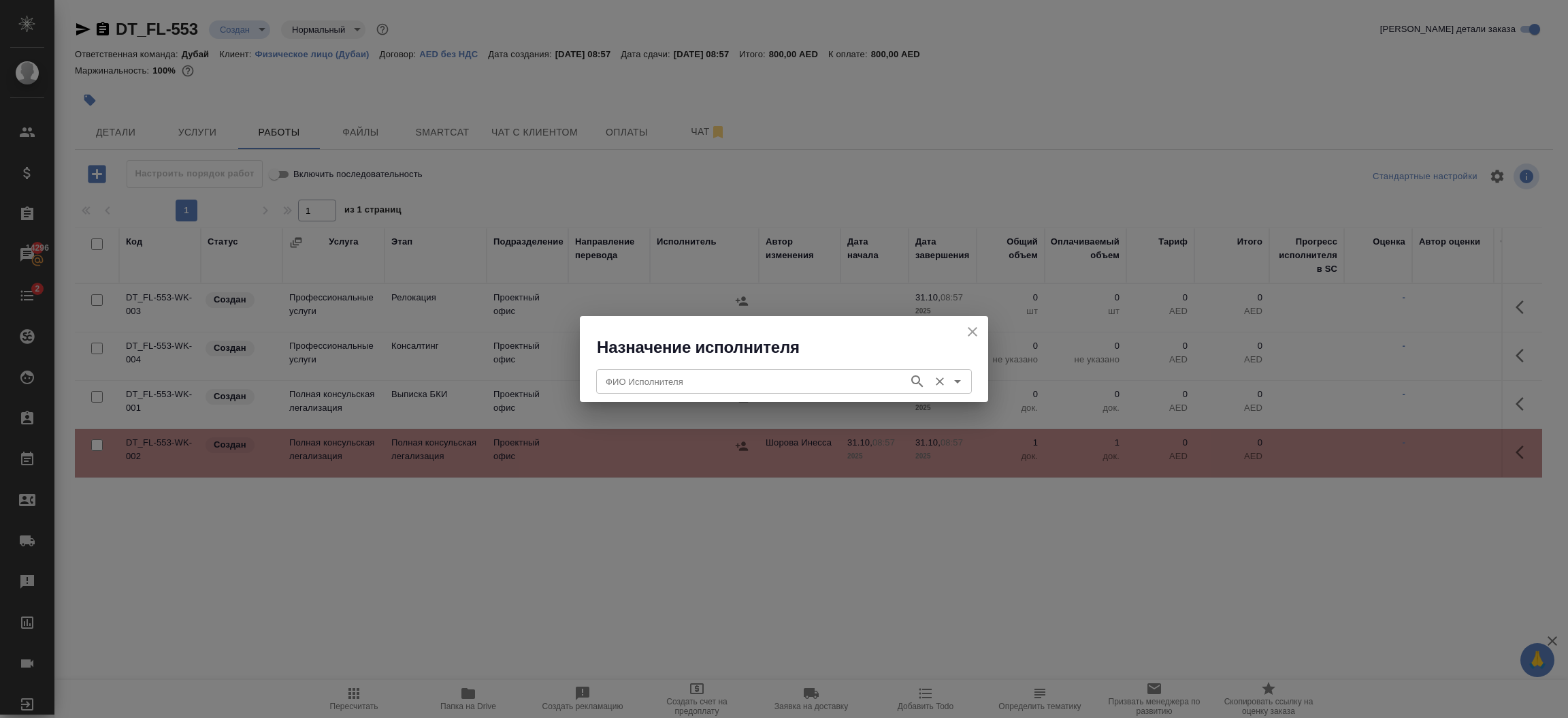
click at [737, 391] on div "ФИО Исполнителя" at bounding box center [784, 382] width 376 height 25
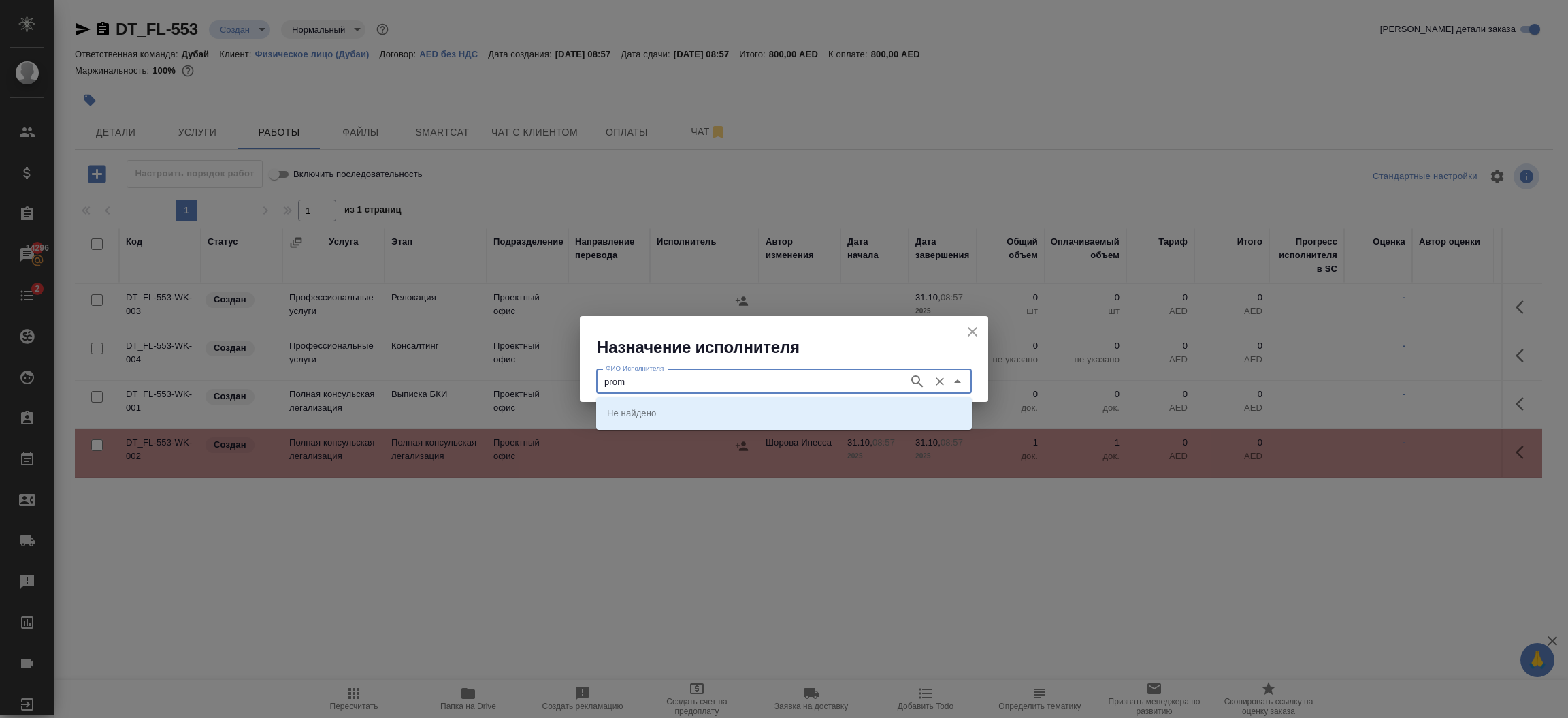
type input "prom"
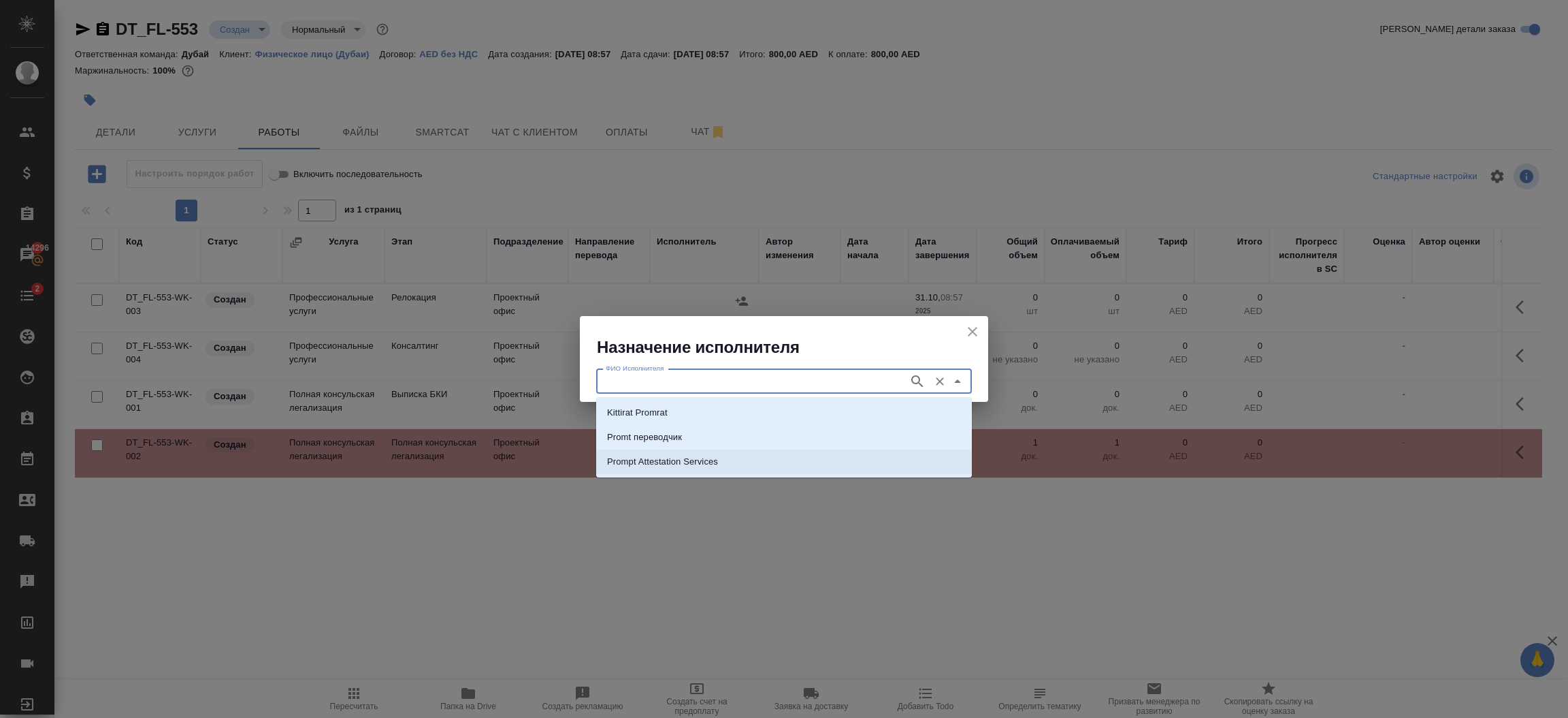
click at [703, 452] on li "Prompt Attestation Services" at bounding box center [784, 462] width 376 height 25
type input "Prompt Attestation Services"
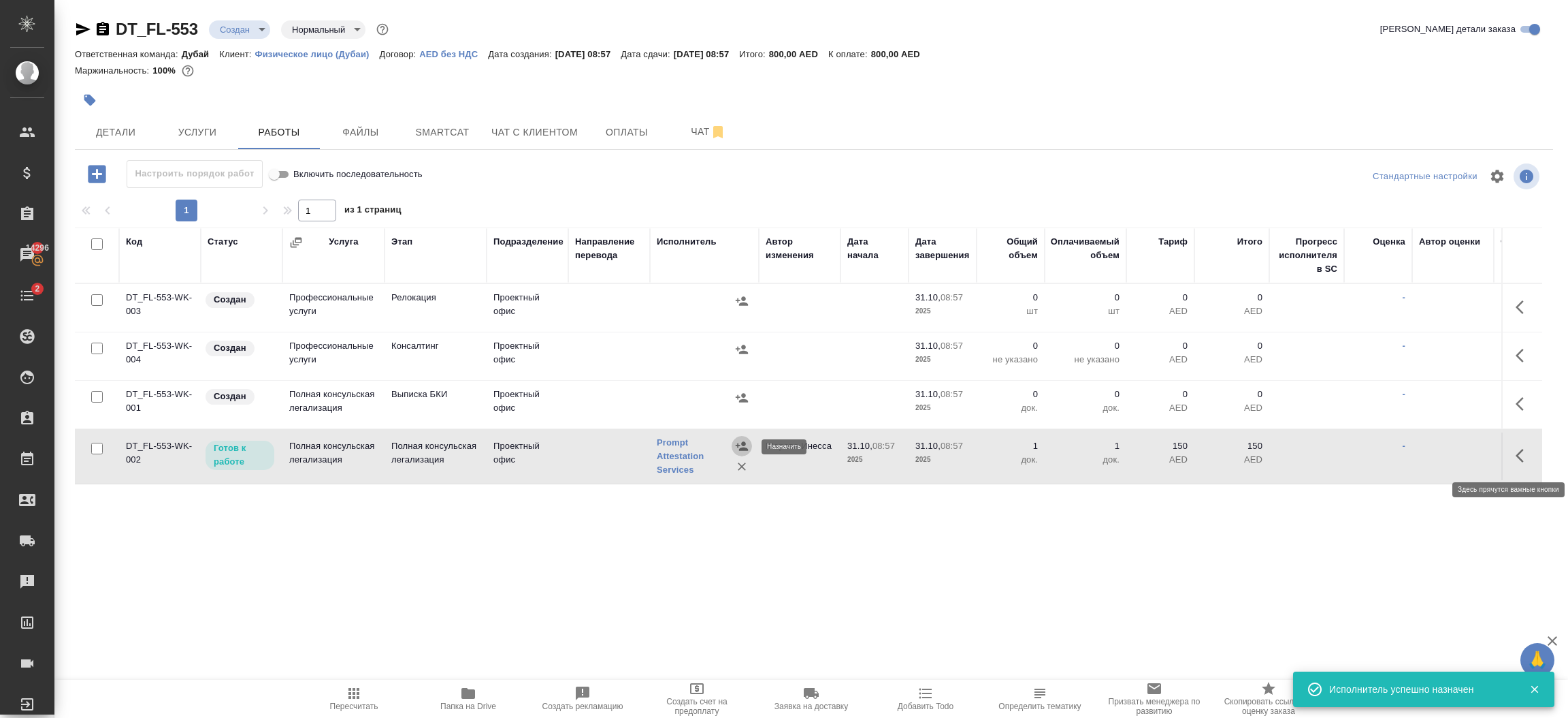
click at [1524, 454] on icon "button" at bounding box center [1523, 455] width 16 height 16
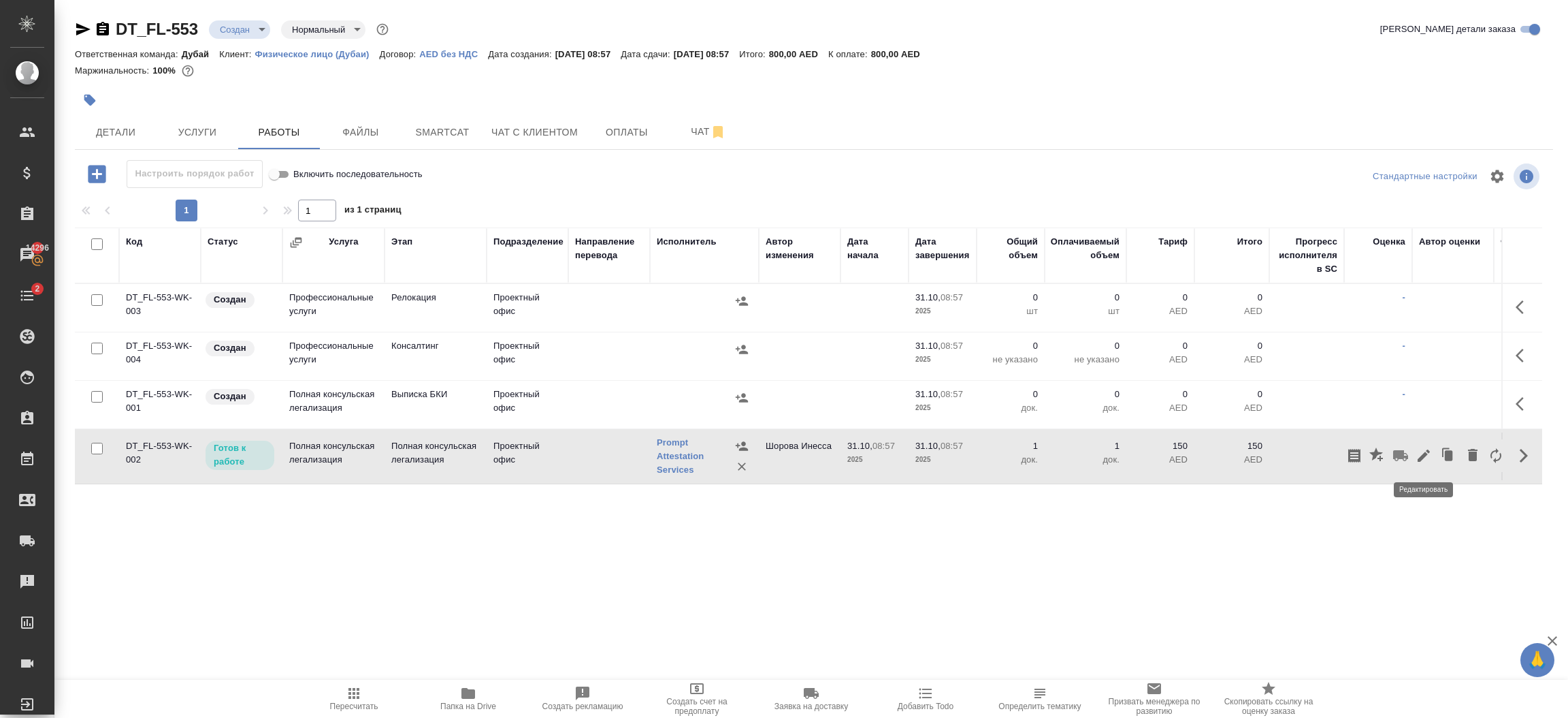
click at [1426, 455] on icon "button" at bounding box center [1423, 455] width 12 height 12
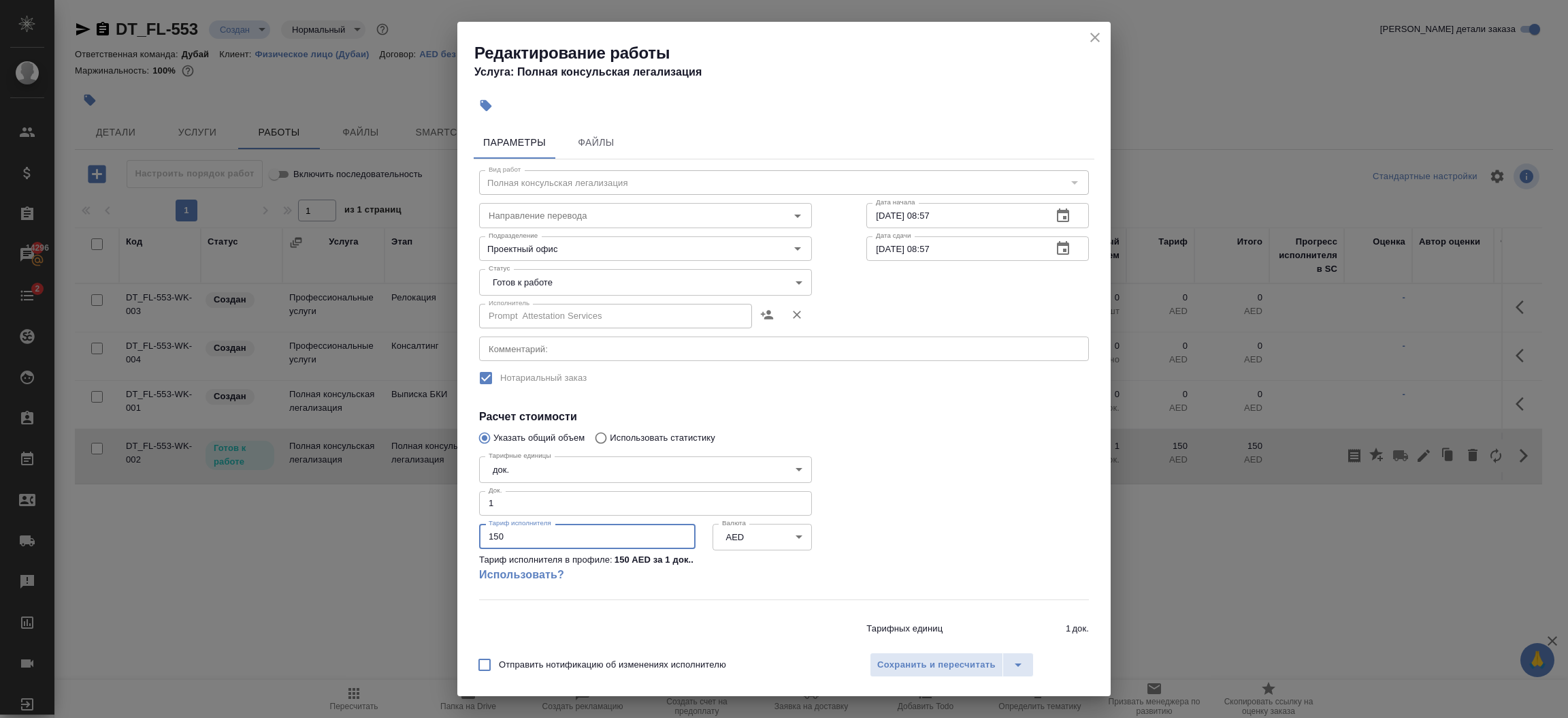
drag, startPoint x: 522, startPoint y: 536, endPoint x: 341, endPoint y: 543, distance: 181.1
click at [341, 543] on div "Редактирование работы Услуга: Полная консульская легализация Параметры Файлы Ви…" at bounding box center [784, 359] width 1568 height 718
type input "380"
type input "380.95"
click at [556, 287] on body "🙏 .cls-1 fill:#fff; AWATERA Шорова Инесса i.shorova_kiev Клиенты Спецификации З…" at bounding box center [784, 359] width 1568 height 718
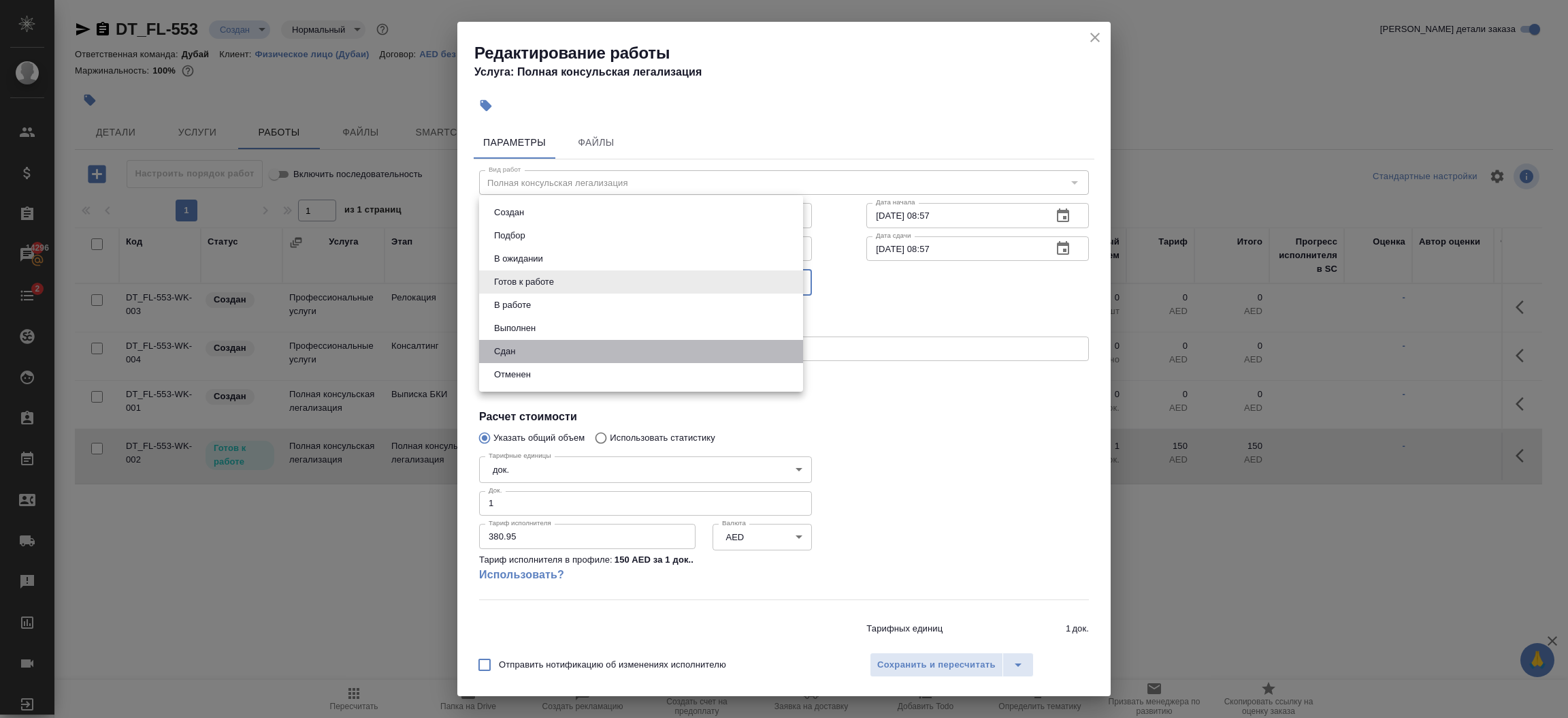
click at [537, 353] on li "Сдан" at bounding box center [640, 351] width 324 height 23
type input "closed"
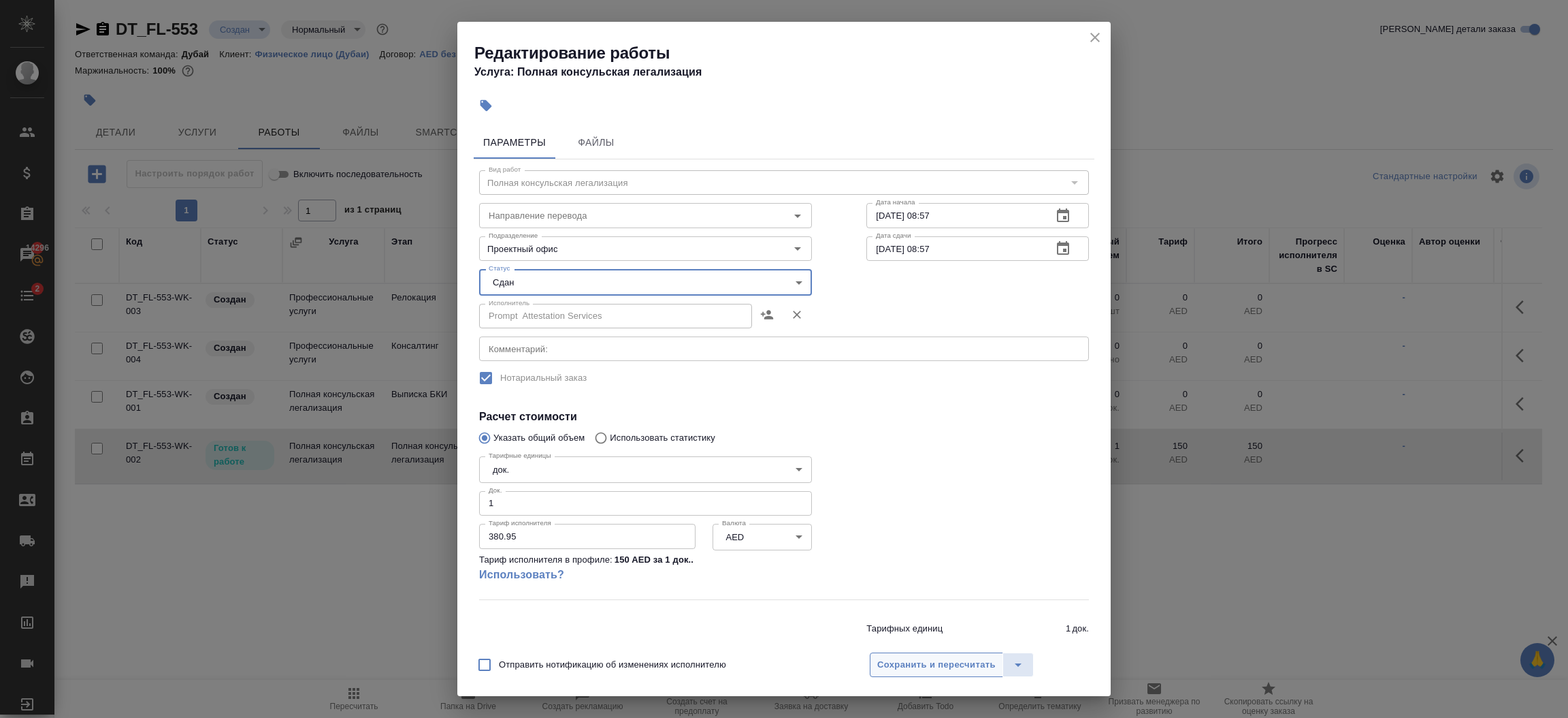
click at [917, 665] on span "Сохранить и пересчитать" at bounding box center [936, 665] width 118 height 15
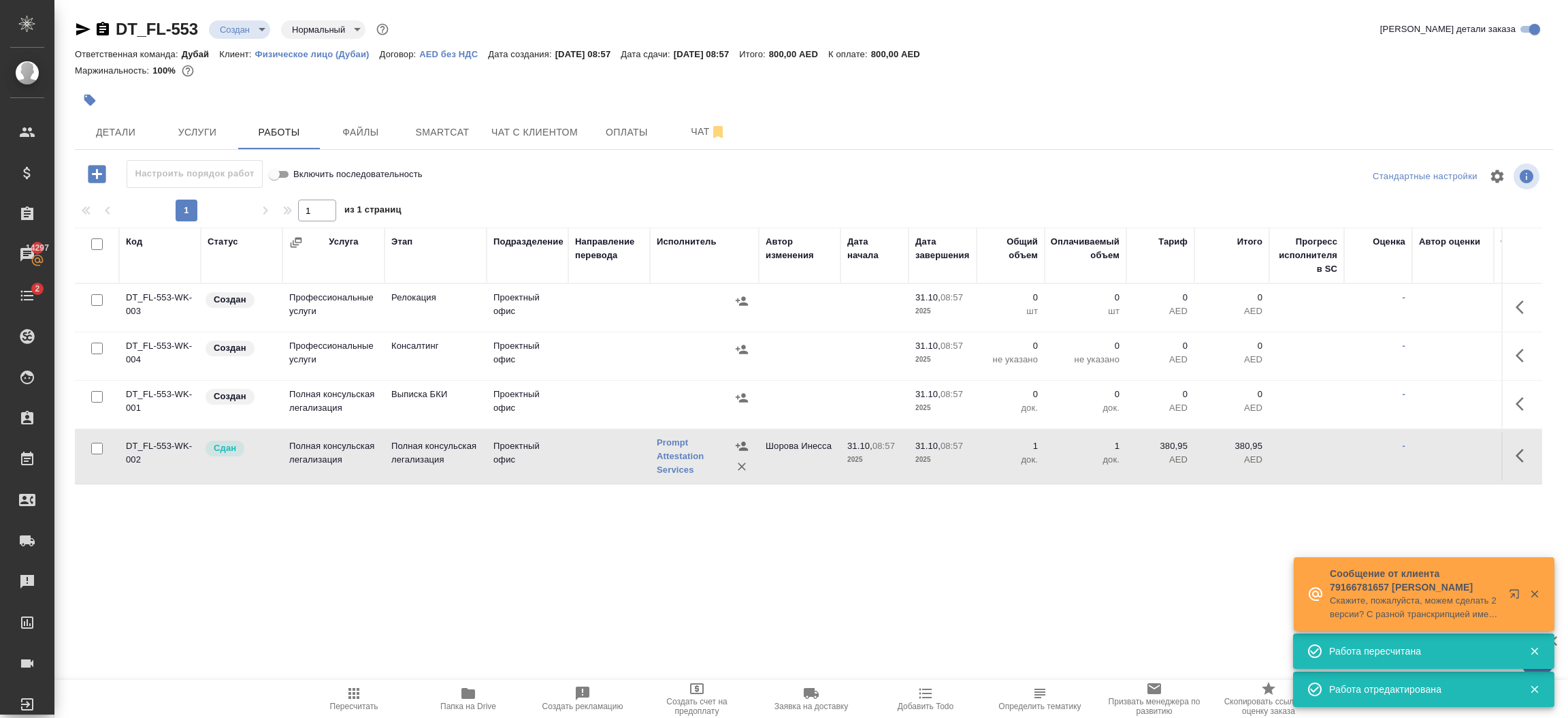
click at [917, 665] on div ".cls-1 fill:#fff; AWATERA Шорова Инесса i.shorova_kiev Клиенты Спецификации Зак…" at bounding box center [784, 359] width 1568 height 718
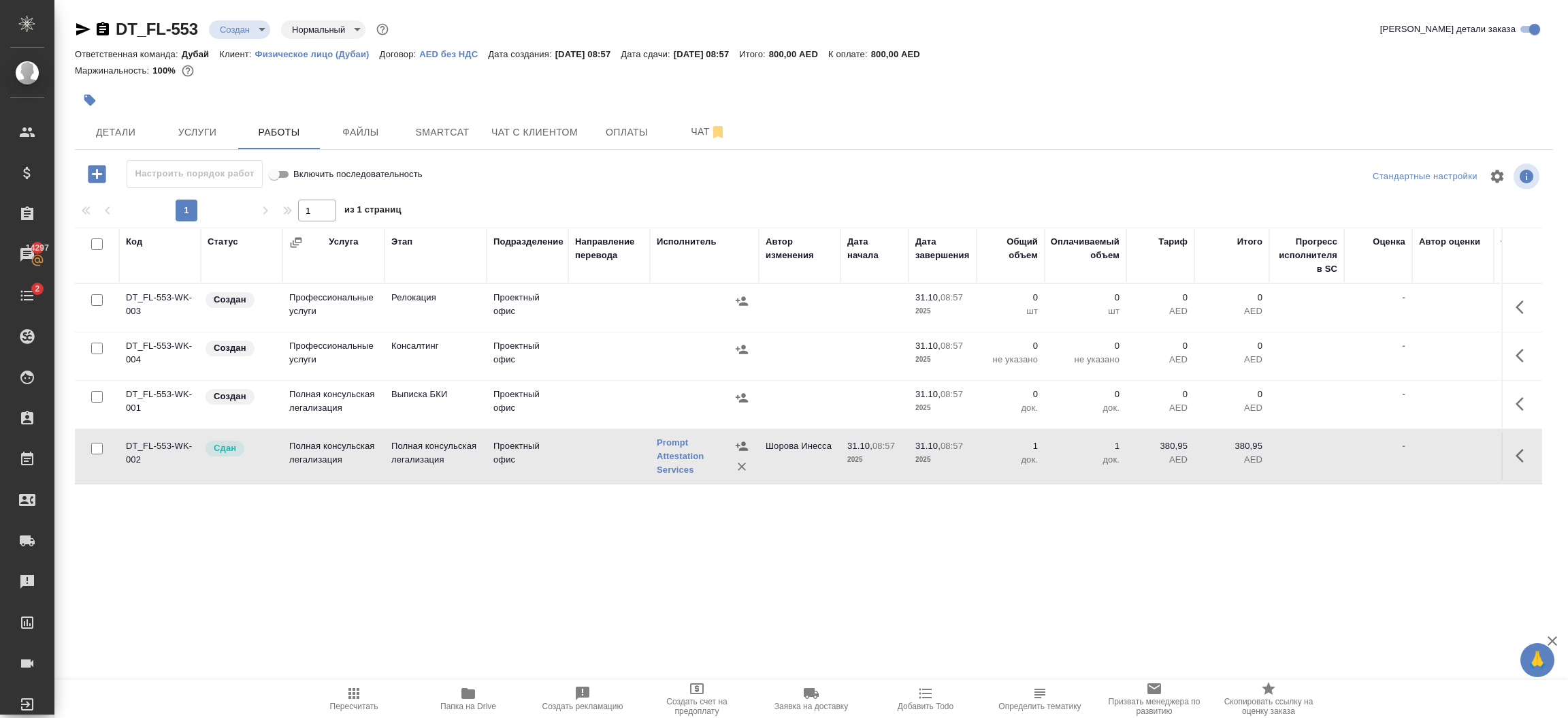
click at [797, 453] on td "Шорова Инесса" at bounding box center [800, 456] width 82 height 48
click at [115, 135] on span "Детали" at bounding box center [115, 133] width 65 height 17
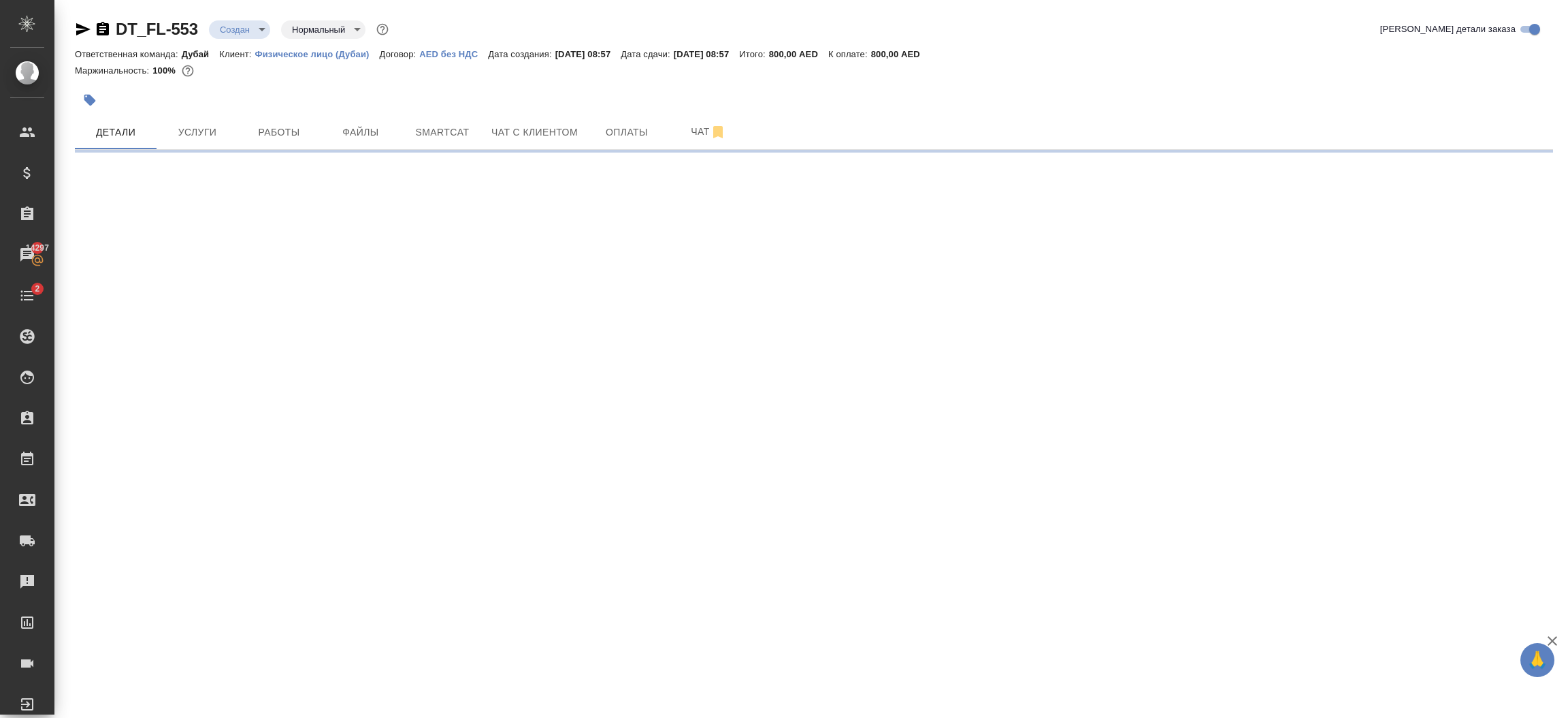
select select "RU"
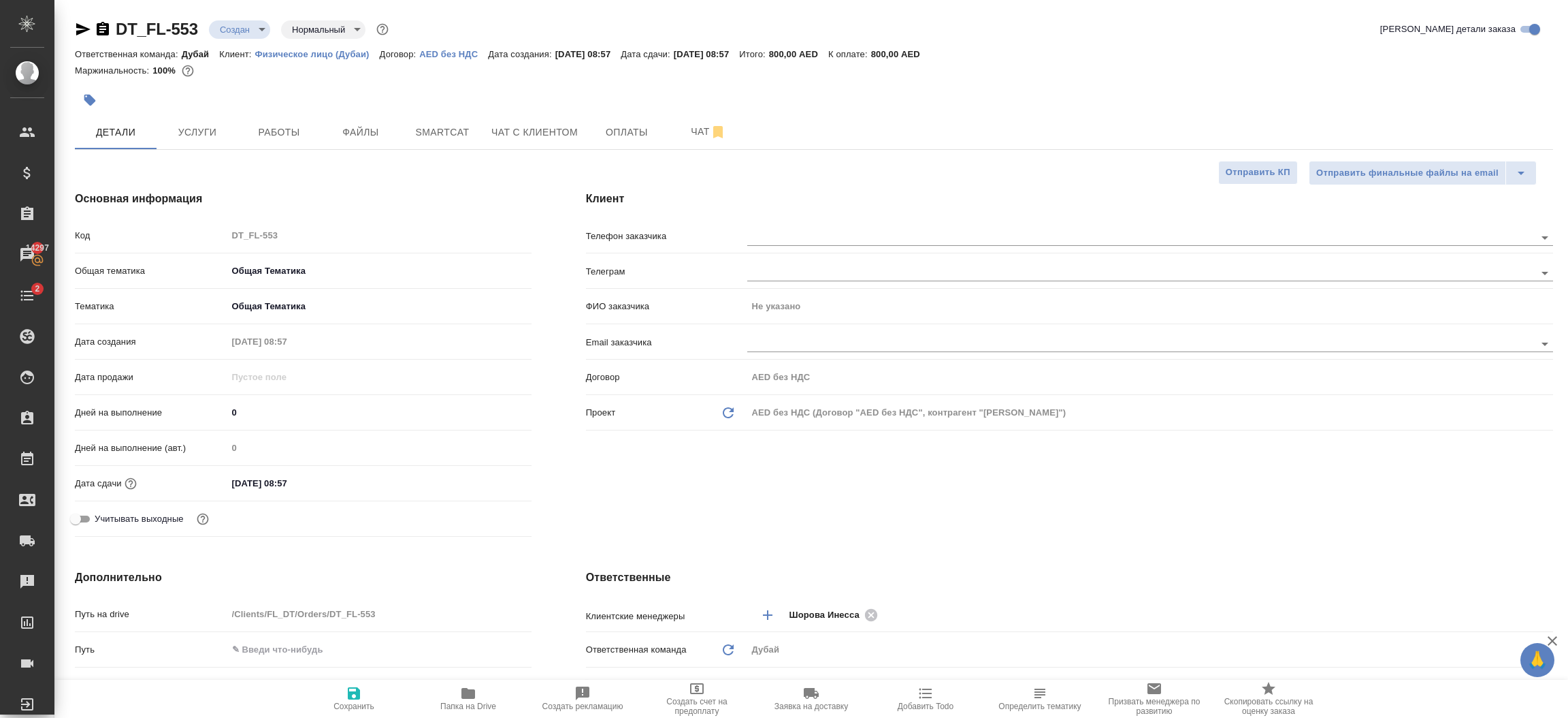
type textarea "x"
click at [960, 496] on div "Клиент Телефон заказчика Телеграм ФИО заказчика Не указано Email заказчика Дого…" at bounding box center [1069, 366] width 1021 height 406
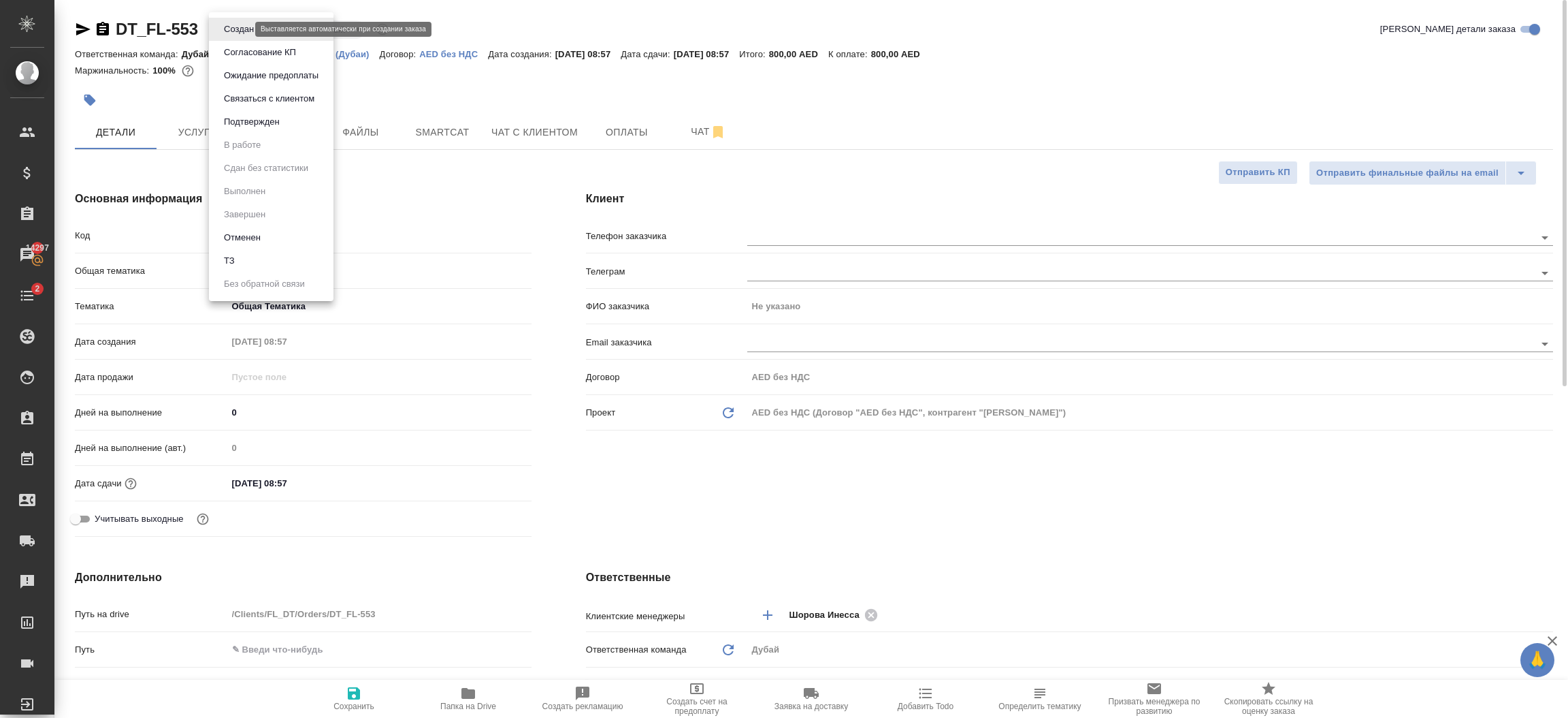
click at [234, 28] on body "🙏 .cls-1 fill:#fff; AWATERA Шорова Инесса i.shorova_kiev Клиенты Спецификации З…" at bounding box center [784, 359] width 1568 height 718
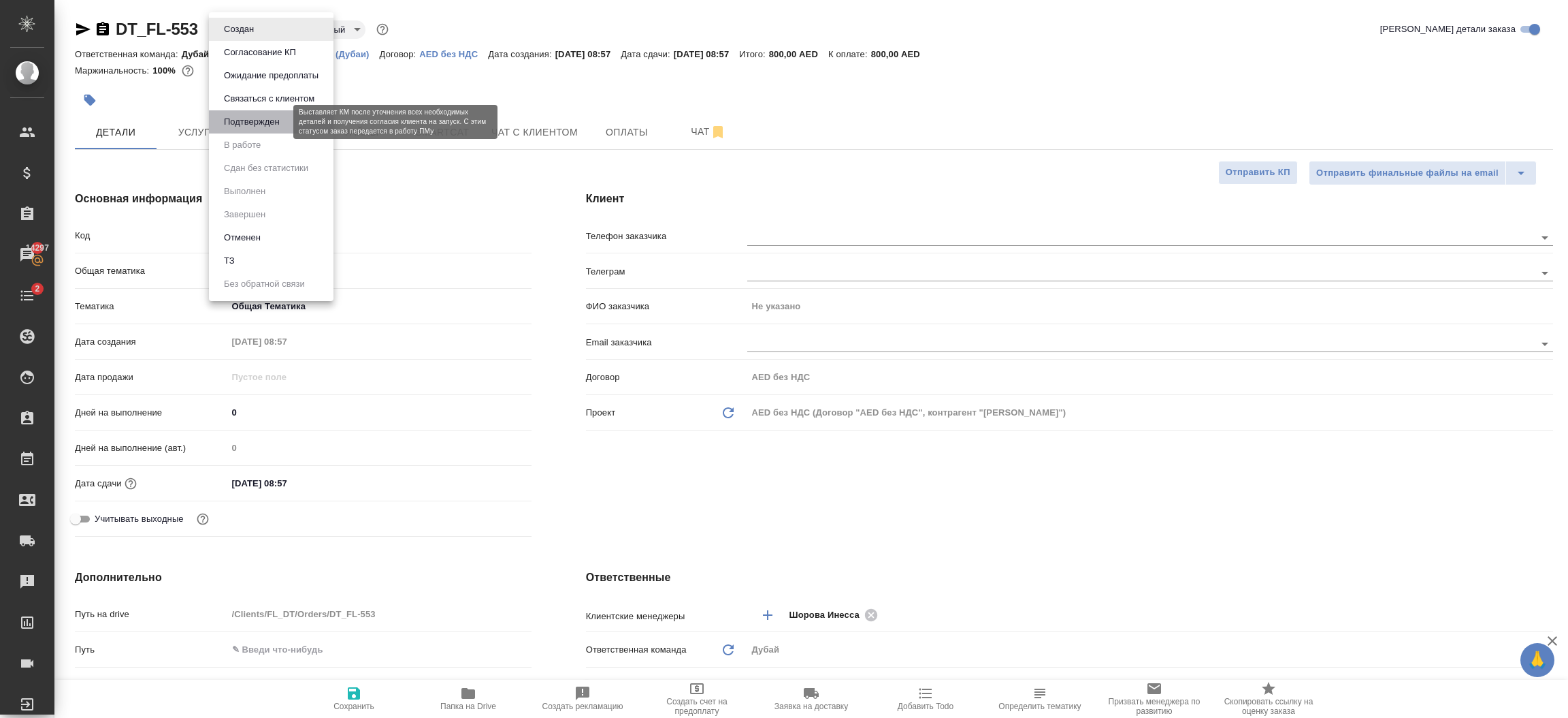
click at [267, 125] on button "Подтвержден" at bounding box center [251, 122] width 64 height 15
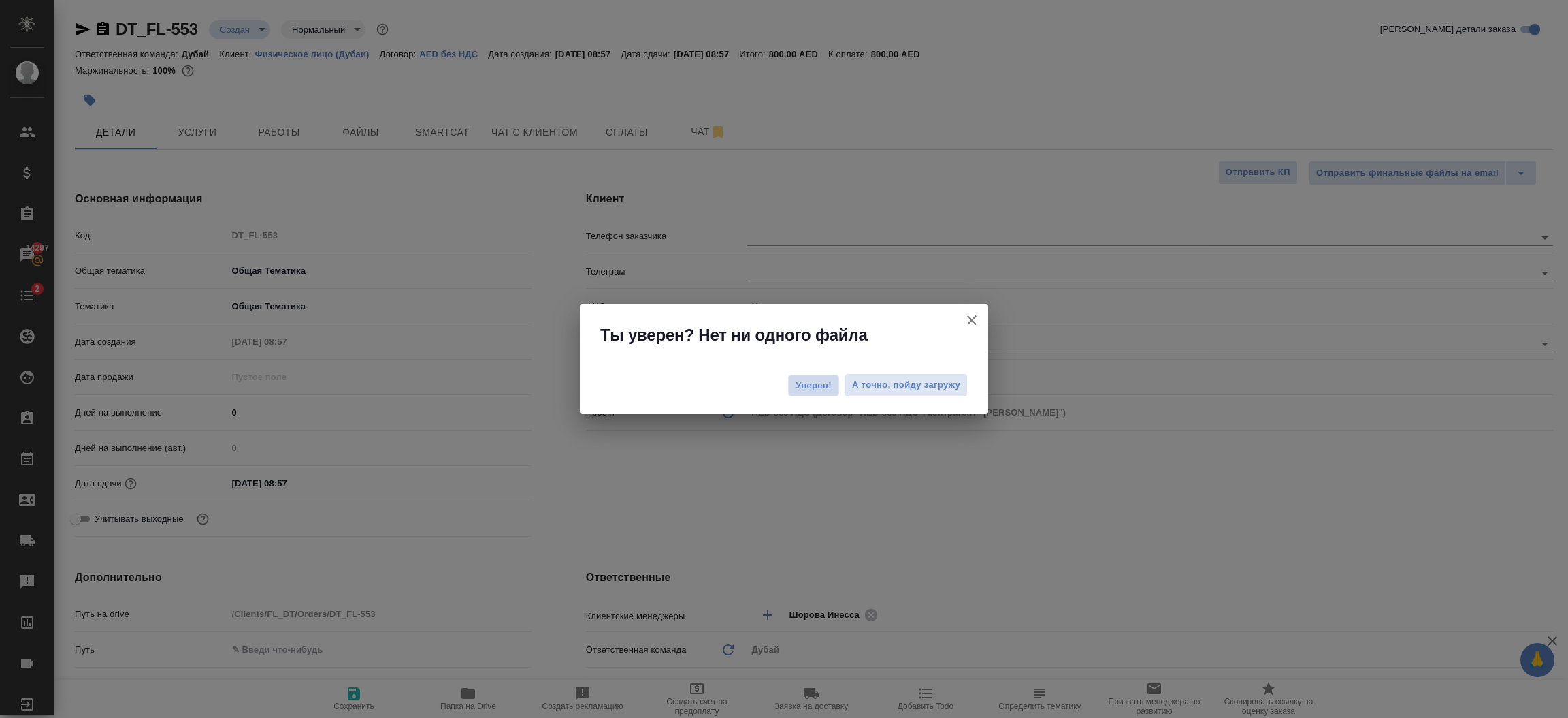
click at [813, 386] on span "Уверен!" at bounding box center [814, 385] width 36 height 13
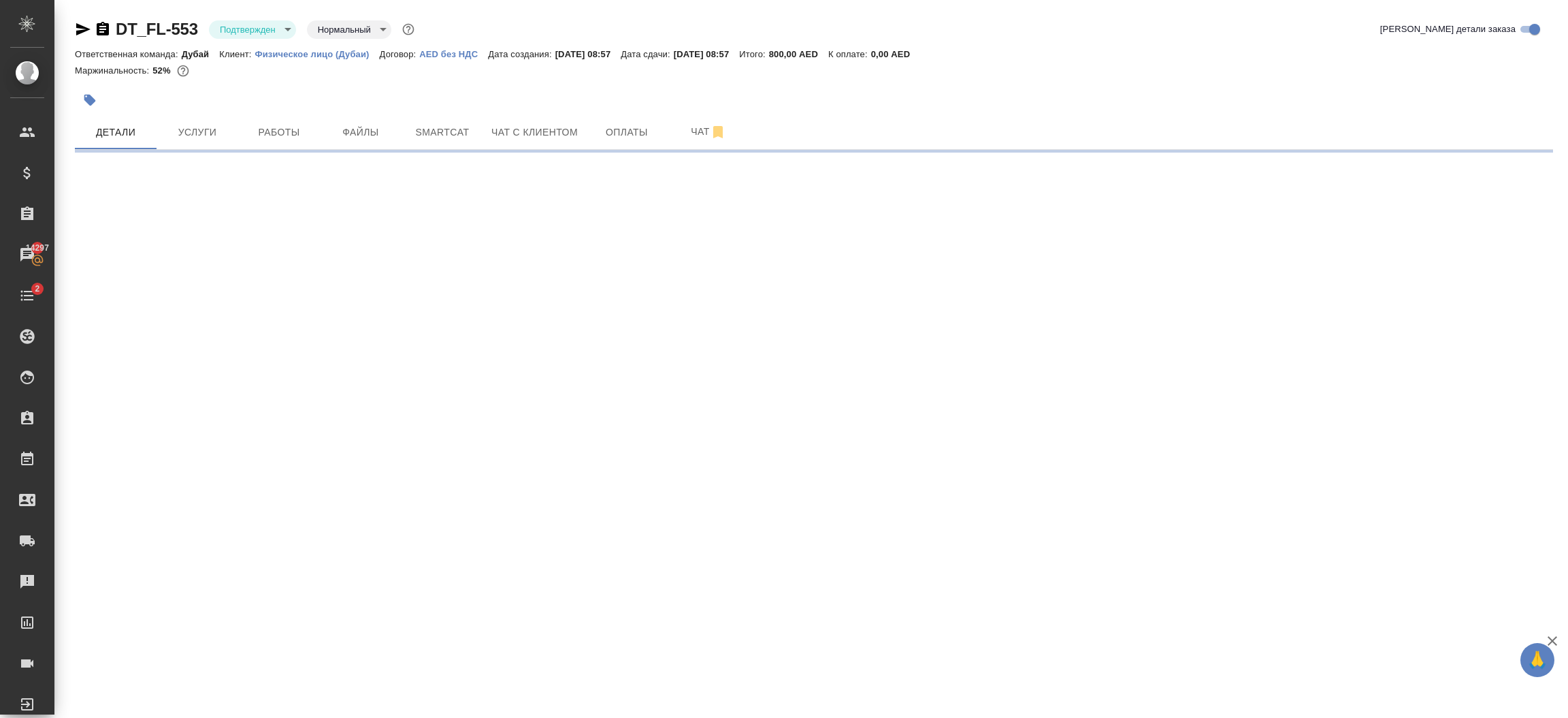
select select "RU"
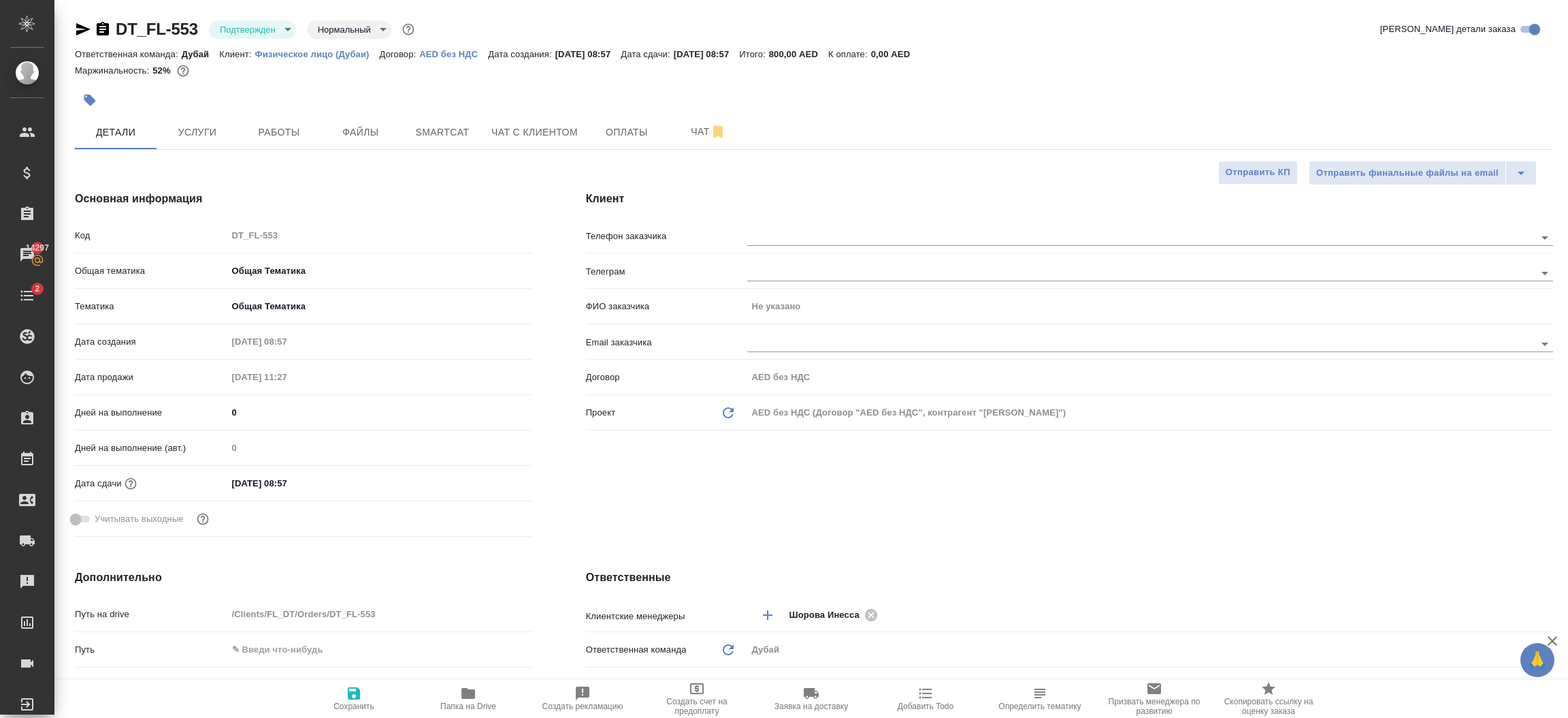
type textarea "x"
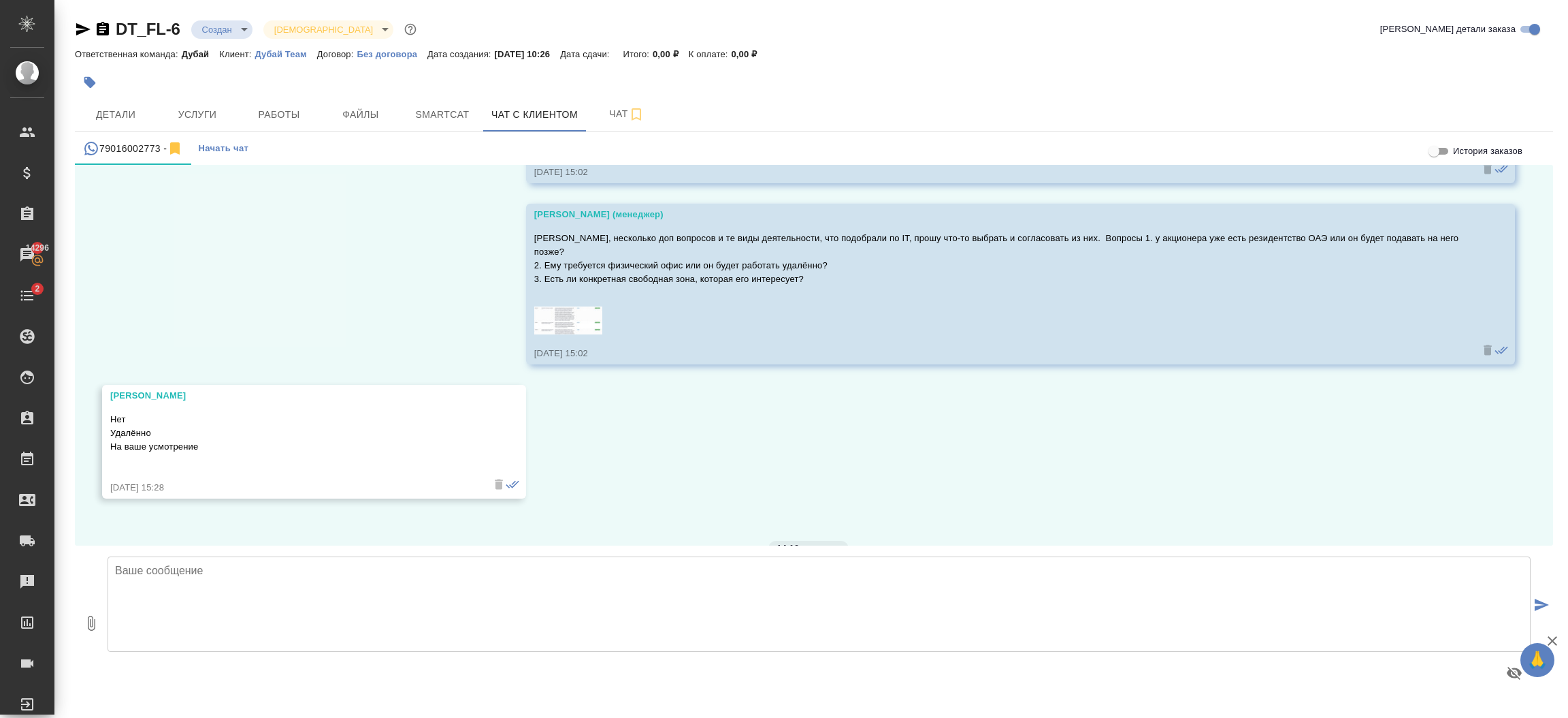
scroll to position [737, 0]
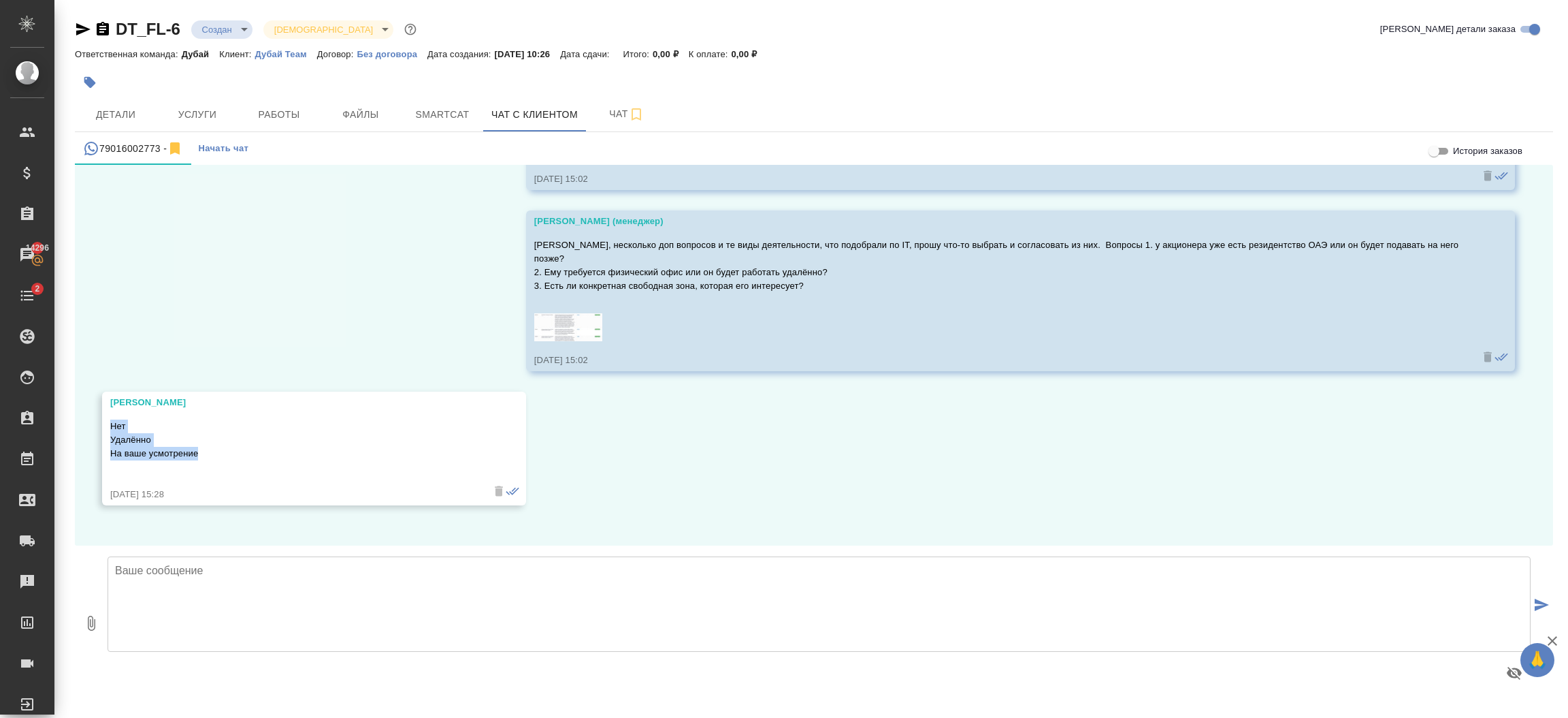
drag, startPoint x: 217, startPoint y: 441, endPoint x: 110, endPoint y: 414, distance: 110.4
click at [111, 419] on p "Нет Удалённо На ваше усмотрение" at bounding box center [295, 439] width 368 height 41
copy p "Нет Удалённо На ваше усмотрение"
click at [358, 571] on textarea at bounding box center [819, 604] width 1423 height 95
type textarea "Евгений, добрый день, постараемся прислать как можно скорее сегодня."
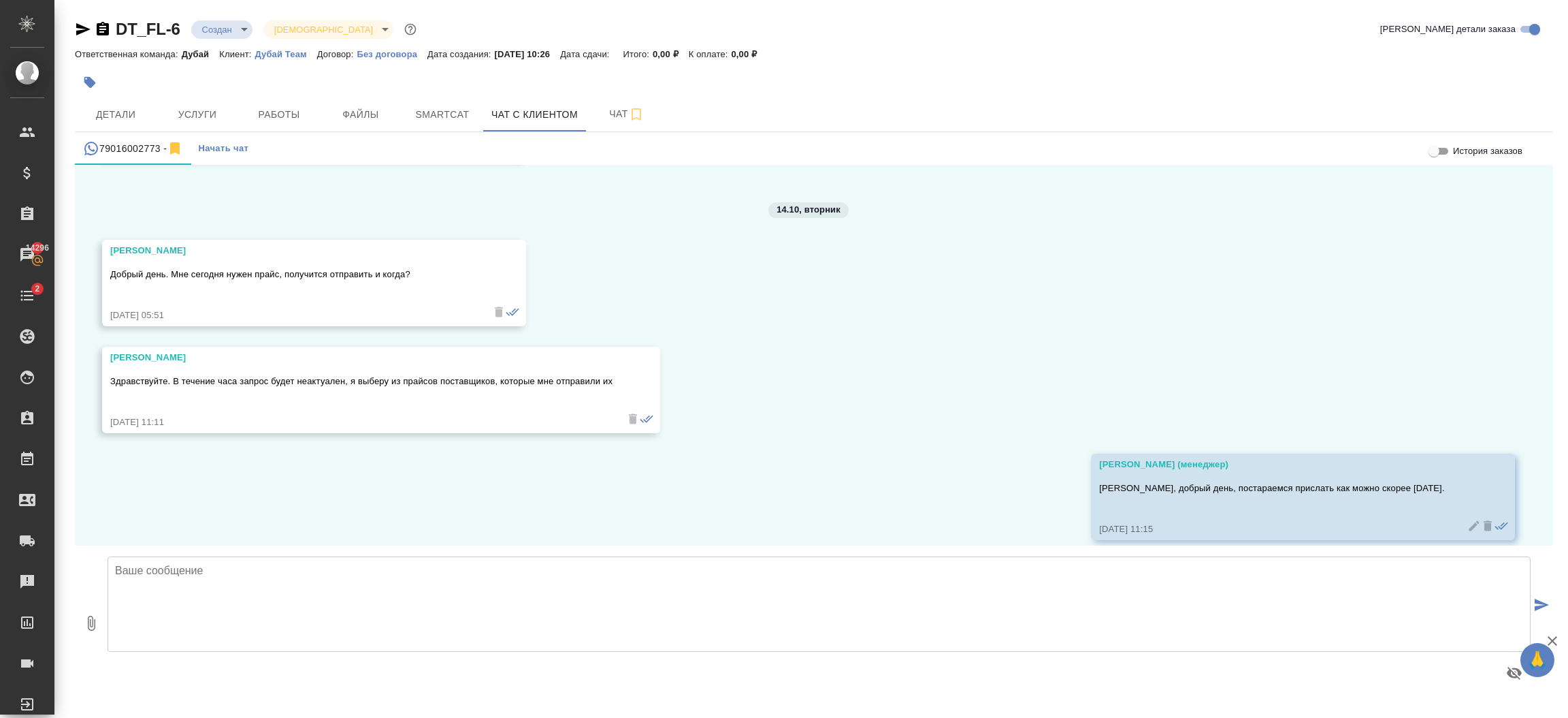
scroll to position [1190, 0]
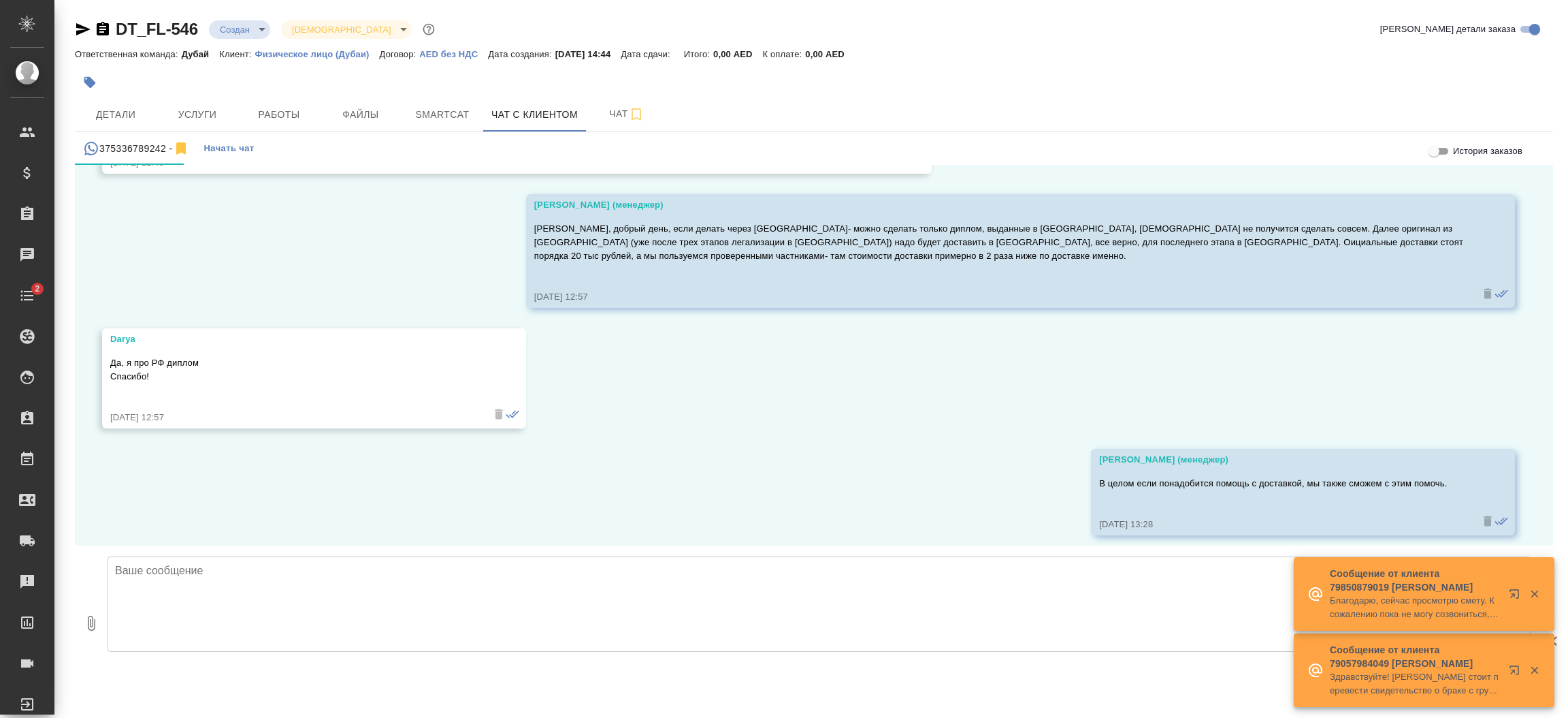
scroll to position [2332, 0]
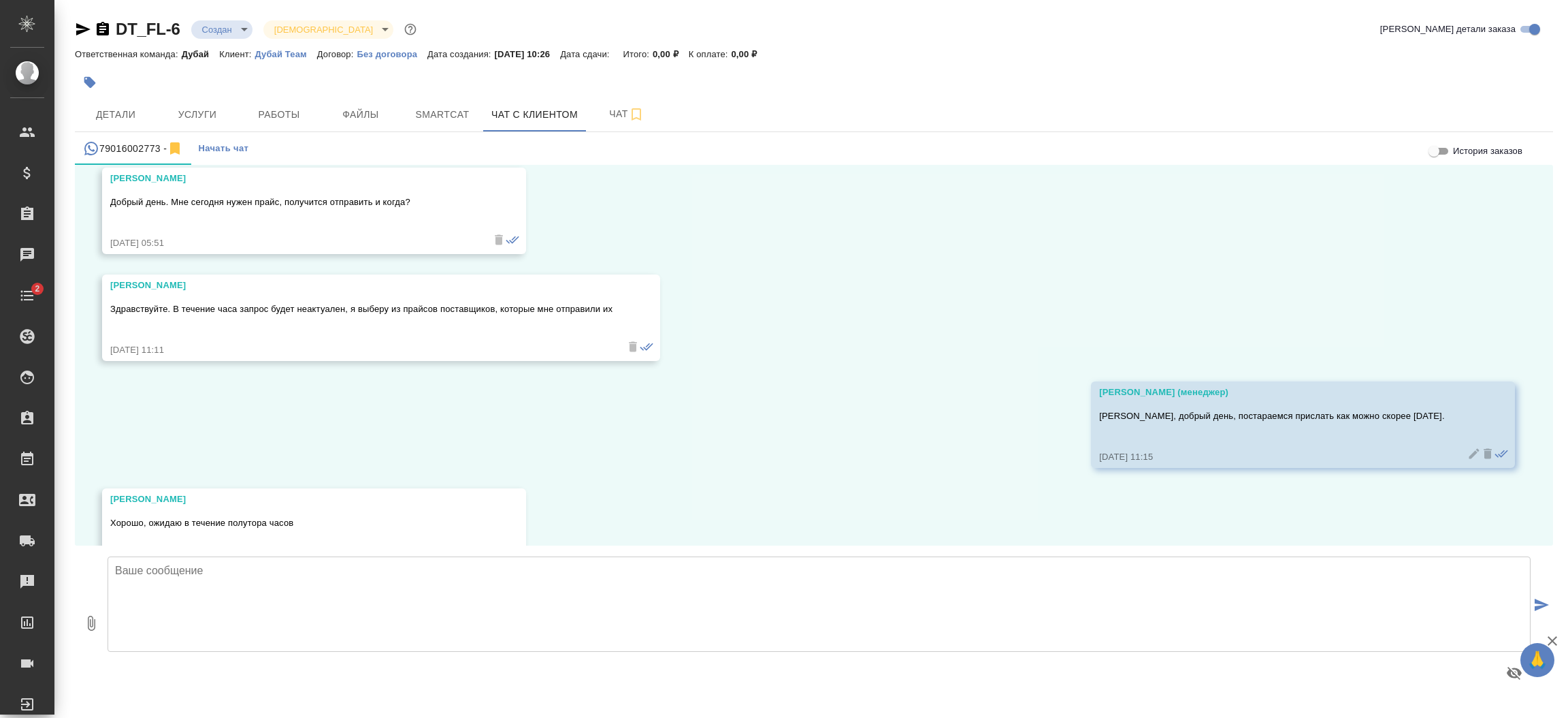
scroll to position [1190, 0]
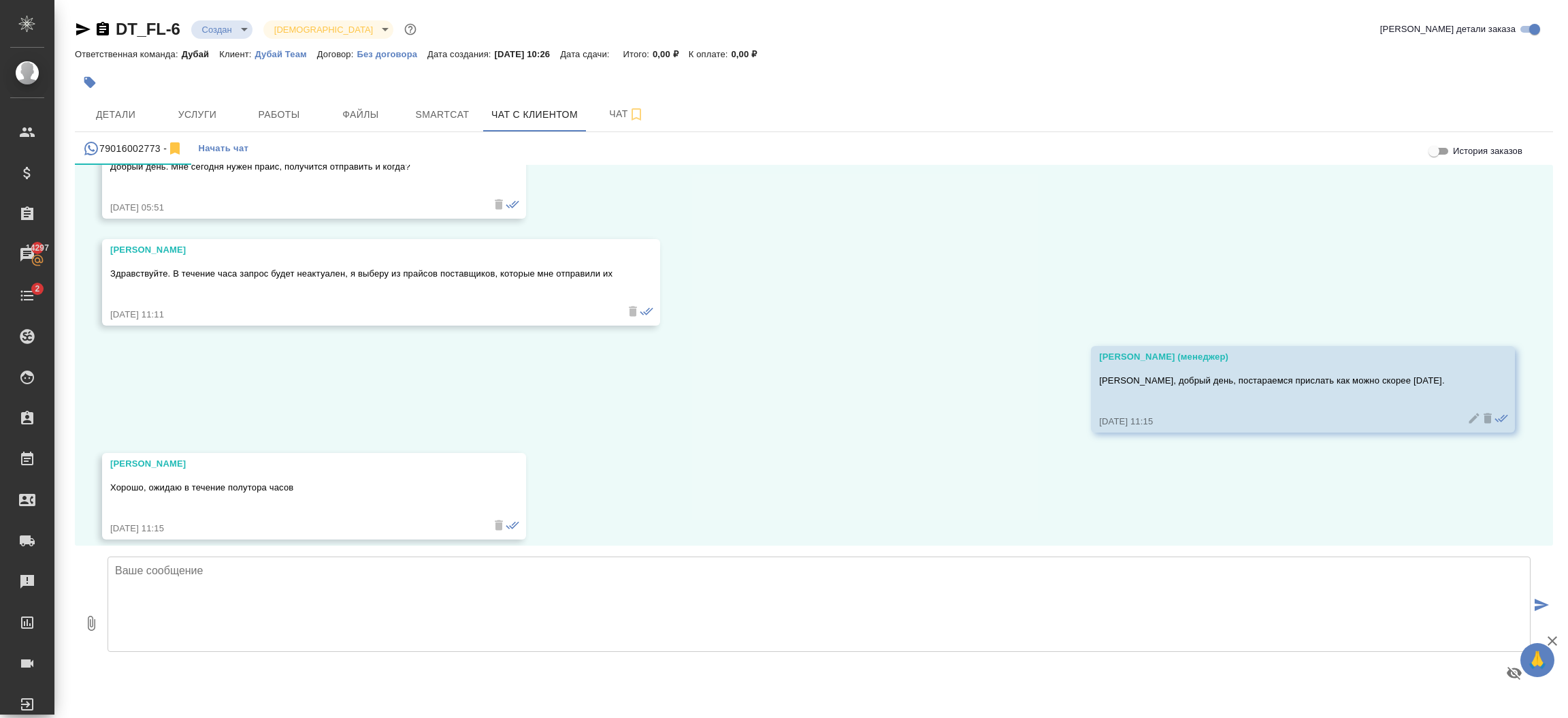
click at [242, 590] on textarea at bounding box center [819, 604] width 1423 height 95
type textarea "[PERSON_NAME]"
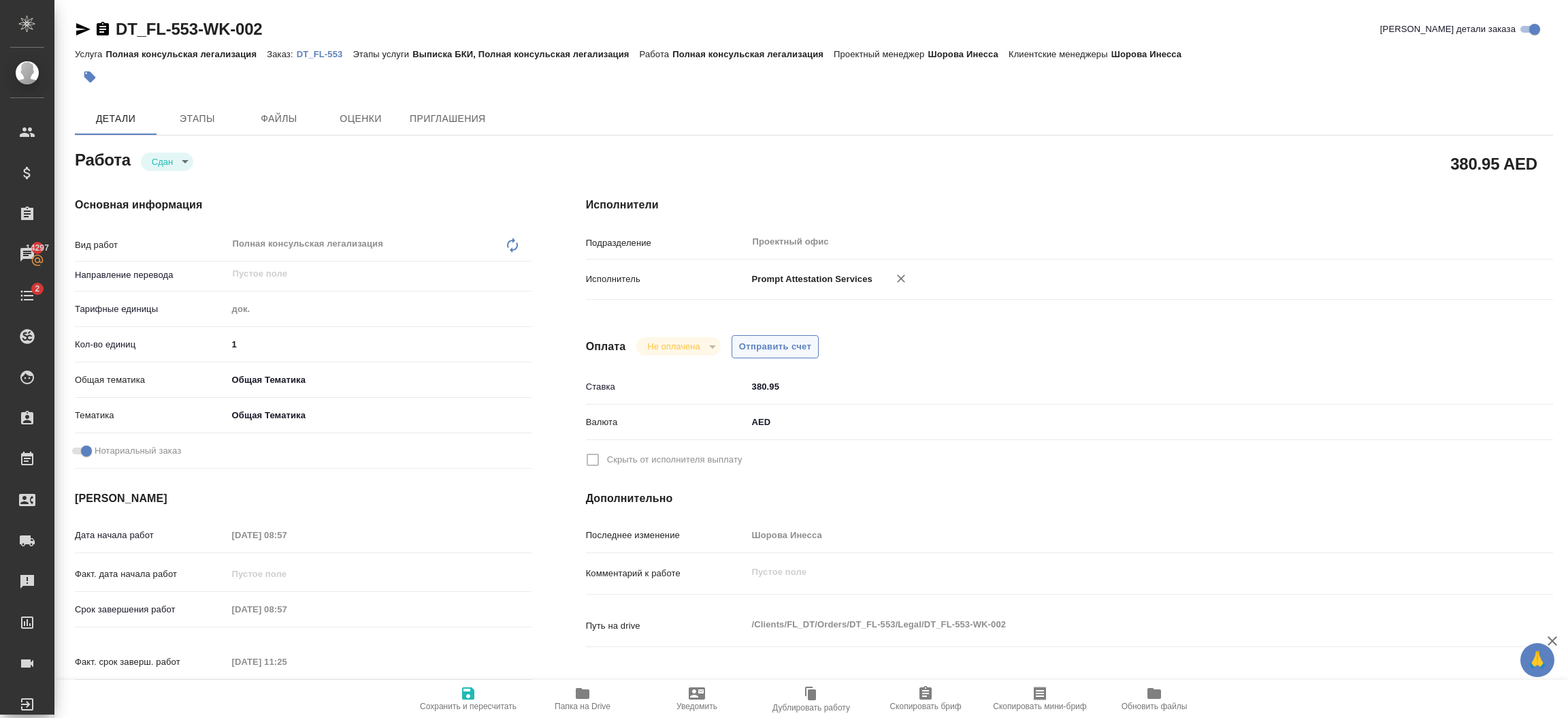
click at [799, 339] on span "Отправить счет" at bounding box center [775, 347] width 73 height 15
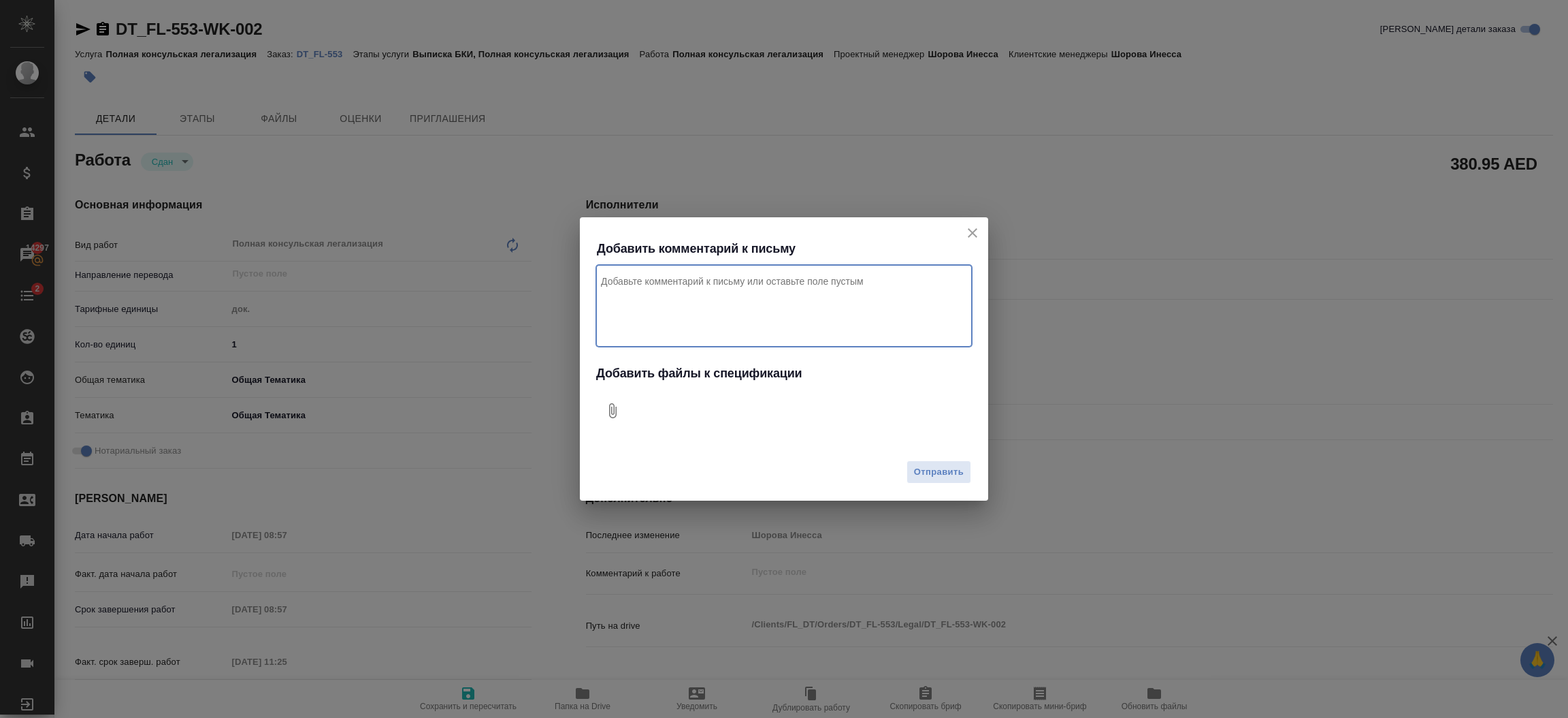
click at [733, 296] on textarea "Комментарий к письму" at bounding box center [784, 306] width 376 height 82
type textarea "Привет, тут тоже срочная лега, клиент уже нам оплатил, теперь нам надо оплатить…"
click at [616, 412] on icon "Добавить файлы к спецификации" at bounding box center [613, 411] width 8 height 15
click at [922, 472] on span "Отправить" at bounding box center [939, 472] width 50 height 15
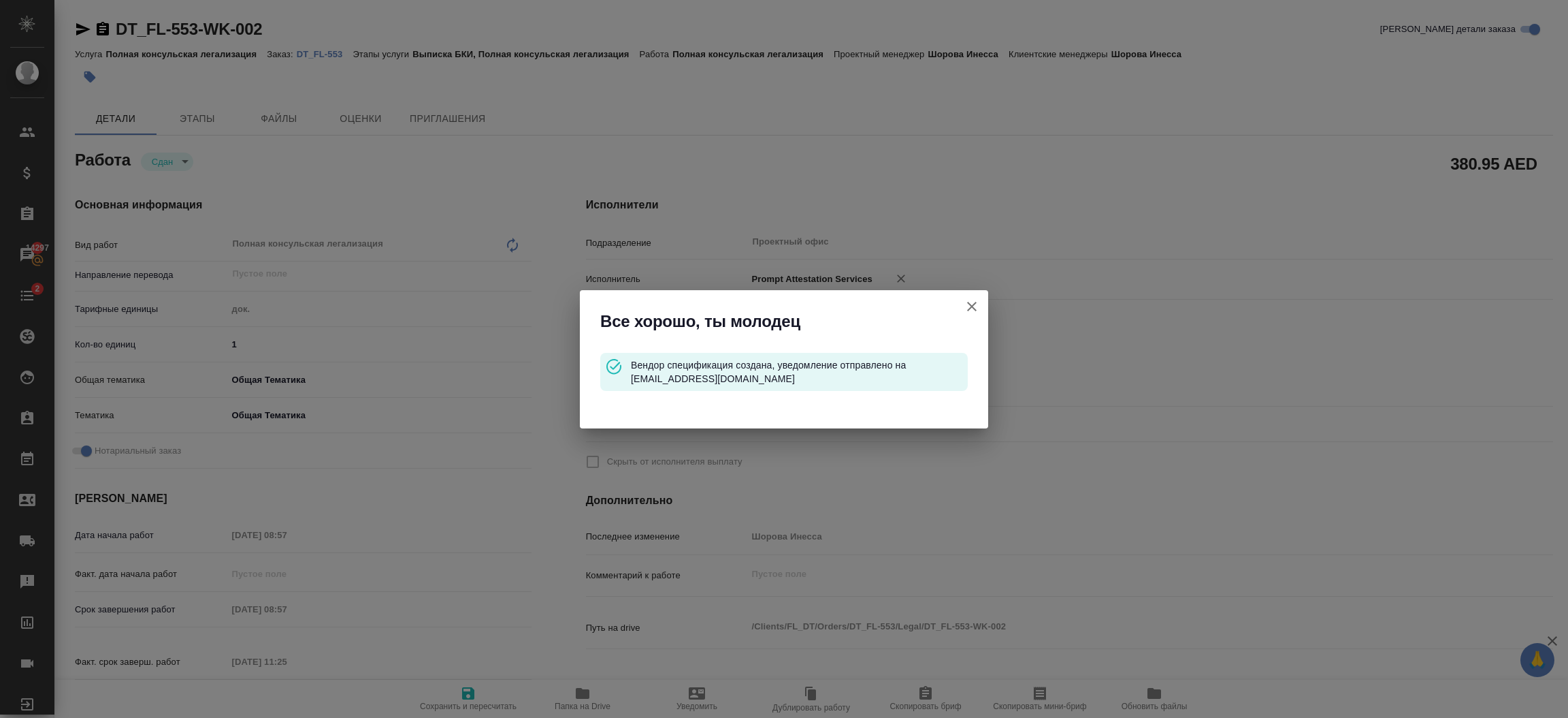
type input "closed"
type input "5a8b1489cc6b4906c91bfd8b"
type input "1"
type input "obtem"
type input "6012b1ca196b0e5c9229a120"
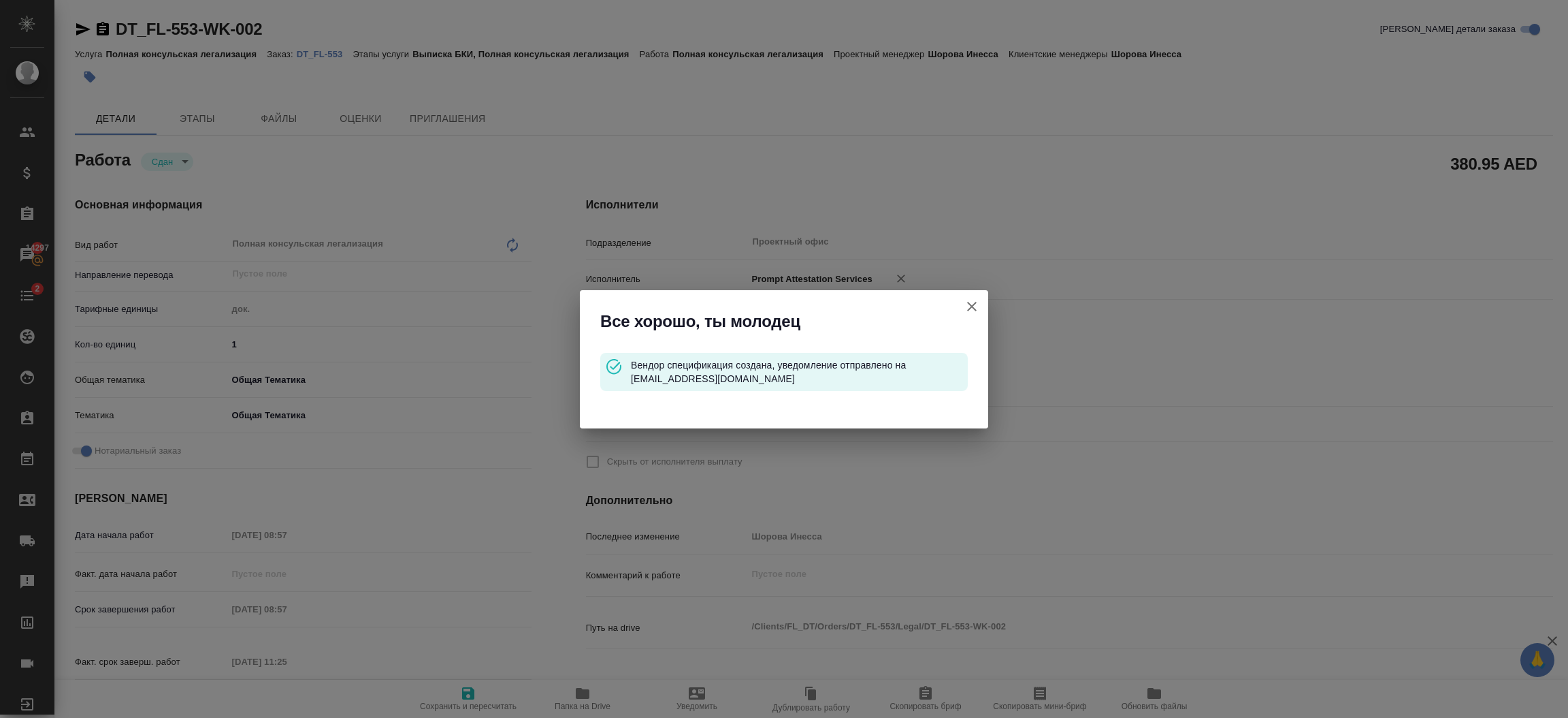
checkbox input "true"
type input "31.10.2025 08:57"
type input "14.10.2025 11:25"
type input "31.10.2025 08:57"
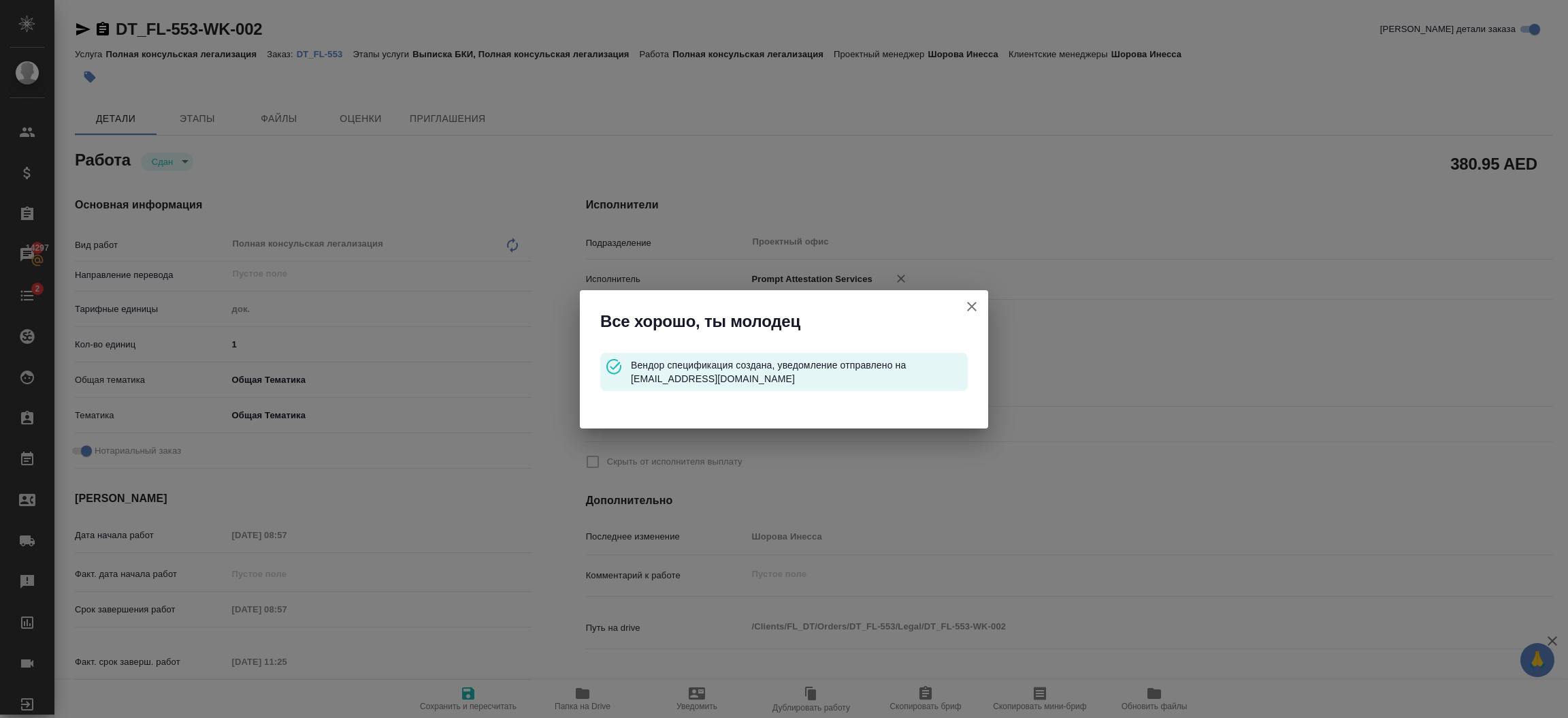
type input "Проектный офис"
type input "notPayed"
type input "380.95"
type input "AED"
type input "Шорова Инесса"
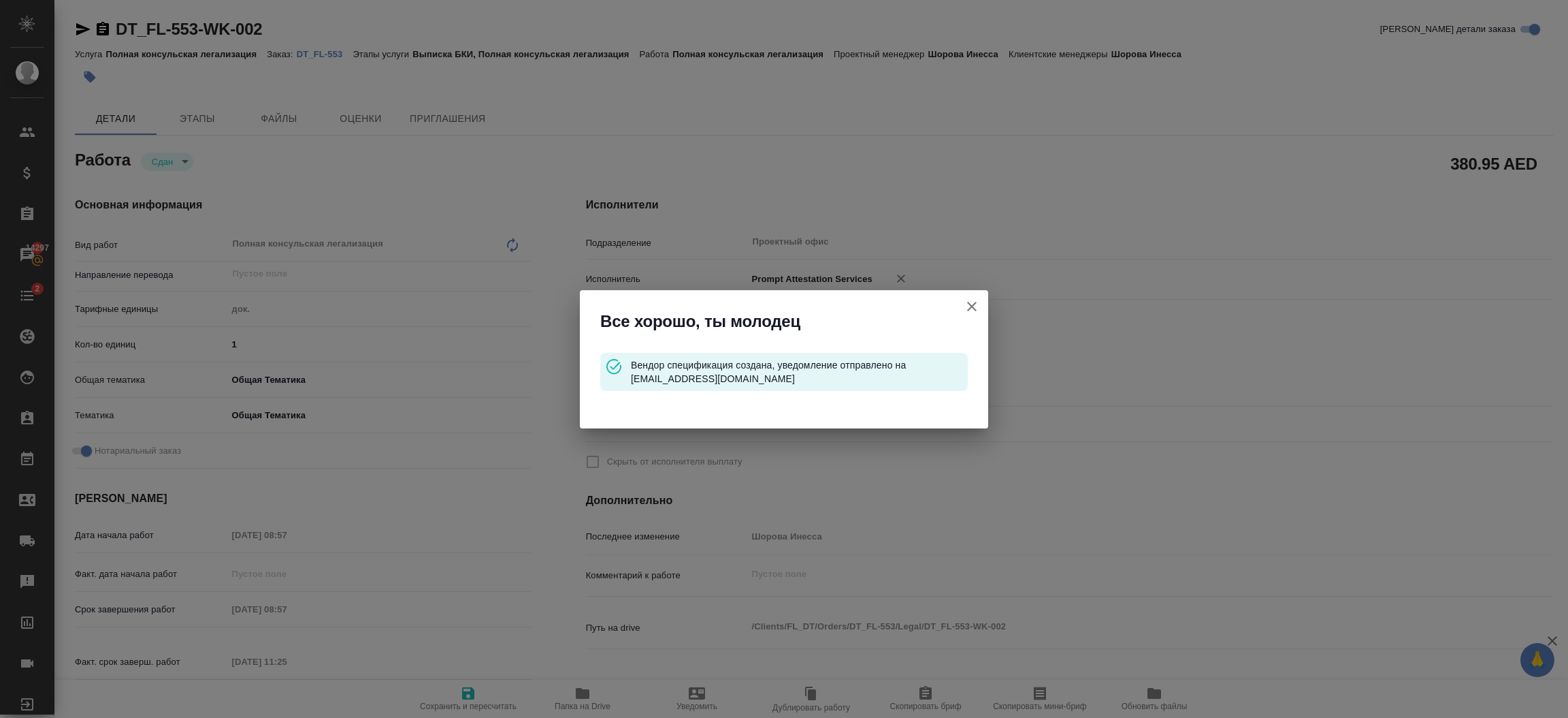
type input "DT_FL-553"
type input "Полная консульская легализация"
type input "Выписка БКИ, Полная консульская легализация"
type input "Шорова Инесса"
type input "/Clients/FL_DT/Orders/DT_FL-553"
